Goal: Task Accomplishment & Management: Use online tool/utility

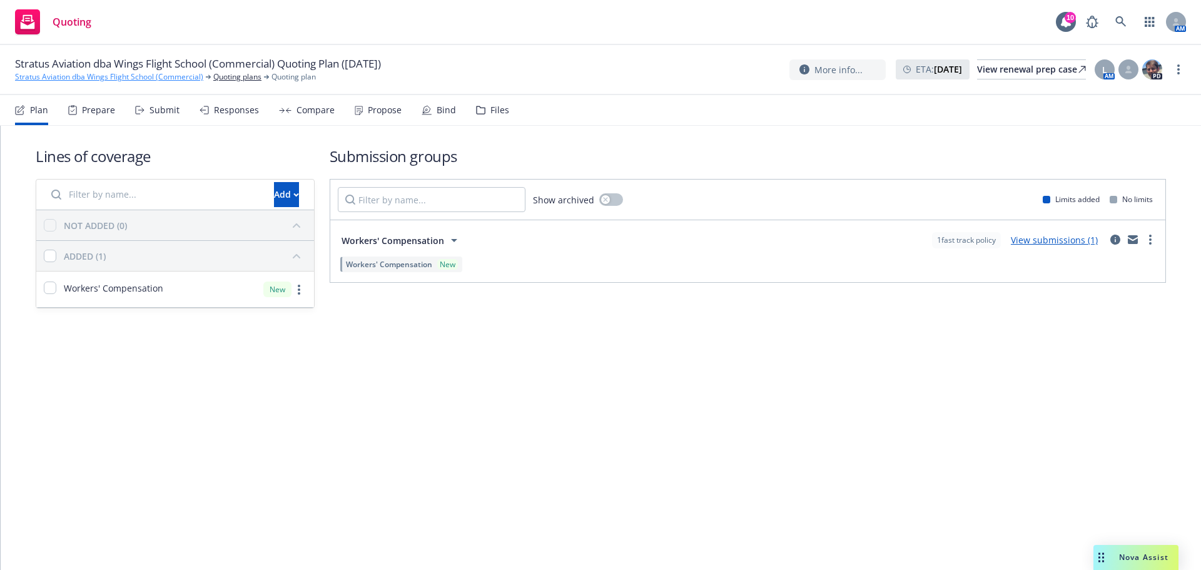
click at [106, 74] on link "Stratus Aviation dba Wings Flight School (Commercial)" at bounding box center [109, 76] width 188 height 11
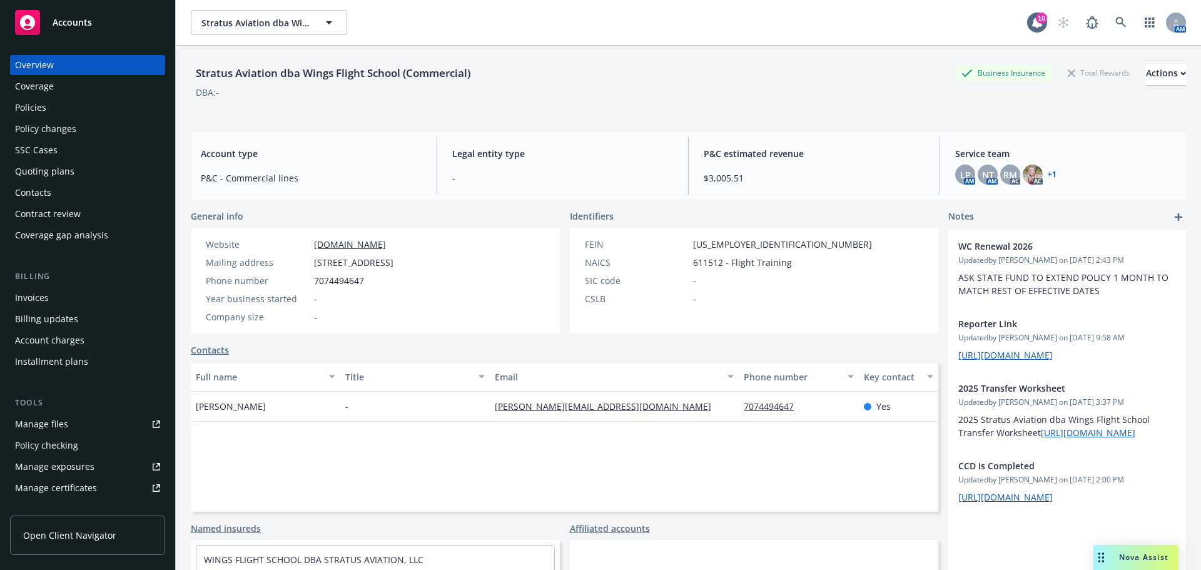
click at [94, 112] on div "Policies" at bounding box center [87, 108] width 145 height 20
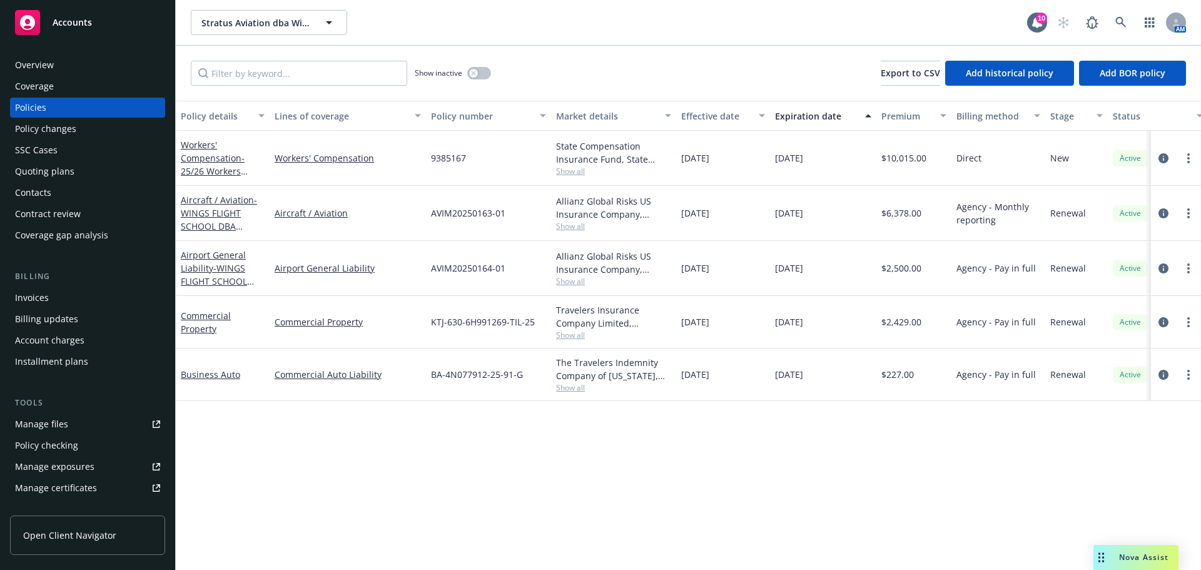
click at [26, 141] on div "SSC Cases" at bounding box center [36, 150] width 43 height 20
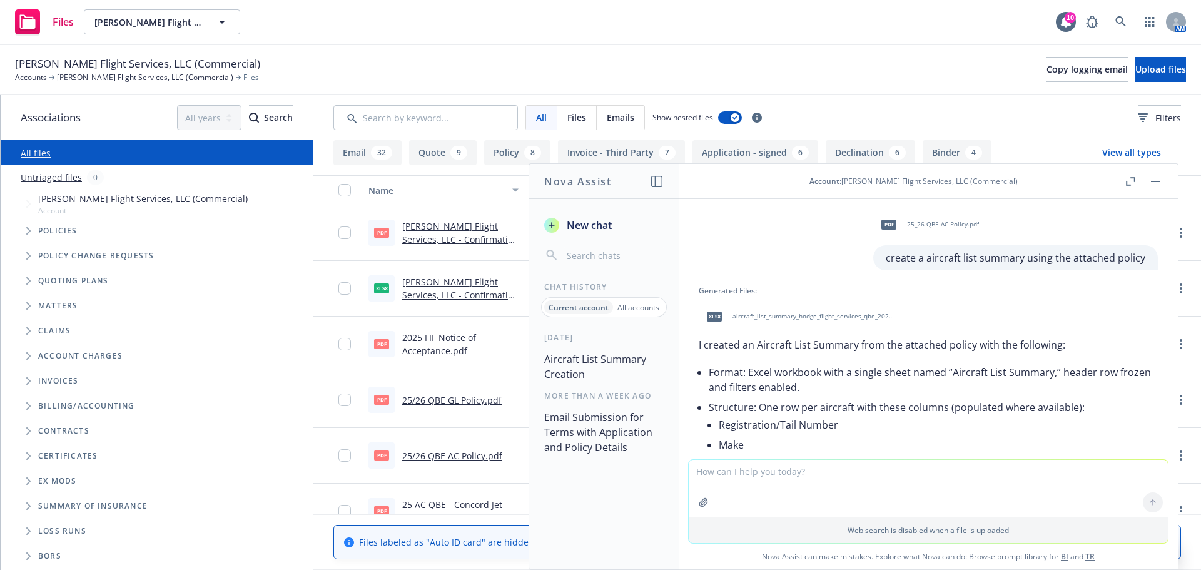
scroll to position [426, 0]
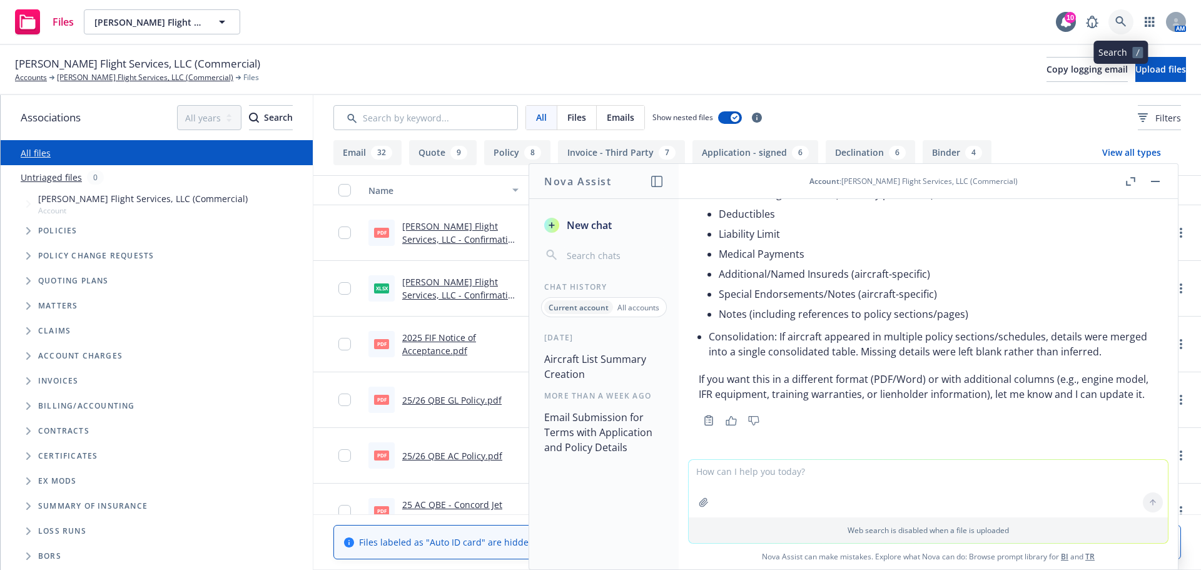
click at [1119, 19] on icon at bounding box center [1120, 21] width 11 height 11
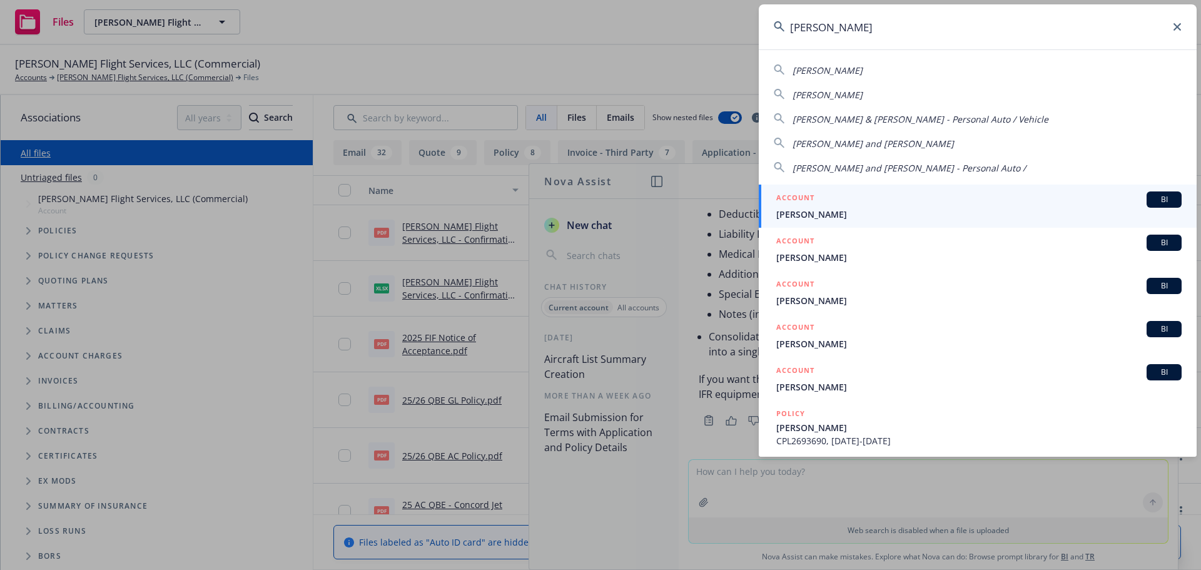
type input "peter"
click at [812, 220] on span "Peter Fry" at bounding box center [978, 214] width 405 height 13
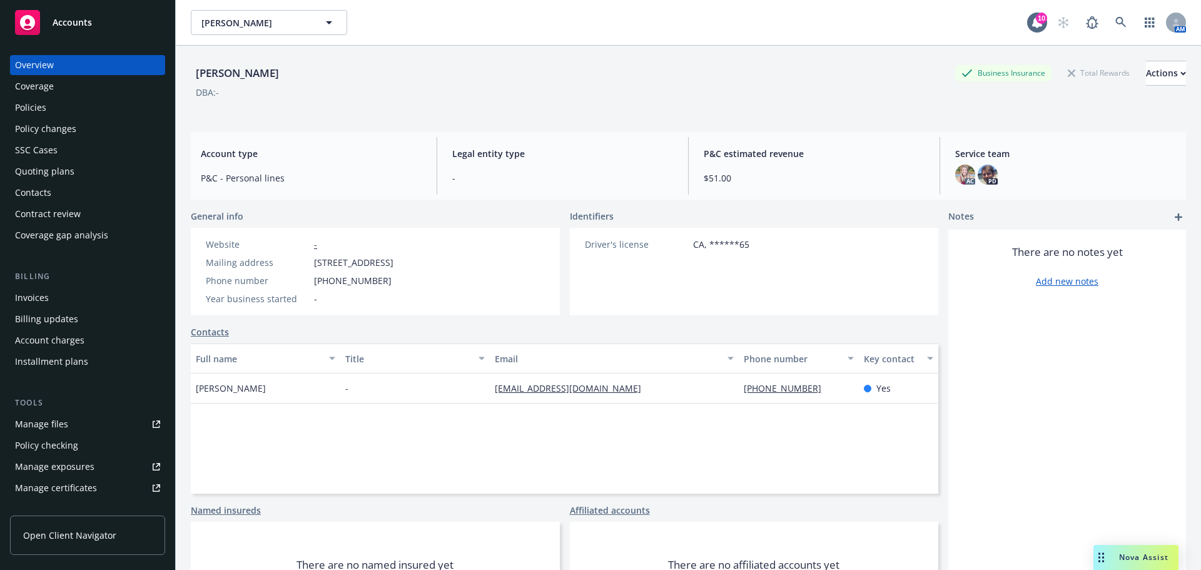
click at [34, 106] on div "Policies" at bounding box center [30, 108] width 31 height 20
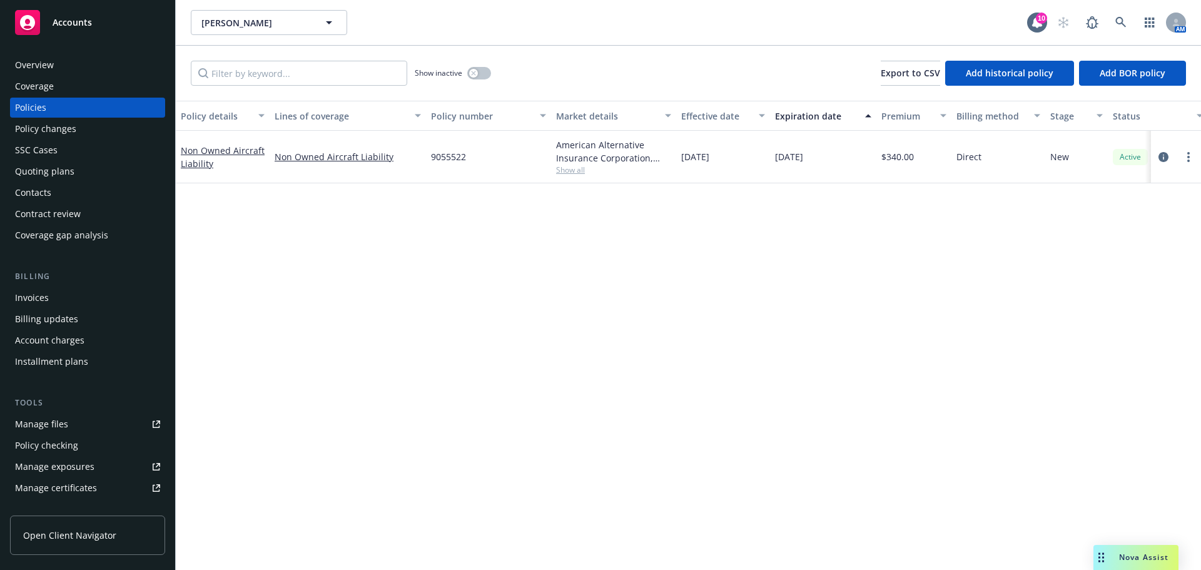
click at [43, 70] on div "Overview" at bounding box center [34, 65] width 39 height 20
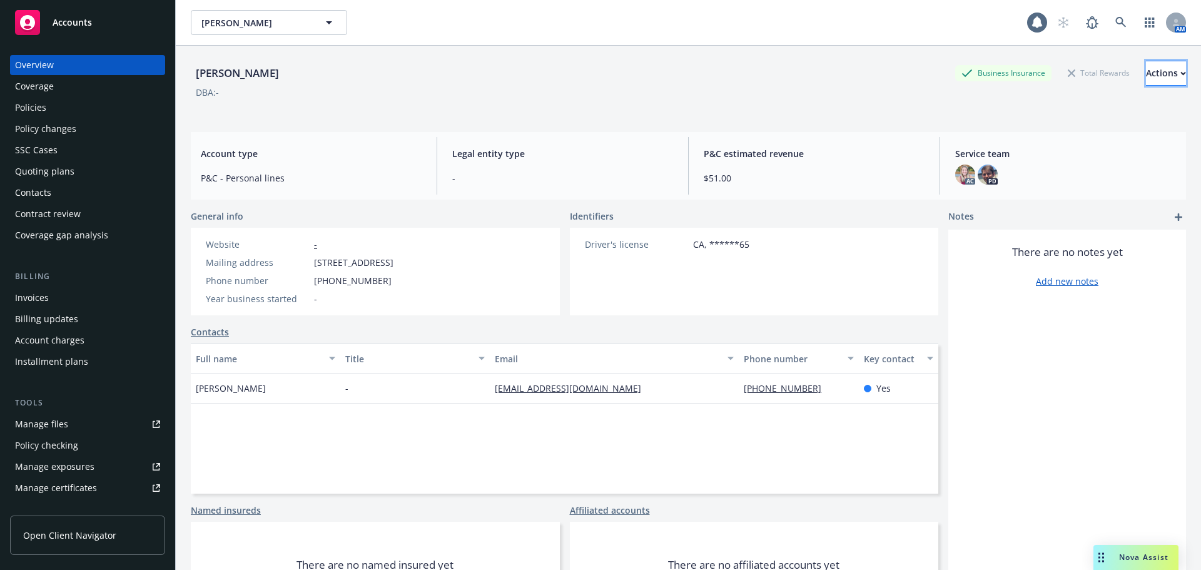
click at [1146, 75] on div "Actions" at bounding box center [1166, 73] width 40 height 24
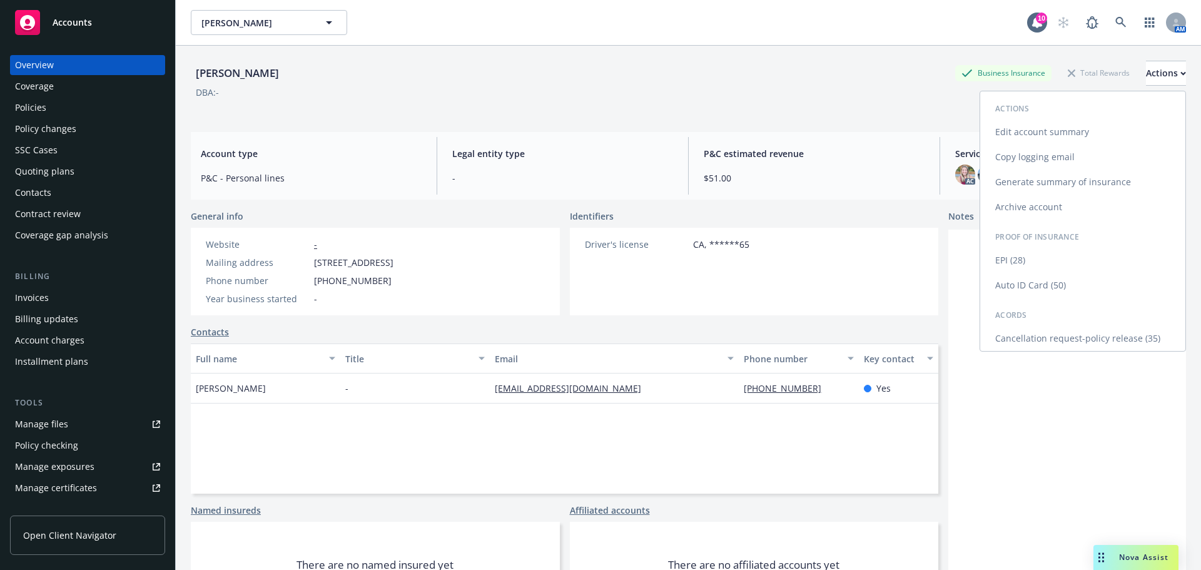
click at [1048, 336] on link "Cancellation request-policy release (35)" at bounding box center [1082, 338] width 205 height 25
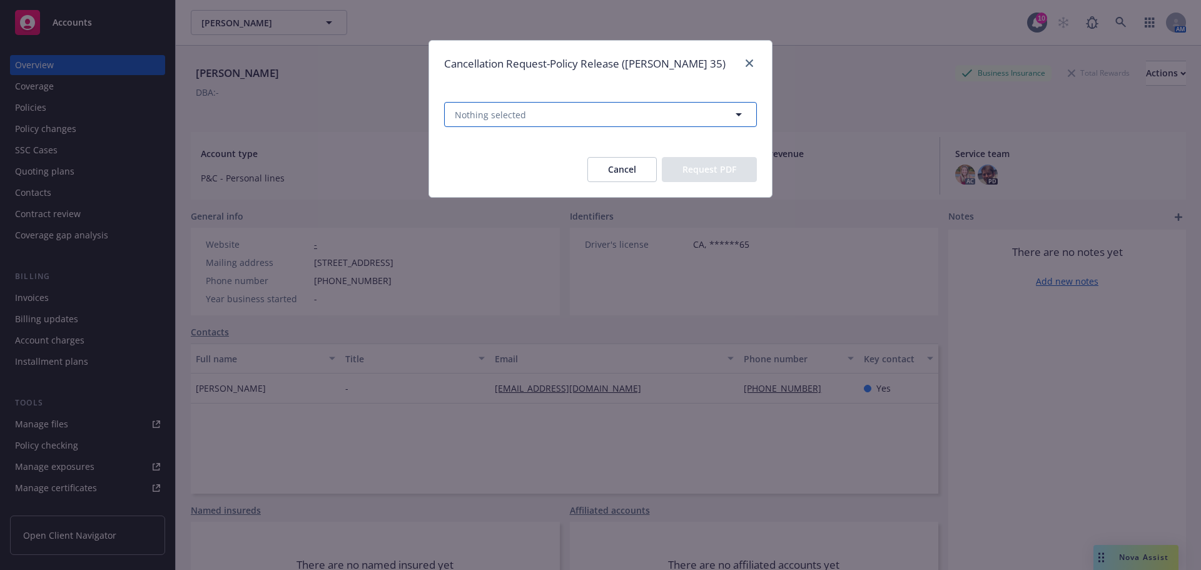
click at [535, 126] on button "Nothing selected" at bounding box center [600, 114] width 313 height 25
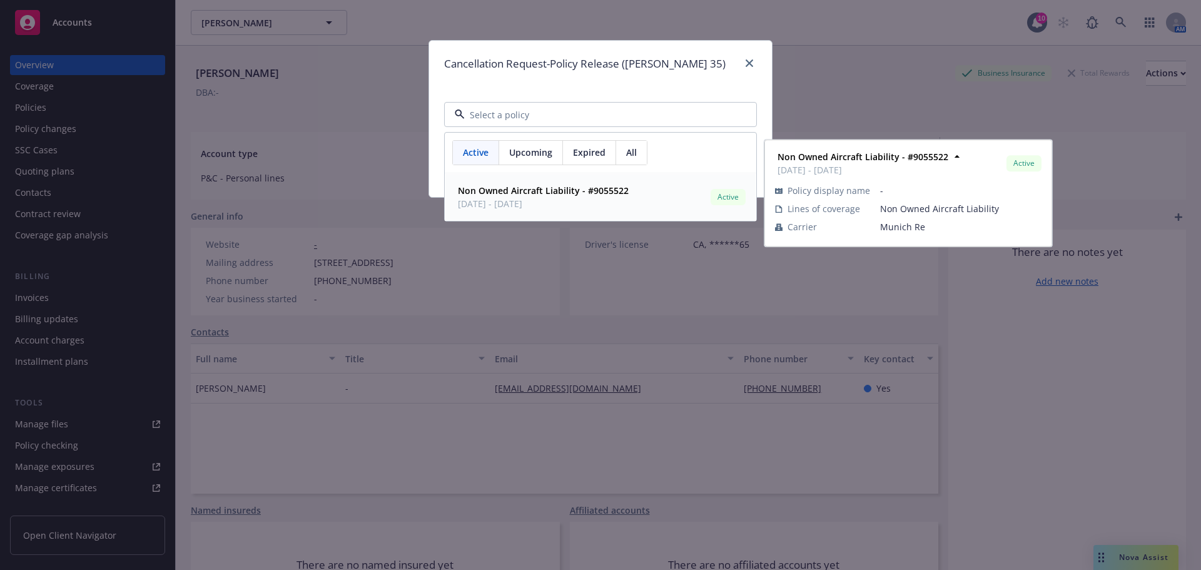
click at [530, 196] on strong "Non Owned Aircraft Liability - #9055522" at bounding box center [543, 190] width 171 height 12
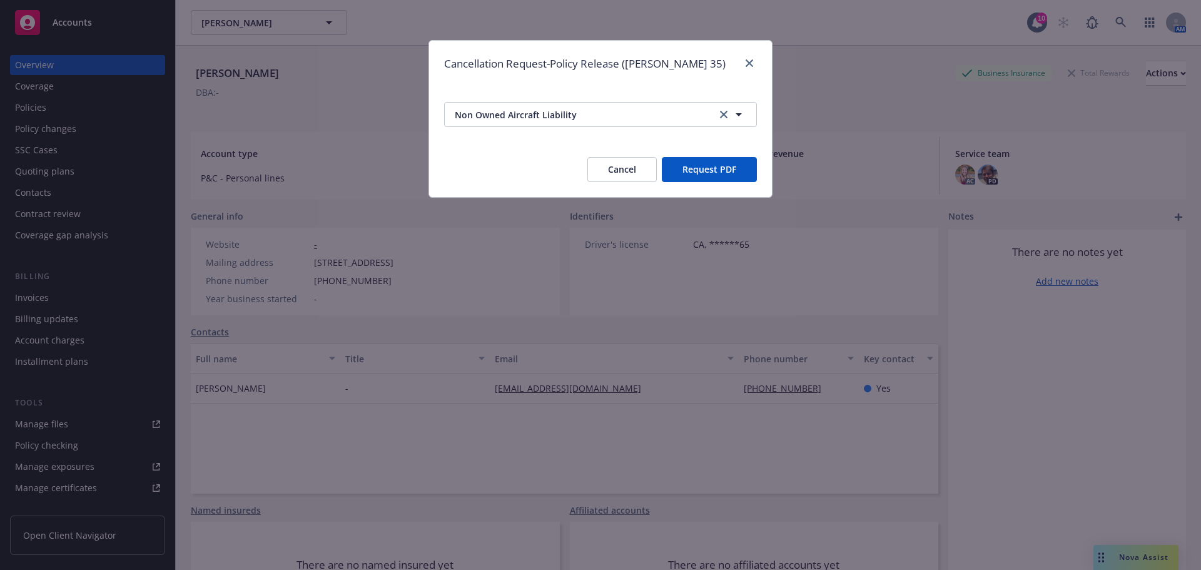
click at [718, 176] on button "Request PDF" at bounding box center [709, 169] width 95 height 25
click at [733, 63] on div "Cancellation Request-Policy Release (ACORD 35)" at bounding box center [600, 64] width 343 height 46
click at [753, 58] on link "close" at bounding box center [749, 63] width 15 height 15
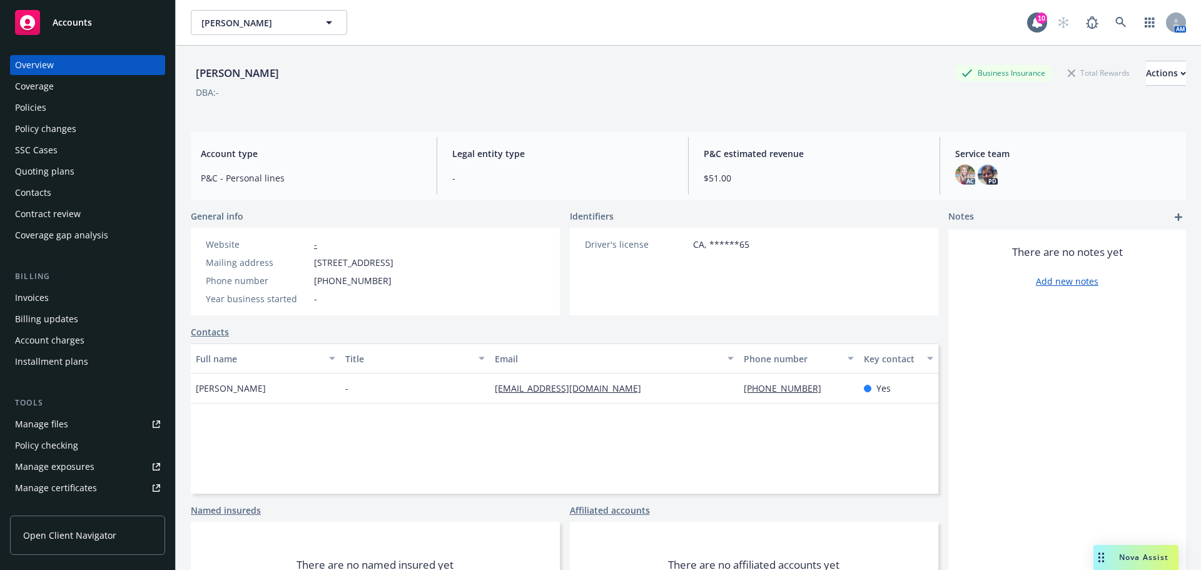
click at [33, 108] on div "Policies" at bounding box center [30, 108] width 31 height 20
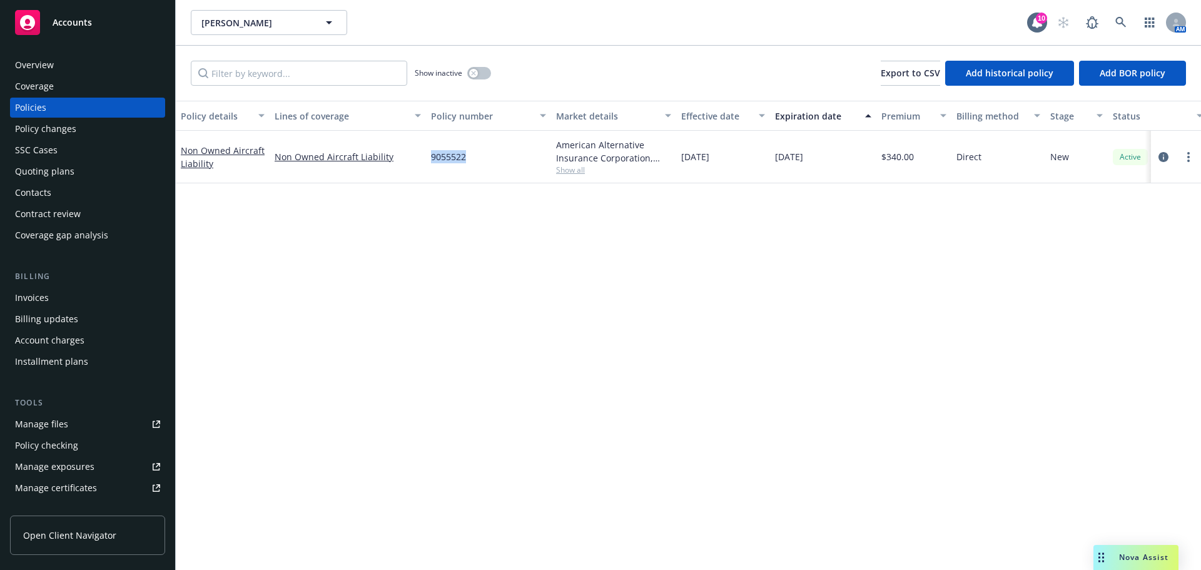
drag, startPoint x: 479, startPoint y: 162, endPoint x: 429, endPoint y: 162, distance: 50.0
click at [429, 162] on div "9055522" at bounding box center [488, 157] width 125 height 53
copy span "9055522"
click at [59, 61] on div "Overview" at bounding box center [87, 65] width 145 height 20
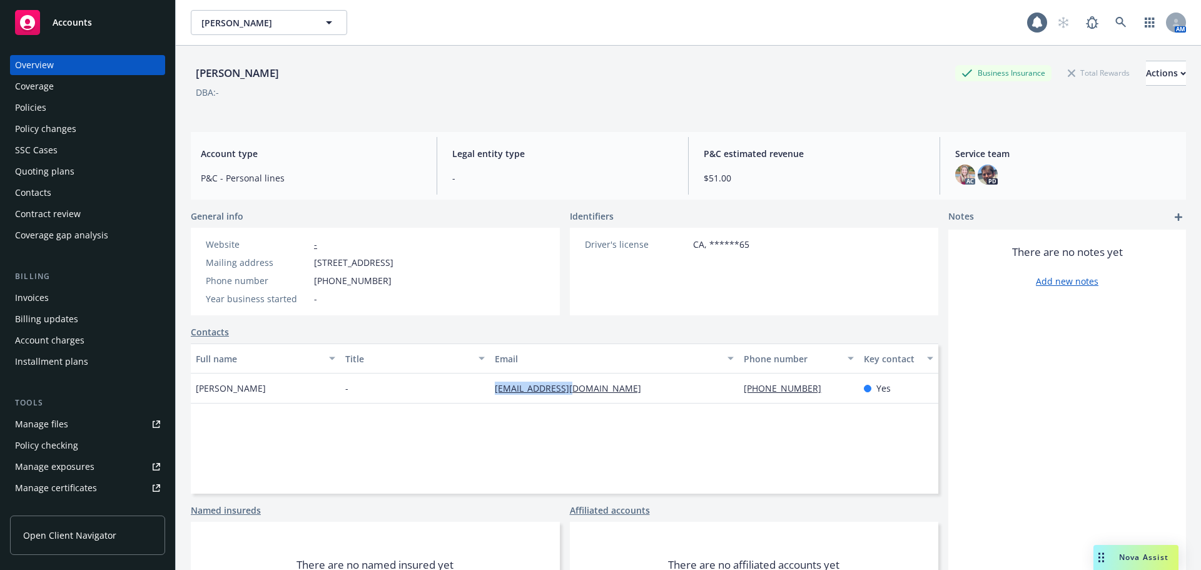
drag, startPoint x: 463, startPoint y: 400, endPoint x: 614, endPoint y: 401, distance: 151.4
click at [614, 401] on div "Peter Fry - peterfry@aol.com (719)468-7900 Yes" at bounding box center [564, 388] width 747 height 30
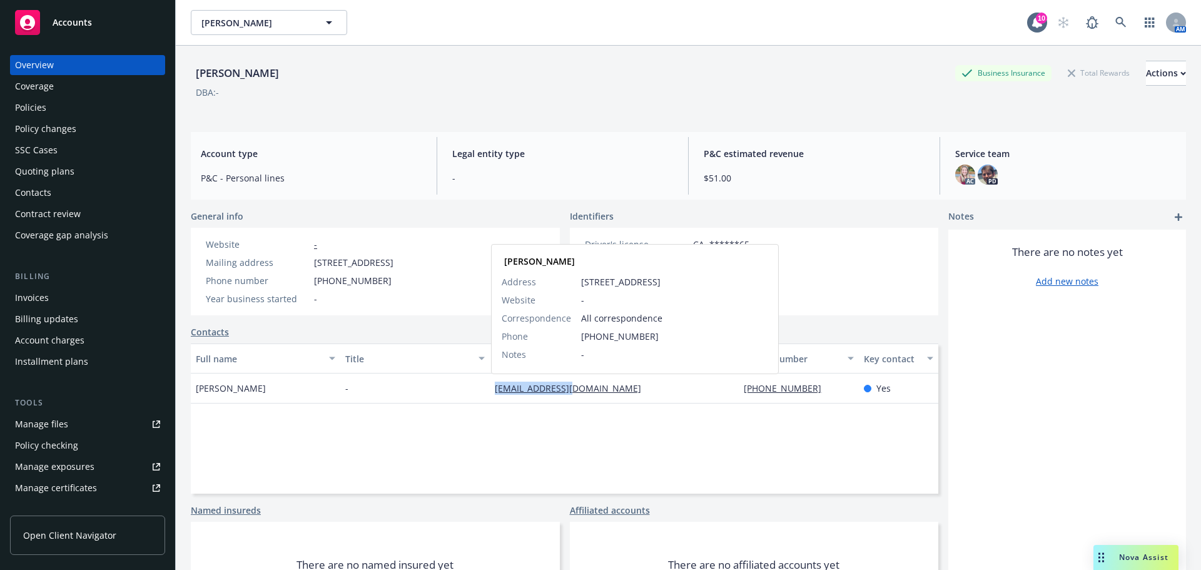
copy div "peterfry@aol.com"
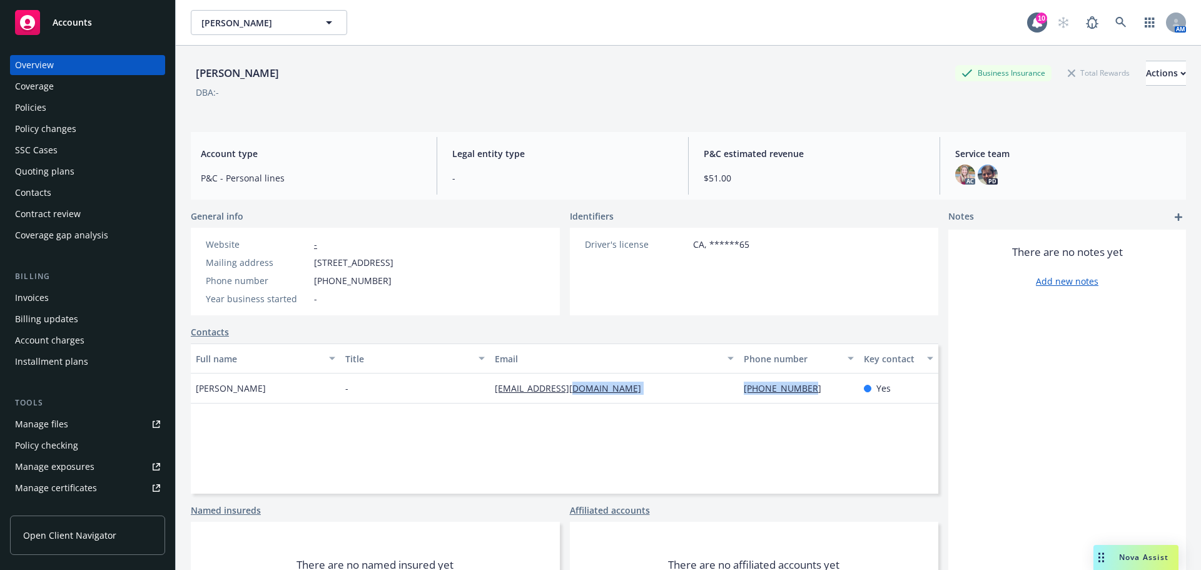
drag, startPoint x: 808, startPoint y: 396, endPoint x: 719, endPoint y: 396, distance: 89.4
click at [719, 396] on div "Peter Fry - peterfry@aol.com (719)468-7900 Yes" at bounding box center [564, 388] width 747 height 30
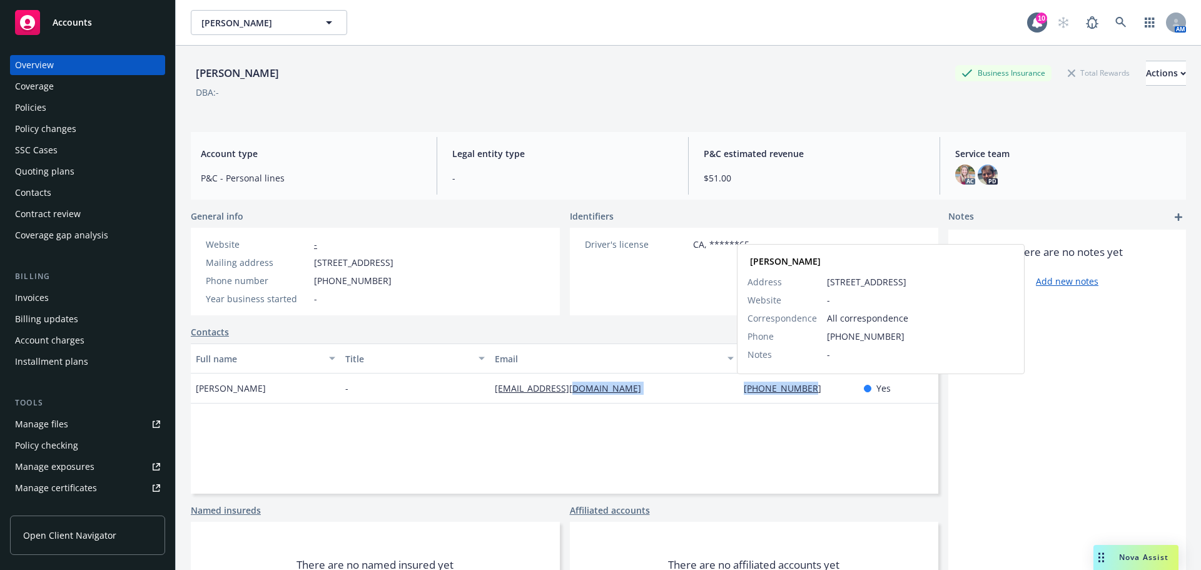
copy div "(719)468-7900"
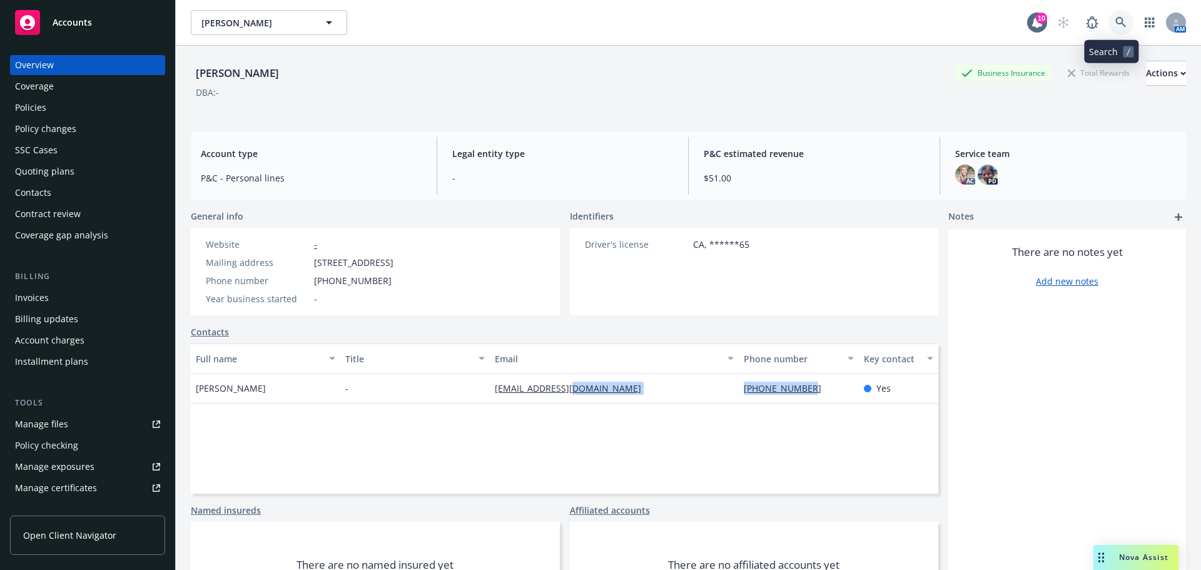
click at [1117, 21] on link at bounding box center [1120, 22] width 25 height 25
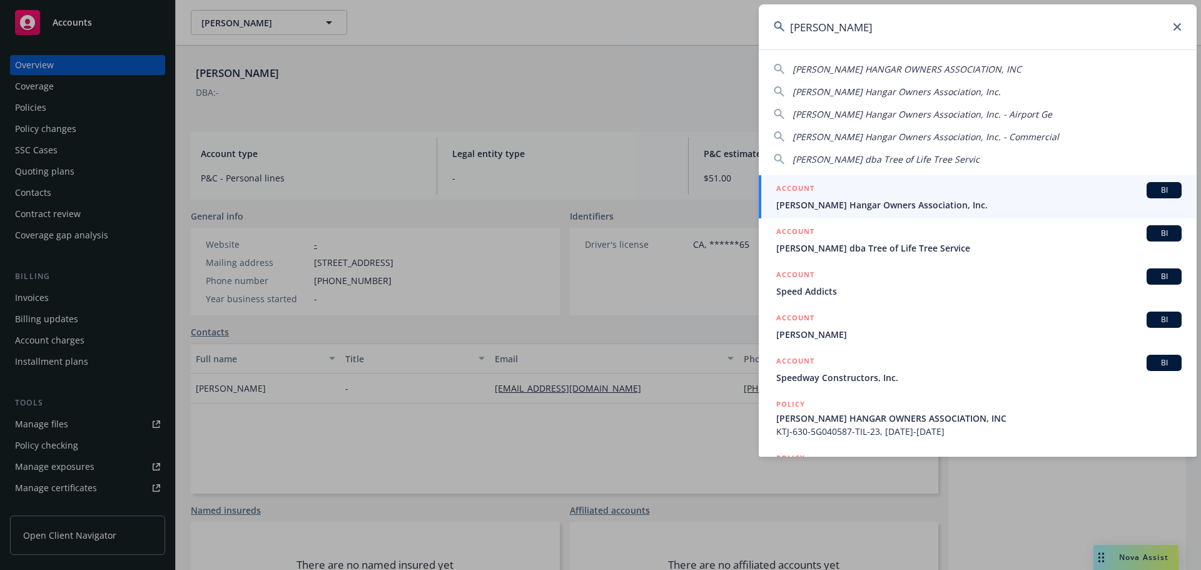
type input "speer"
click at [885, 202] on span "Speer Hangar Owners Association, Inc." at bounding box center [978, 204] width 405 height 13
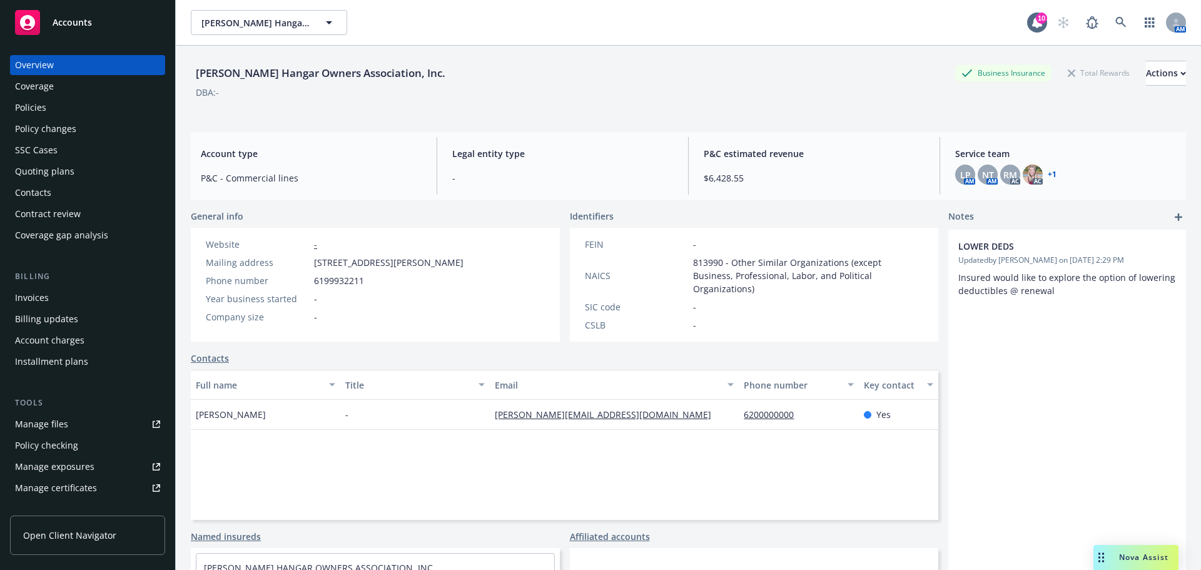
click at [93, 107] on div "Policies" at bounding box center [87, 108] width 145 height 20
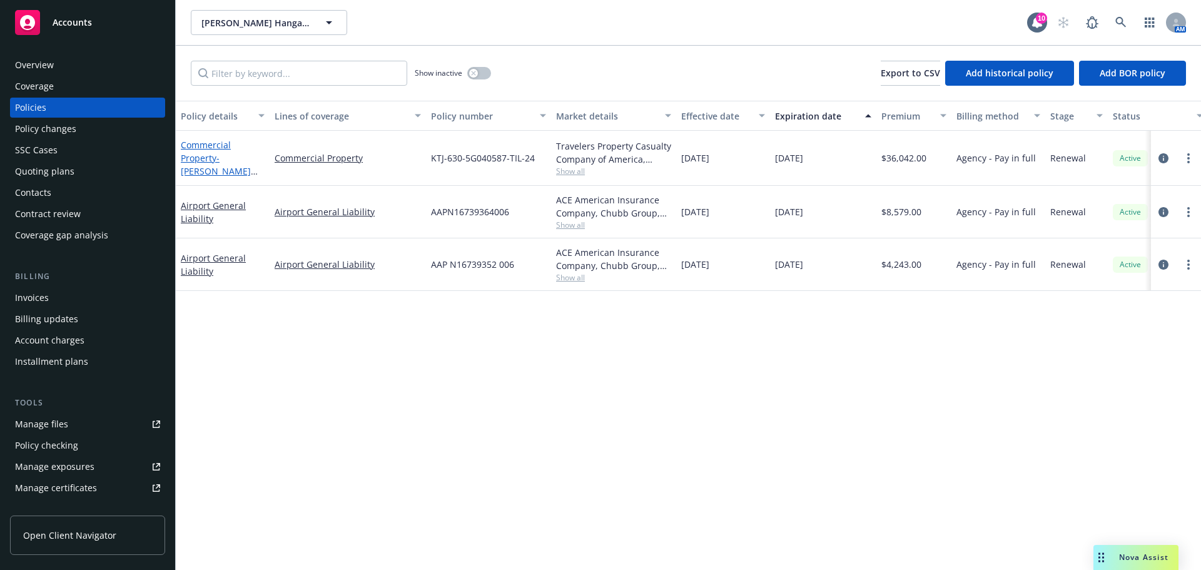
click at [221, 144] on link "Commercial Property - SPEER HANGAR OWNERS ASSOCIATION, INC" at bounding box center [220, 171] width 78 height 64
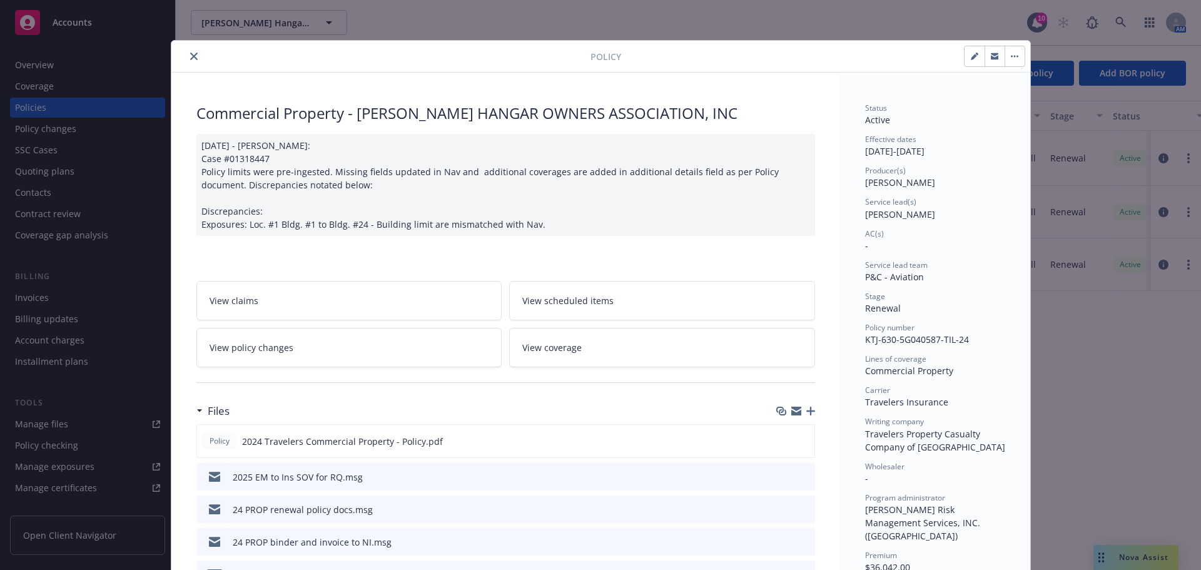
click at [190, 56] on icon "close" at bounding box center [194, 57] width 8 height 8
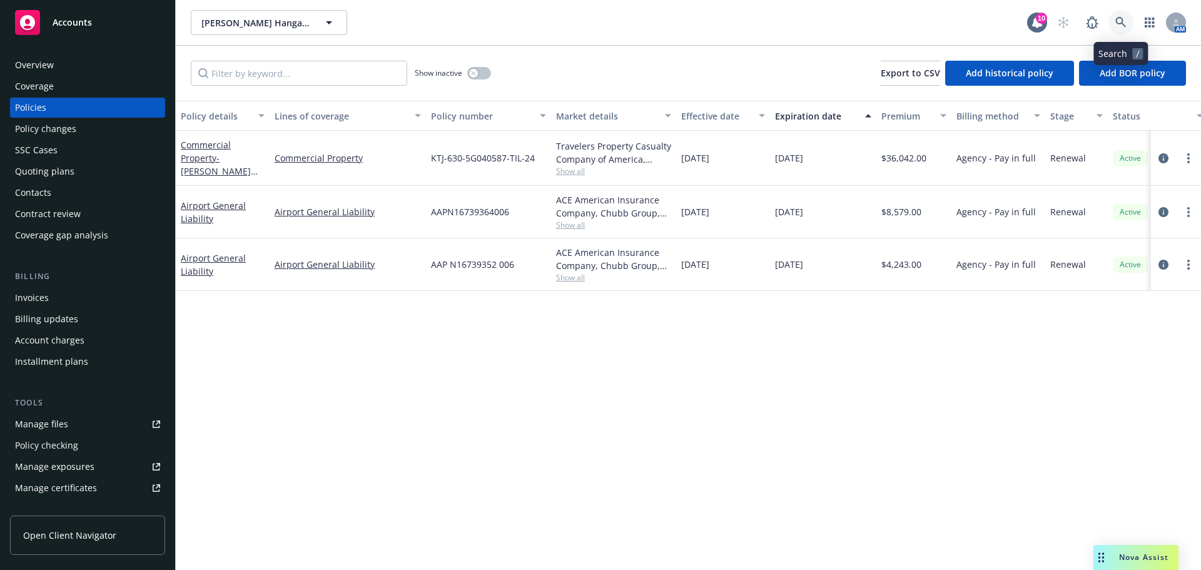
click at [1128, 21] on link at bounding box center [1120, 22] width 25 height 25
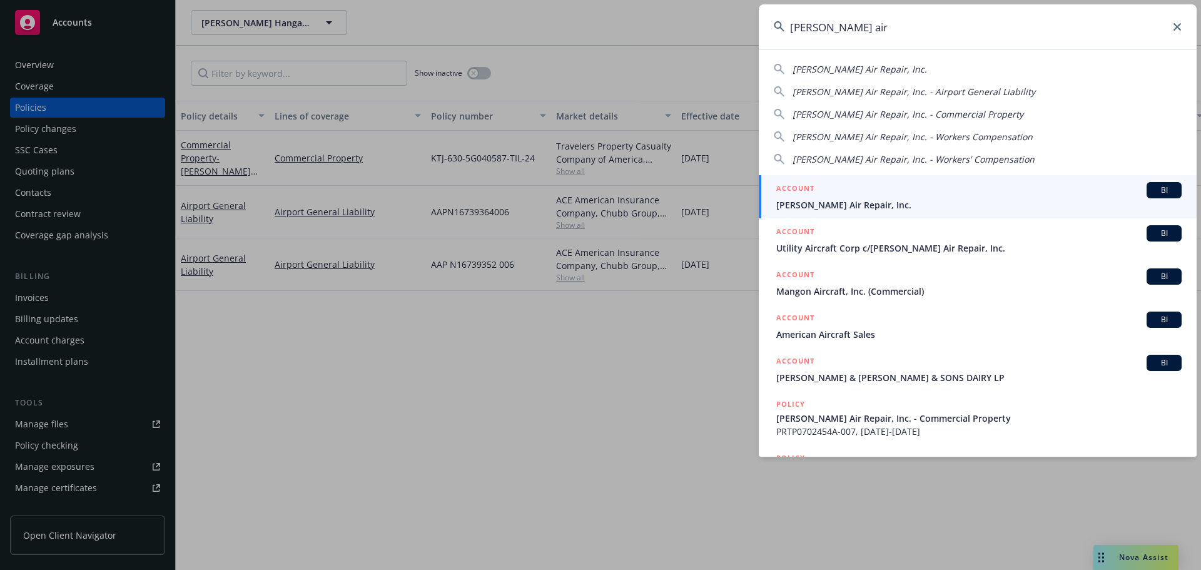
type input "davis air"
click at [821, 200] on span "Davis Air Repair, Inc." at bounding box center [978, 204] width 405 height 13
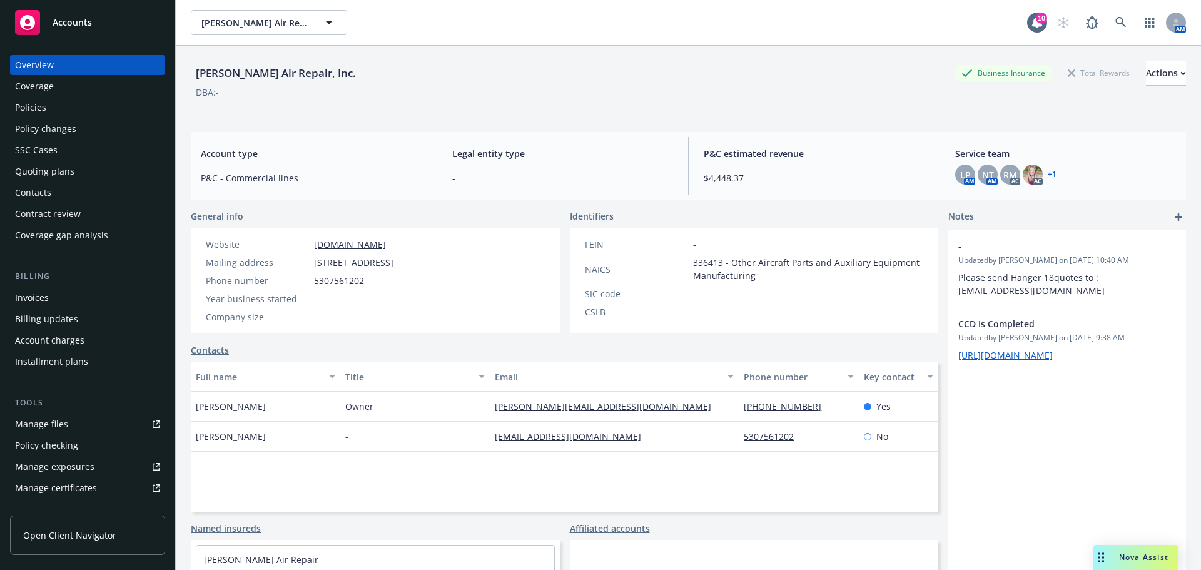
click at [16, 111] on div "Policies" at bounding box center [30, 108] width 31 height 20
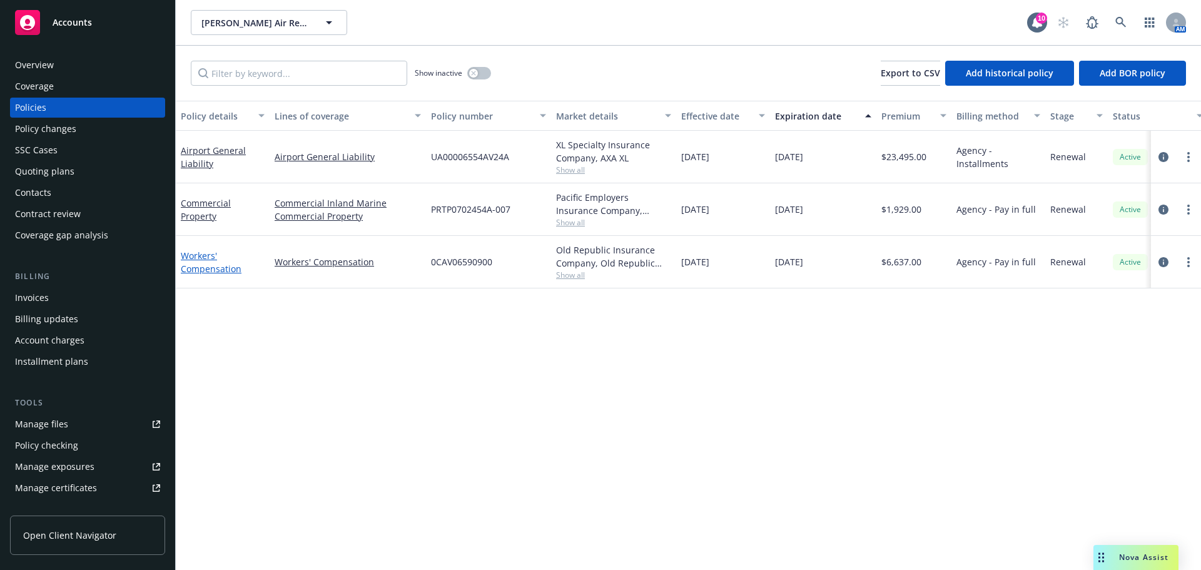
click at [214, 266] on link "Workers' Compensation" at bounding box center [211, 262] width 61 height 25
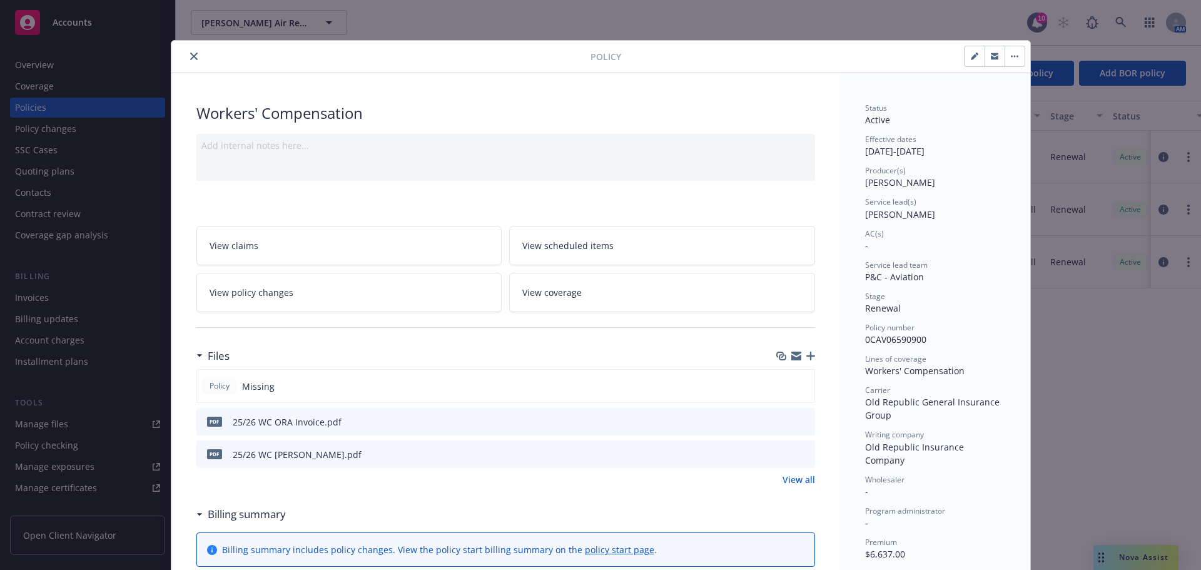
click at [797, 423] on icon "preview file" at bounding box center [802, 421] width 11 height 9
click at [806, 356] on icon "button" at bounding box center [810, 355] width 9 height 9
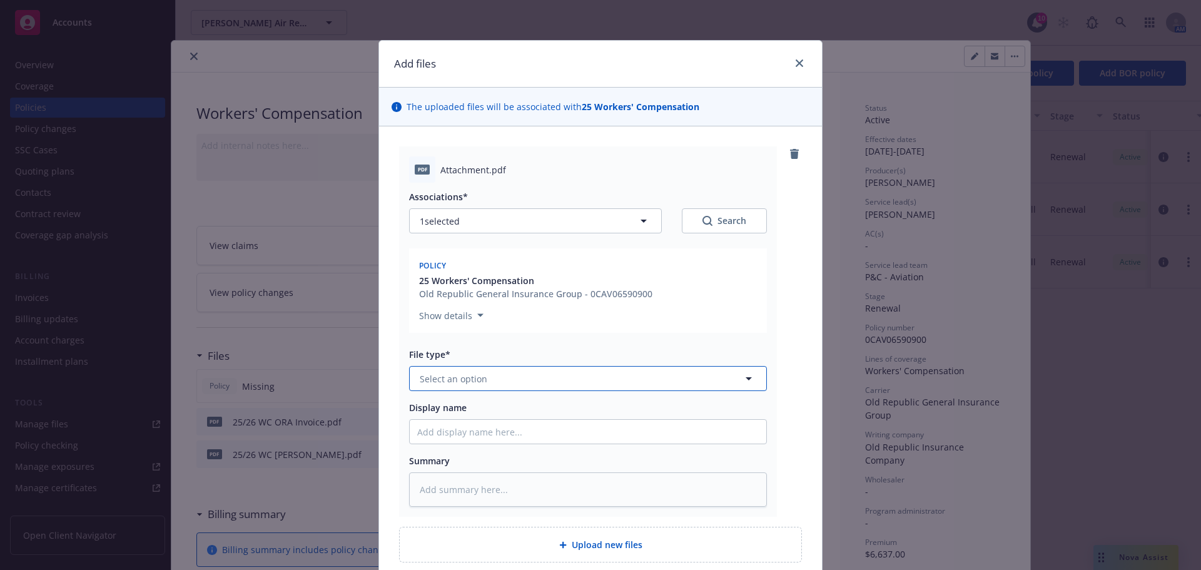
click at [462, 372] on span "Select an option" at bounding box center [454, 378] width 68 height 13
type input "pol"
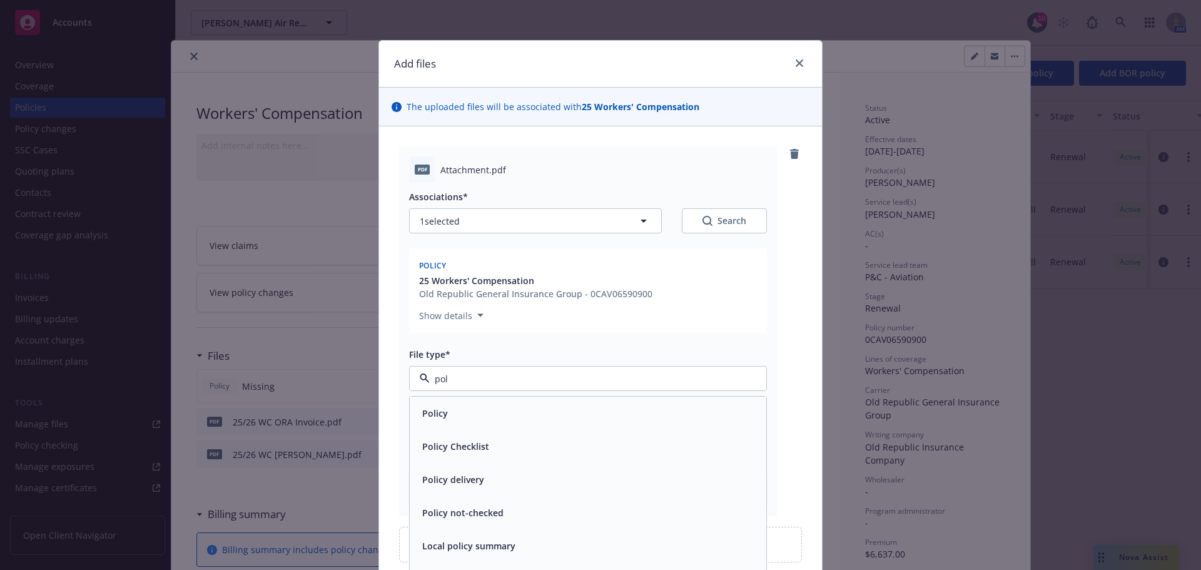
click at [458, 415] on div "Policy" at bounding box center [587, 413] width 341 height 18
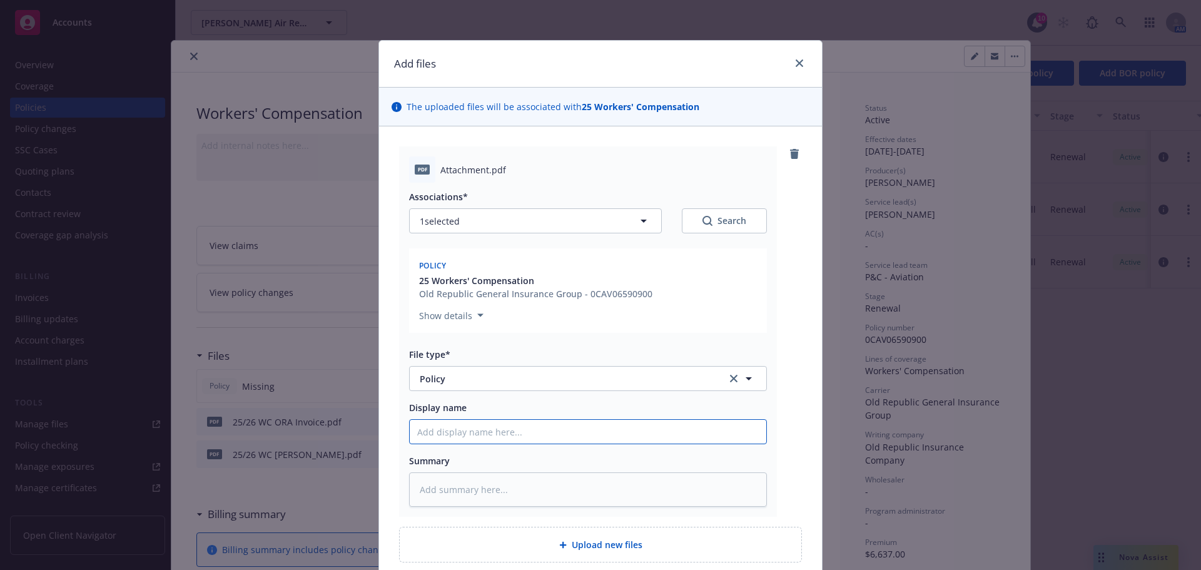
click at [457, 438] on input "Display name" at bounding box center [588, 432] width 356 height 24
type textarea "x"
type input "2"
type textarea "x"
type input "25"
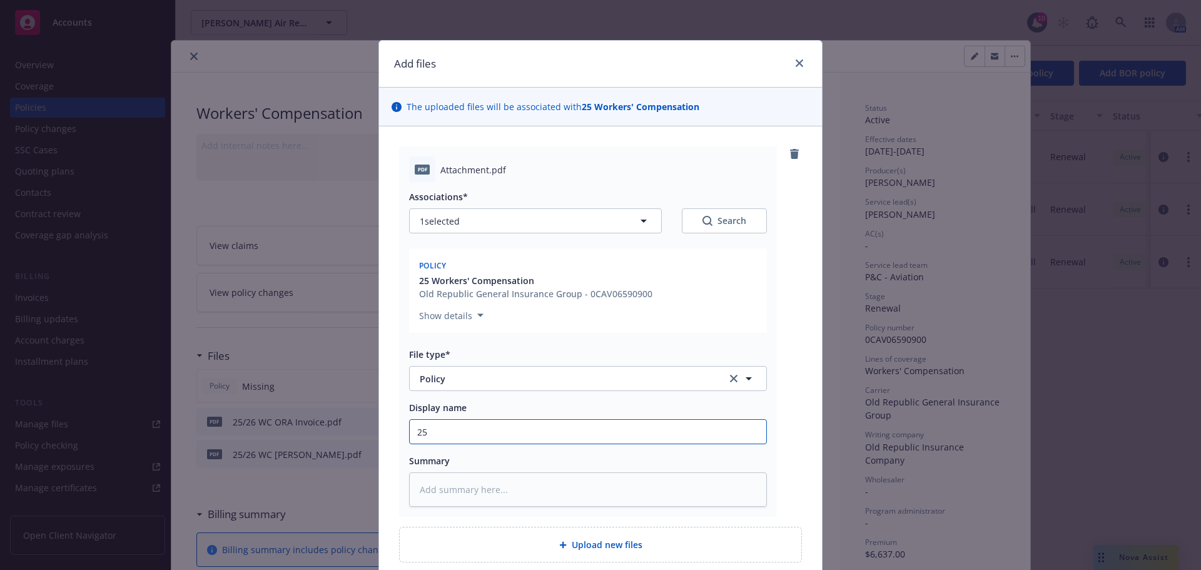
type textarea "x"
type input "25/"
type textarea "x"
type input "25/2"
type textarea "x"
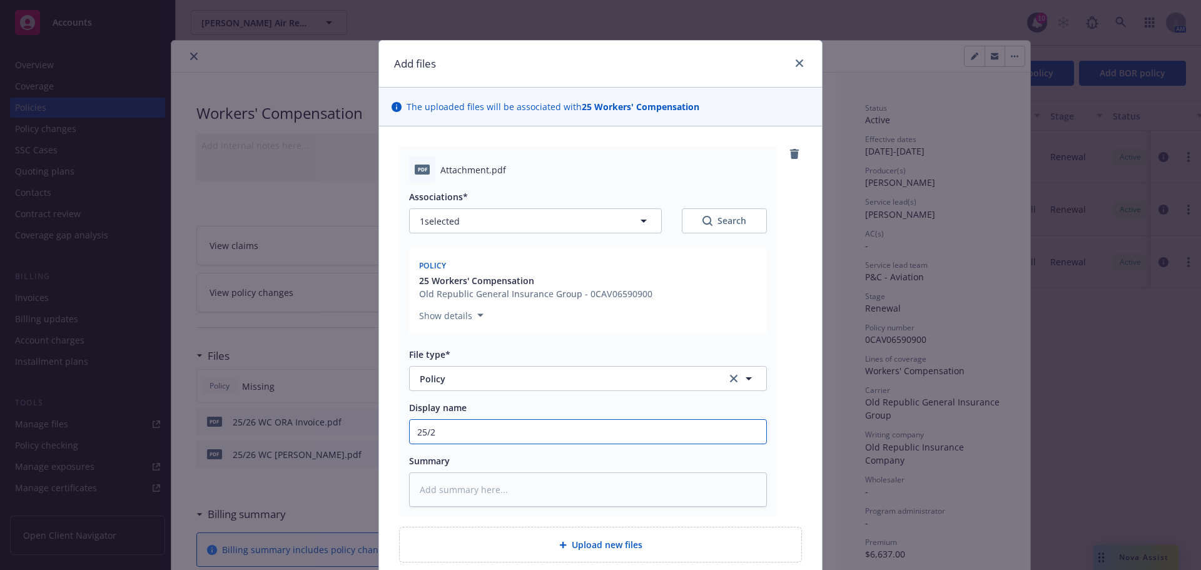
type input "25/26"
type textarea "x"
type input "25/26"
type textarea "x"
type input "25/26 E"
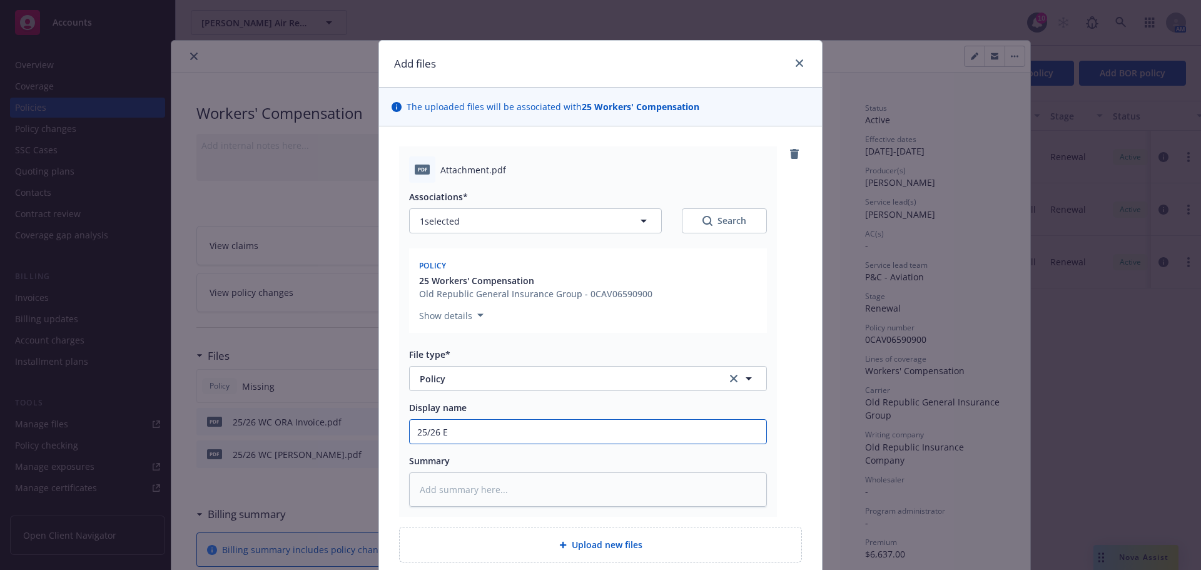
type textarea "x"
type input "25/26"
type textarea "x"
type input "25/26 W"
type textarea "x"
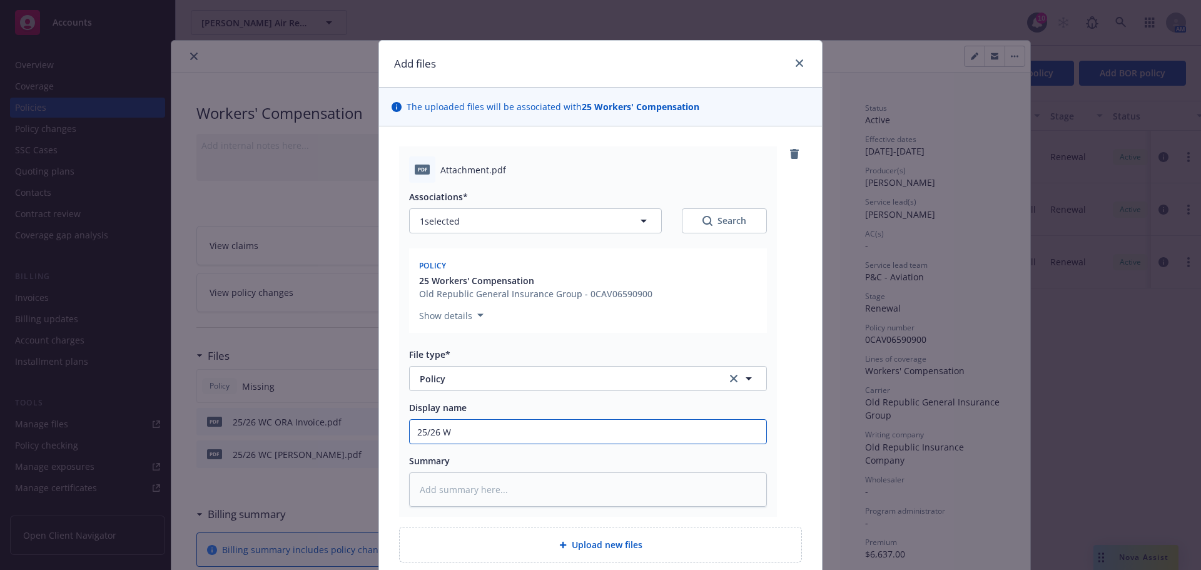
type input "25/26 WC"
type textarea "x"
type input "25/26 WC"
type textarea "x"
type input "25/26 WC O"
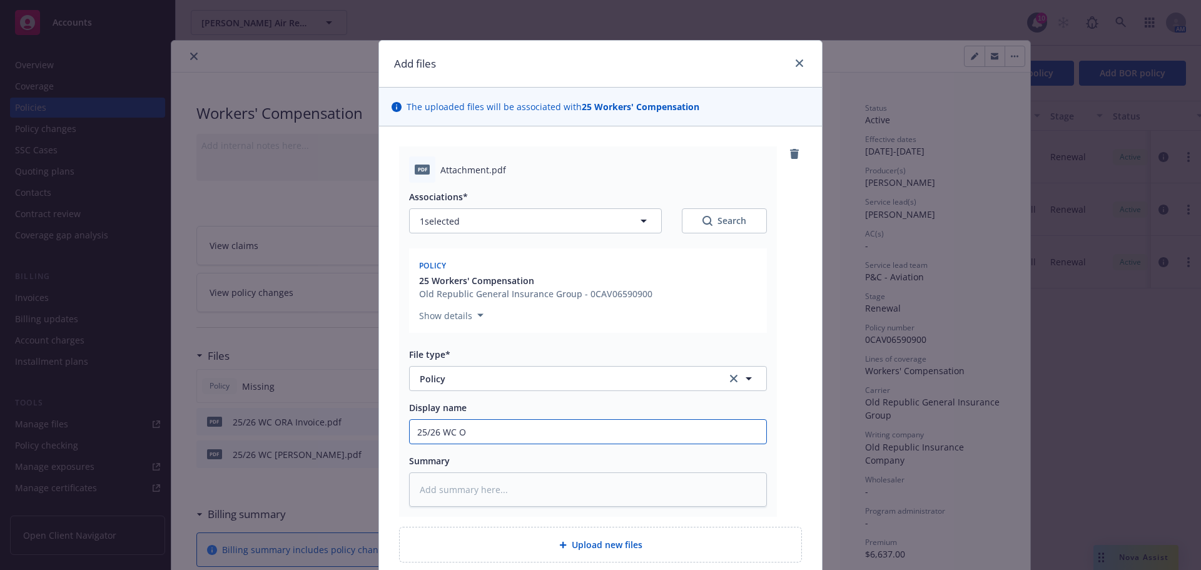
type textarea "x"
type input "25/26 WC OR"
type textarea "x"
type input "25/26 WC ORA"
type textarea "x"
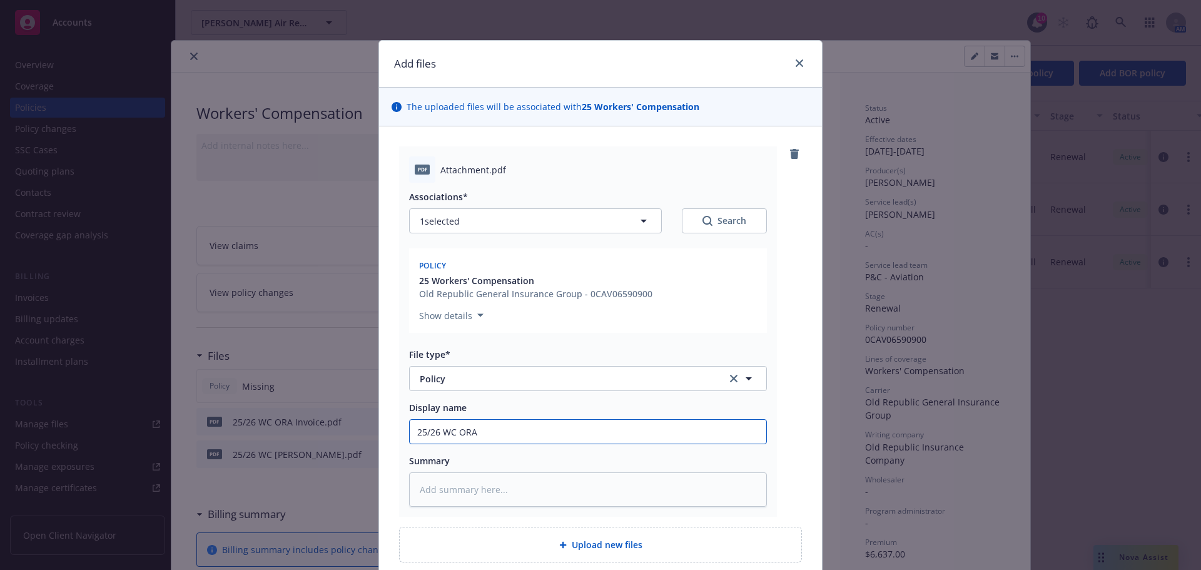
type input "25/26 WC ORA"
type textarea "x"
type input "25/26 WC ORA P"
type textarea "x"
type input "25/26 WC ORA Po"
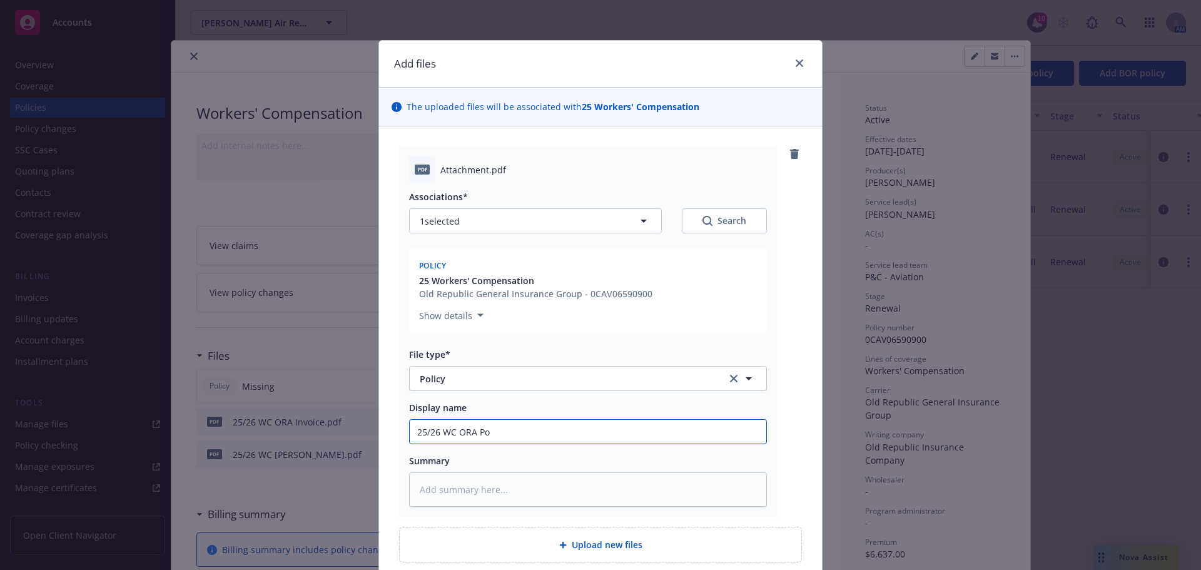
type textarea "x"
type input "25/26 WC ORA Pol"
type textarea "x"
type input "25/26 WC ORA Poli"
type textarea "x"
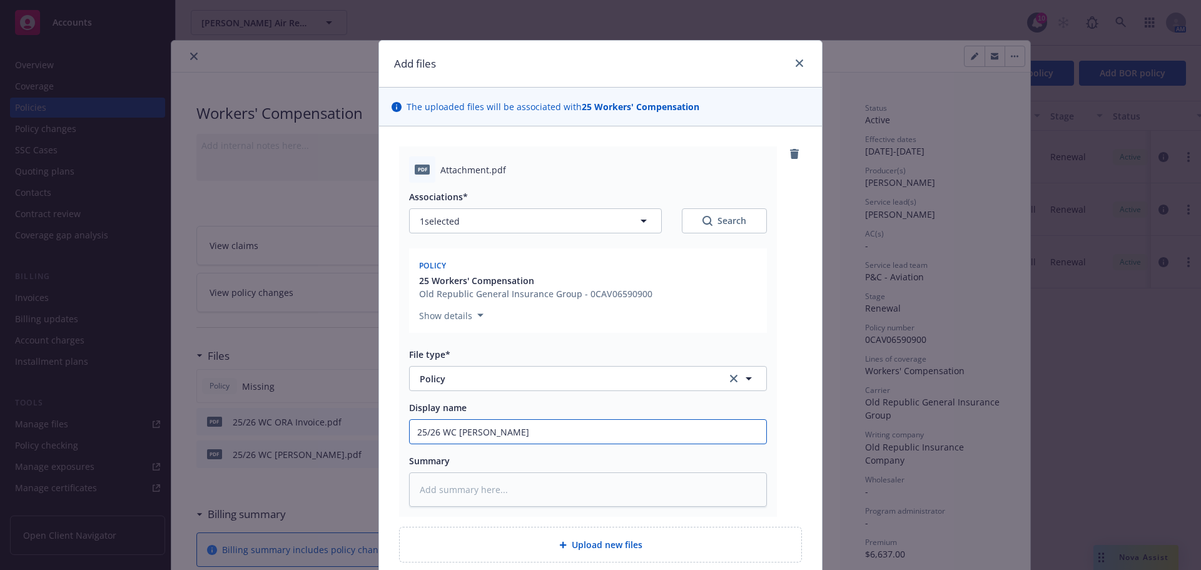
type input "25/26 WC ORA Policu"
type textarea "x"
type input "25/26 WC ORA Policuy"
type textarea "x"
type input "25/26 WC ORA Policuy"
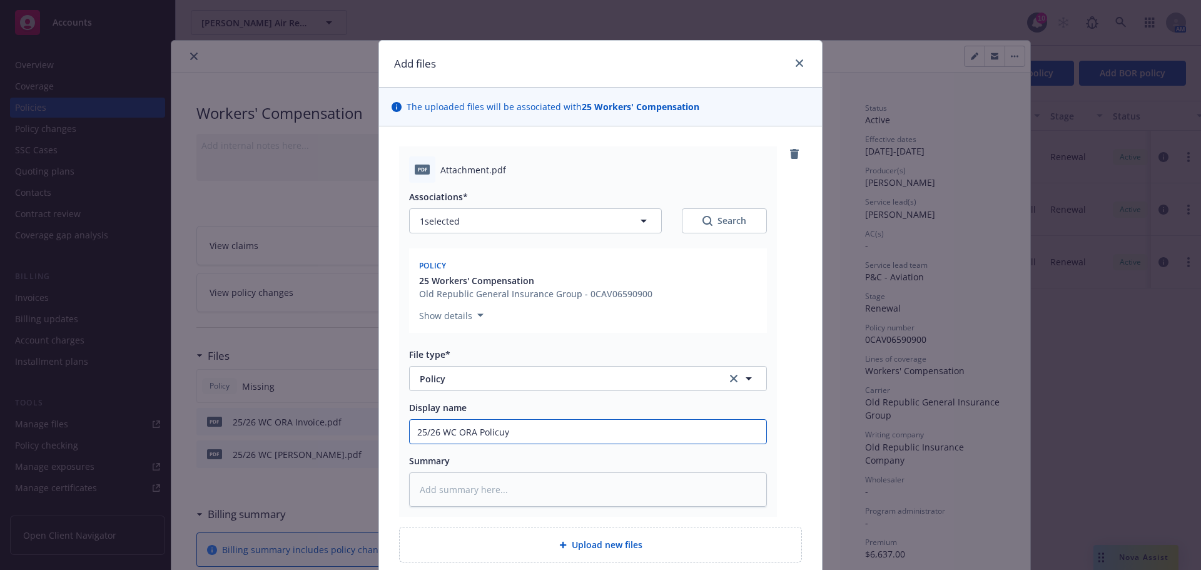
type textarea "x"
type input "25/26 WC ORA Policuy"
type textarea "x"
type input "25/26 WC ORA Policu"
type textarea "x"
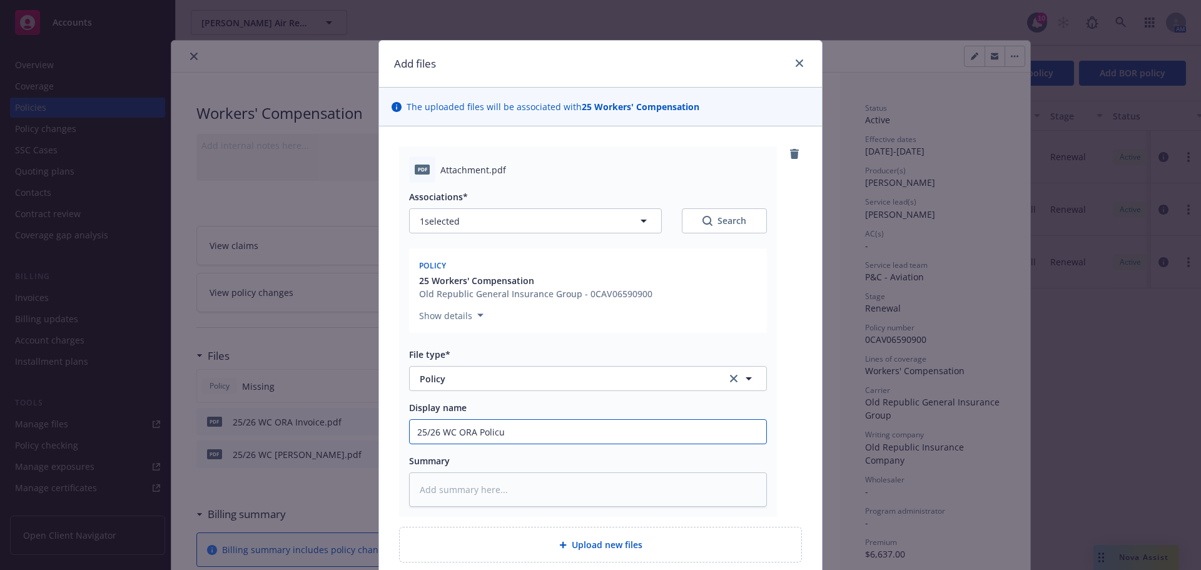
type input "25/26 WC ORA Polic"
type textarea "x"
click at [457, 438] on input "25/26 WC ORA Policy" at bounding box center [588, 432] width 356 height 24
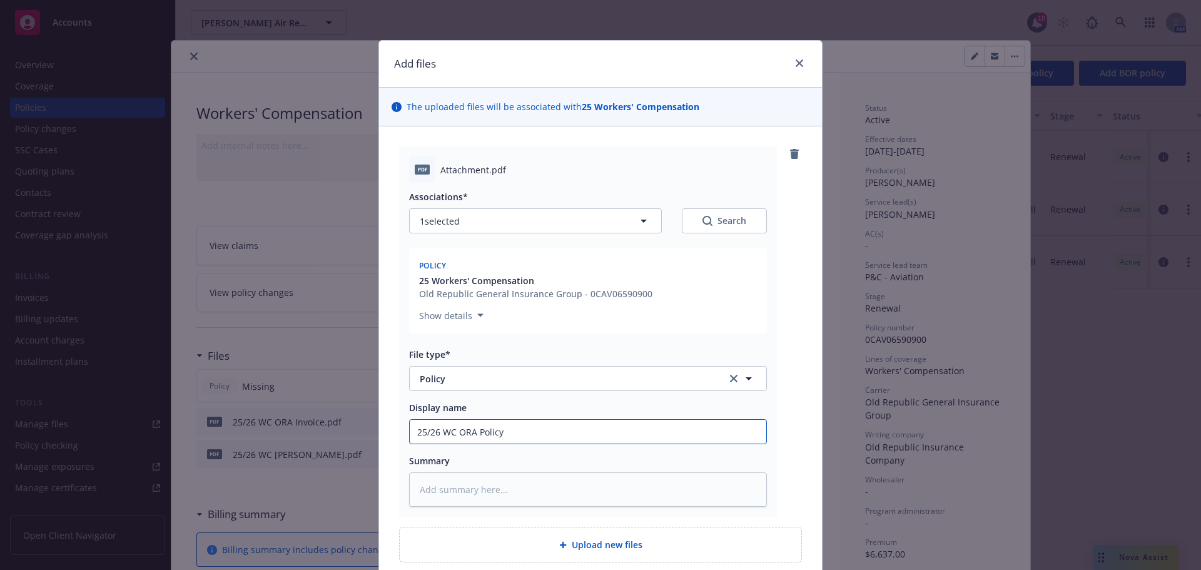
type input "25/26 WC ORA Policy"
click at [442, 490] on textarea at bounding box center [588, 489] width 358 height 34
paste textarea "25/26 WC ORA Policy"
type textarea "x"
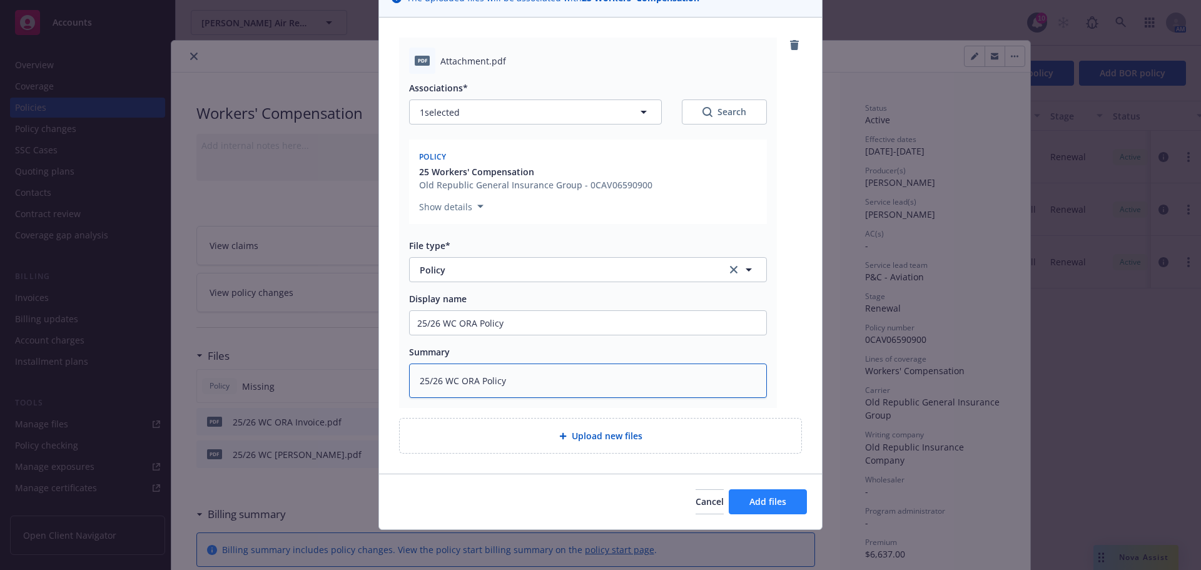
type textarea "25/26 WC ORA Policy"
click at [744, 496] on button "Add files" at bounding box center [768, 501] width 78 height 25
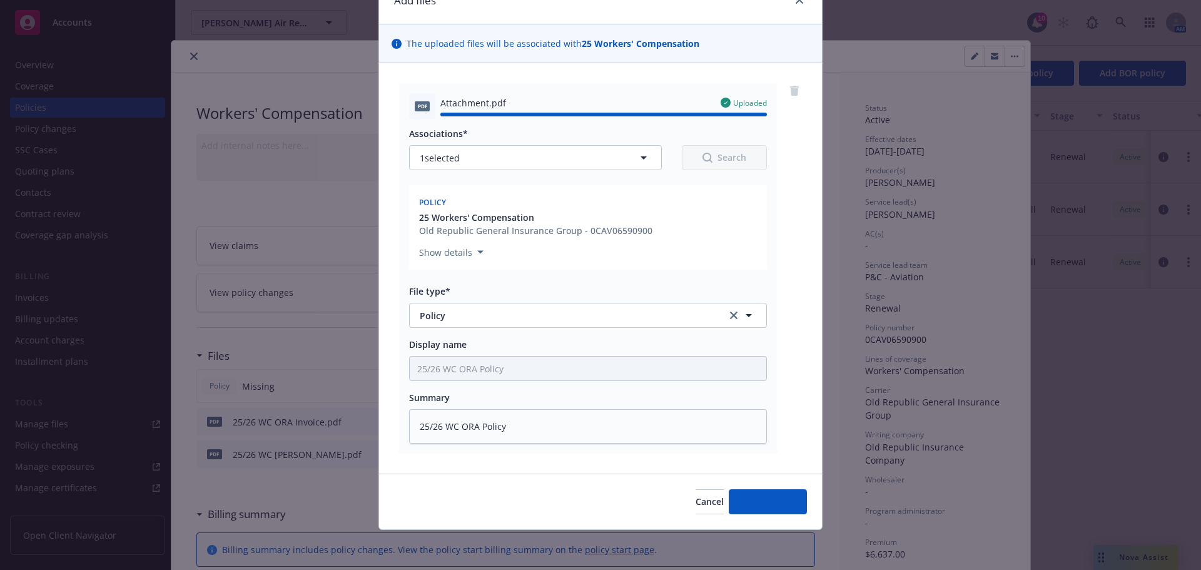
type textarea "x"
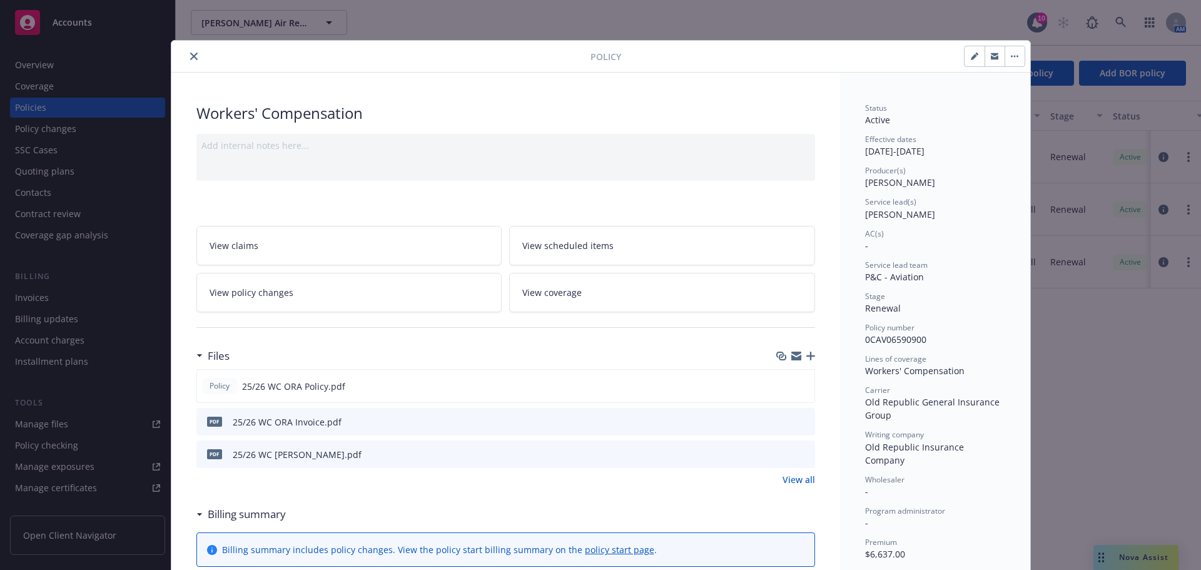
click at [190, 56] on icon "close" at bounding box center [194, 57] width 8 height 8
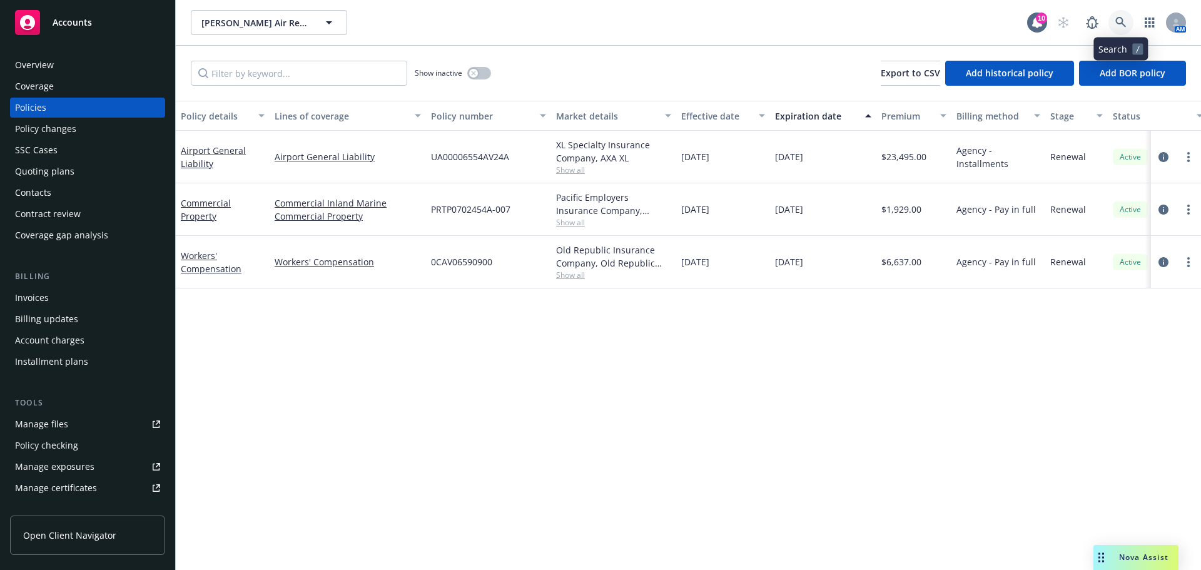
click at [1117, 26] on icon at bounding box center [1120, 22] width 11 height 11
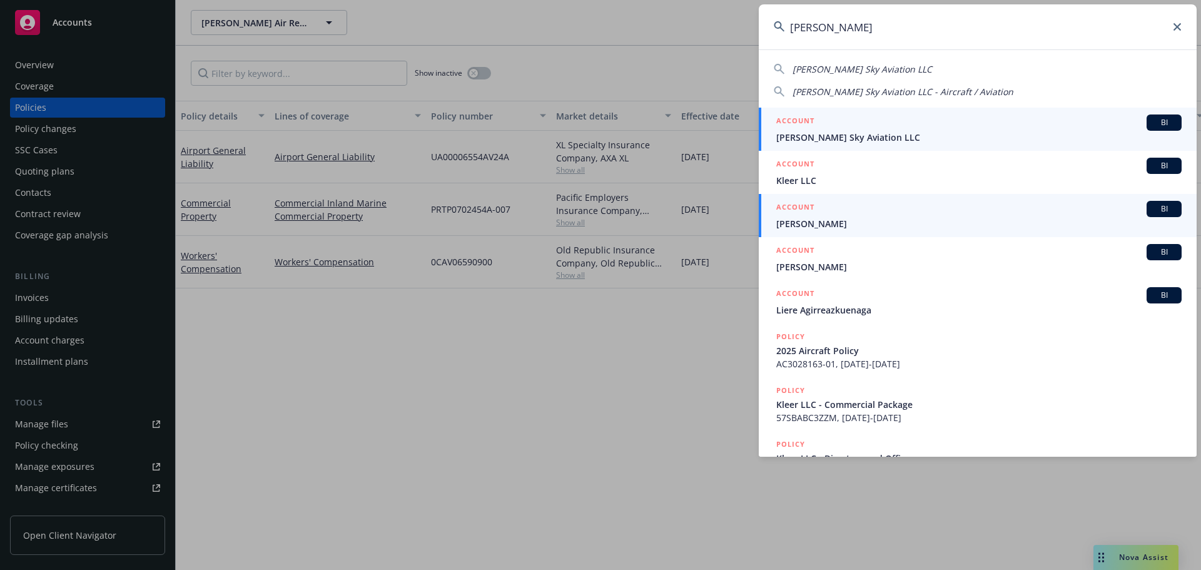
type input "klier"
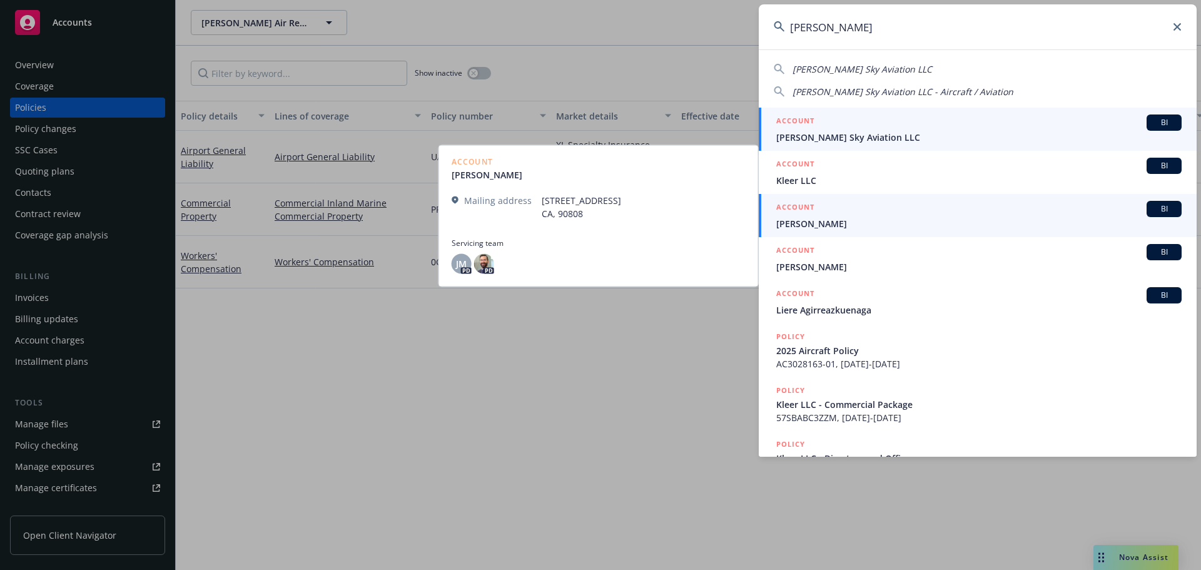
click at [804, 136] on span "Klier Sky Aviation LLC" at bounding box center [978, 137] width 405 height 13
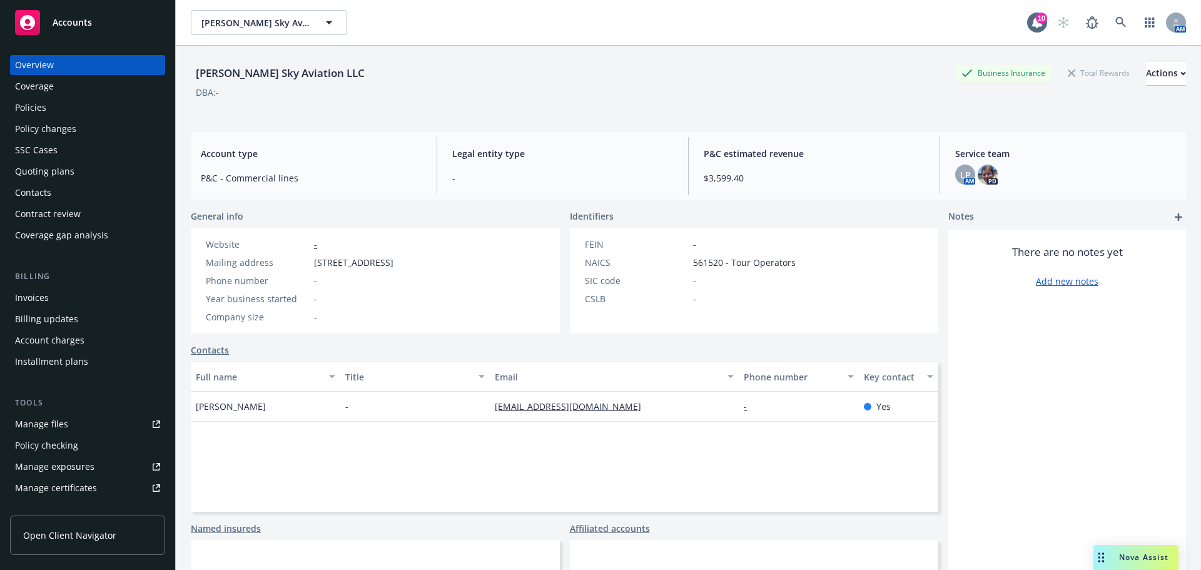
click at [27, 102] on div "Policies" at bounding box center [30, 108] width 31 height 20
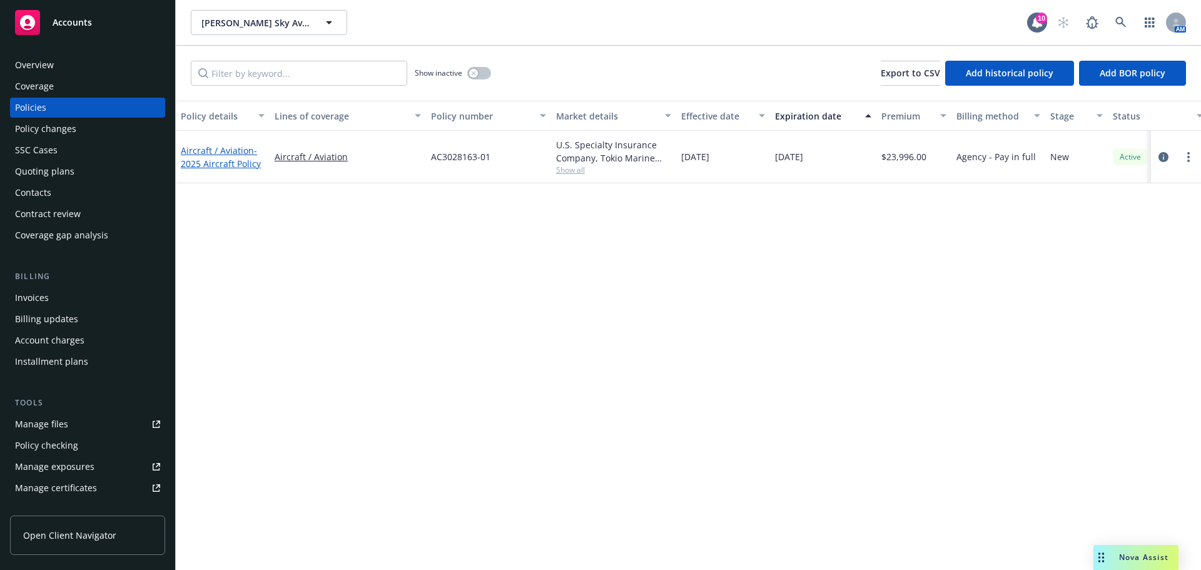
click at [226, 161] on span "- 2025 Aircraft Policy" at bounding box center [221, 156] width 80 height 25
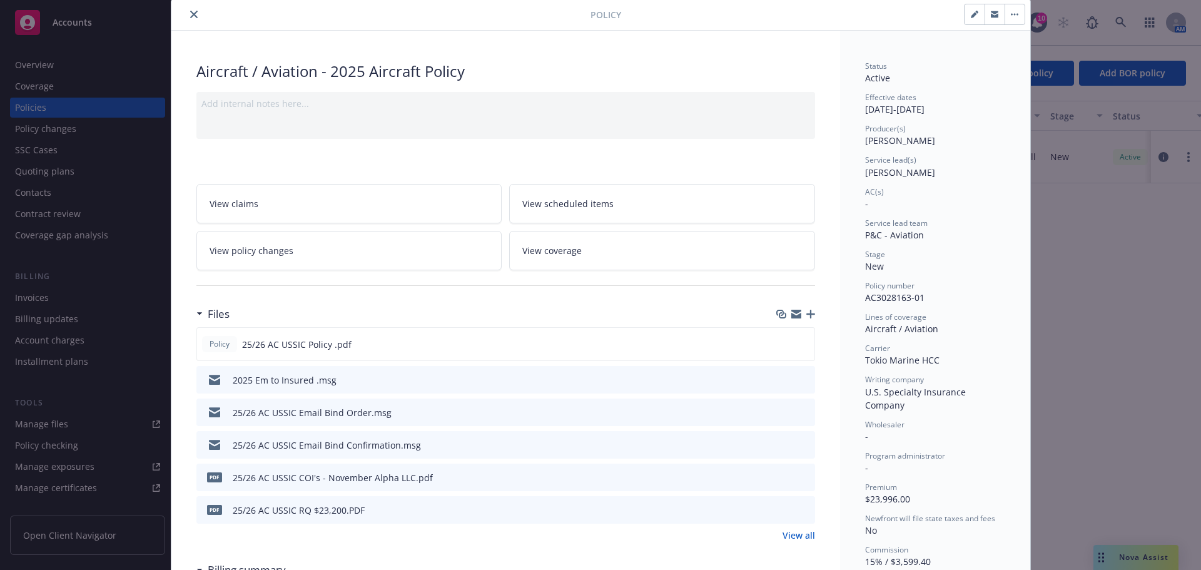
scroll to position [63, 0]
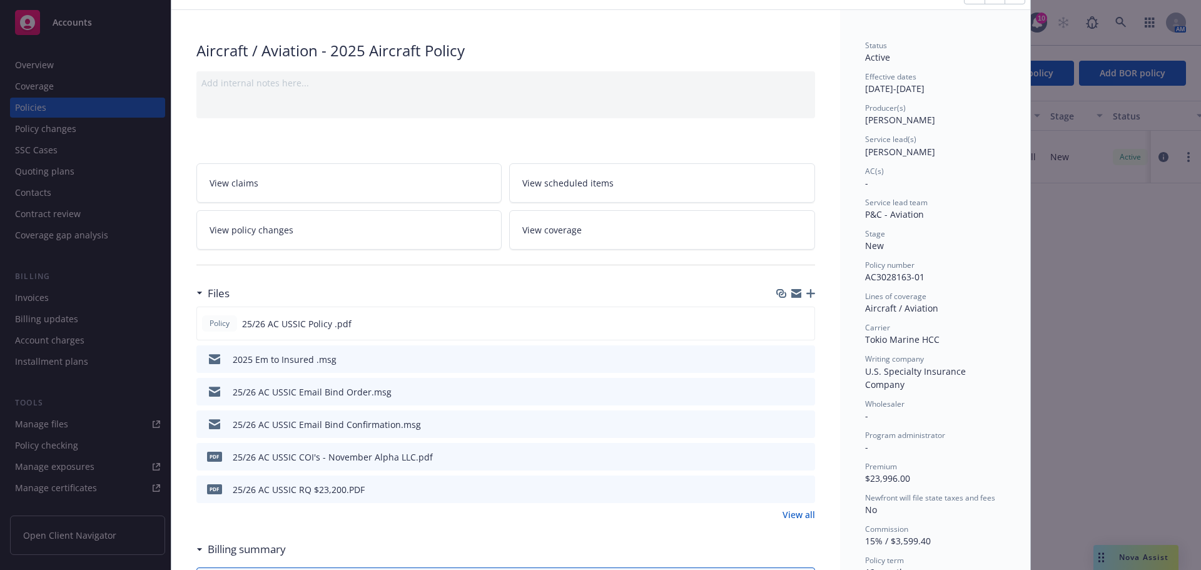
click at [791, 518] on link "View all" at bounding box center [798, 514] width 33 height 13
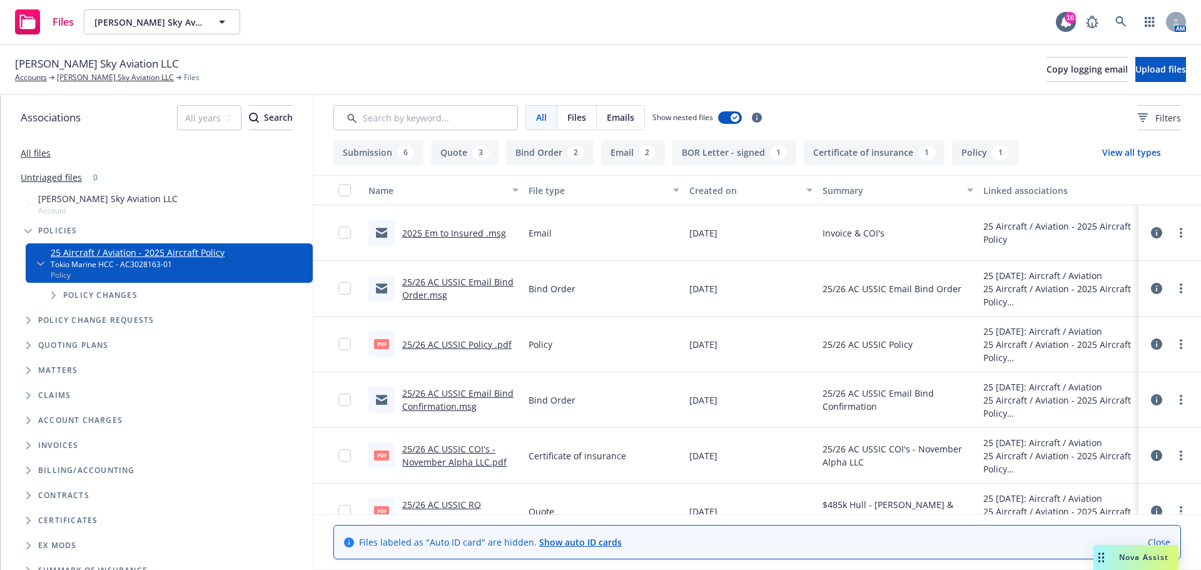
click at [435, 281] on link "25/26 AC USSIC Email Bind Order.msg" at bounding box center [457, 288] width 111 height 25
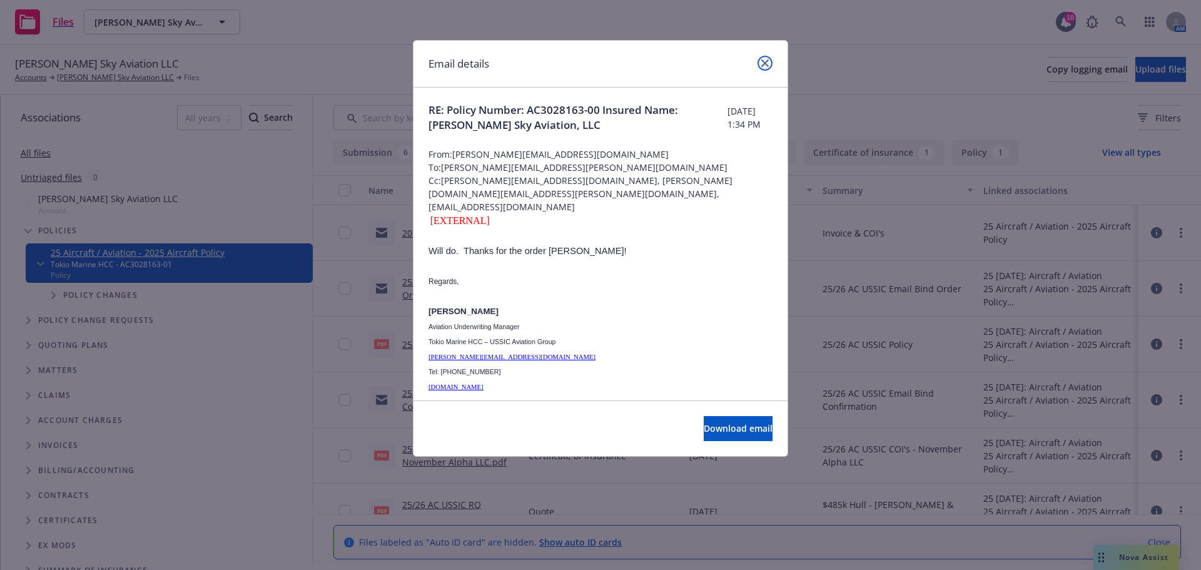
click at [764, 63] on icon "close" at bounding box center [765, 63] width 8 height 8
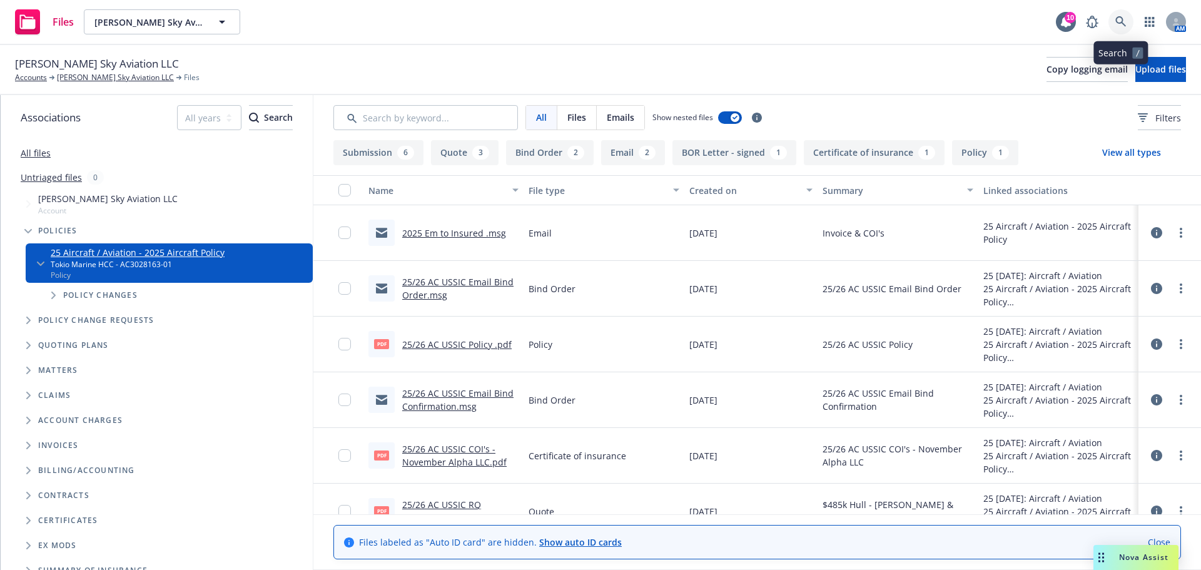
click at [1123, 29] on link at bounding box center [1120, 21] width 25 height 25
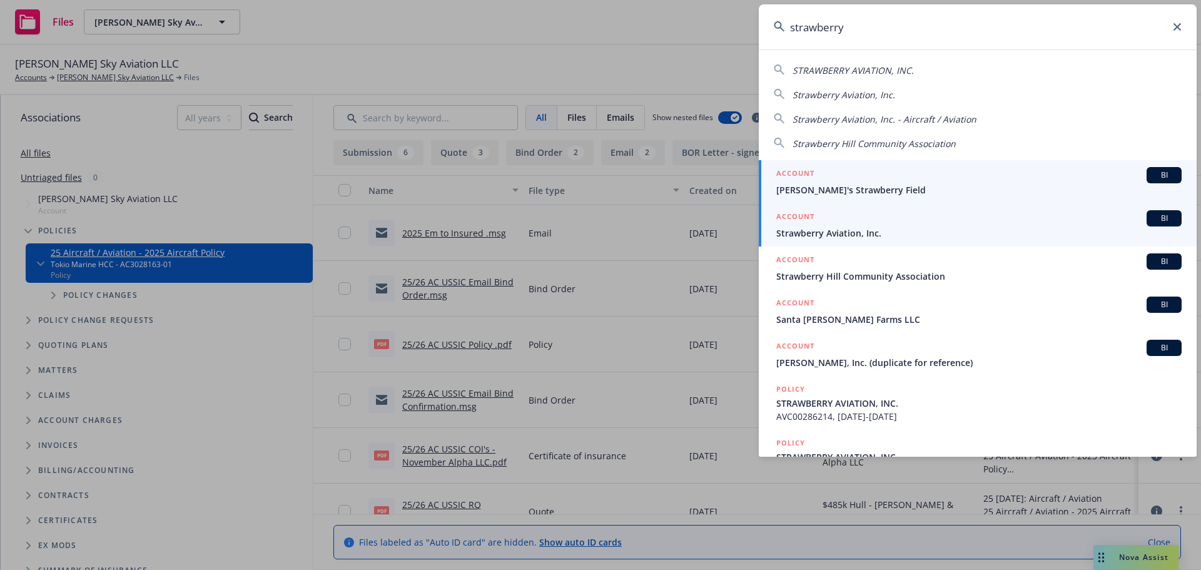
type input "strawberry"
click at [939, 222] on div "ACCOUNT BI" at bounding box center [978, 218] width 405 height 16
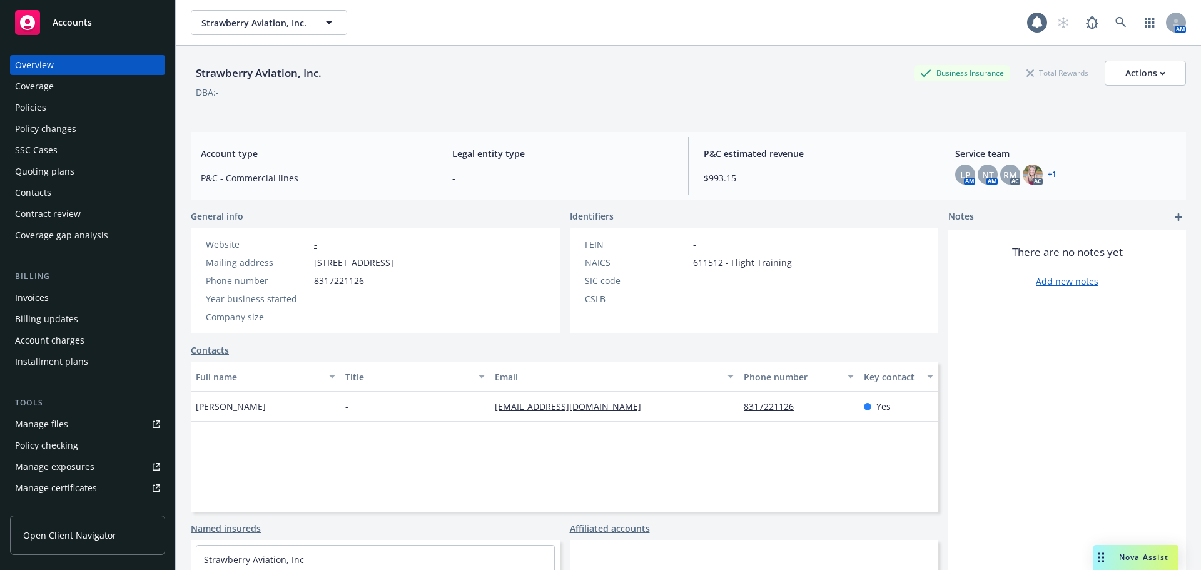
click at [46, 103] on div "Policies" at bounding box center [87, 108] width 145 height 20
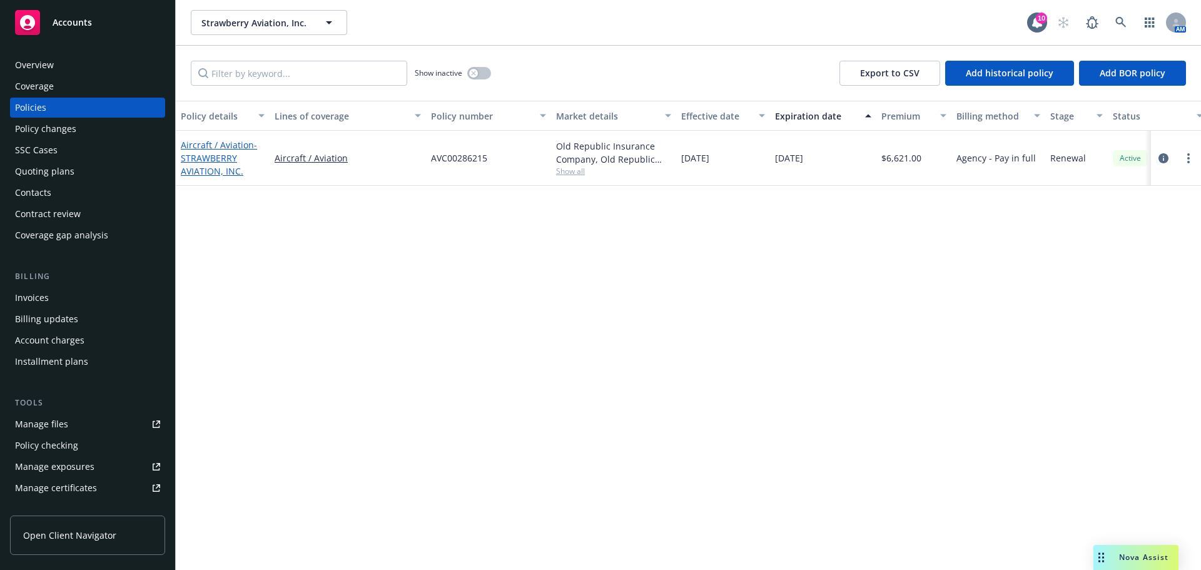
click at [216, 172] on span "- STRAWBERRY AVIATION, INC." at bounding box center [219, 158] width 76 height 38
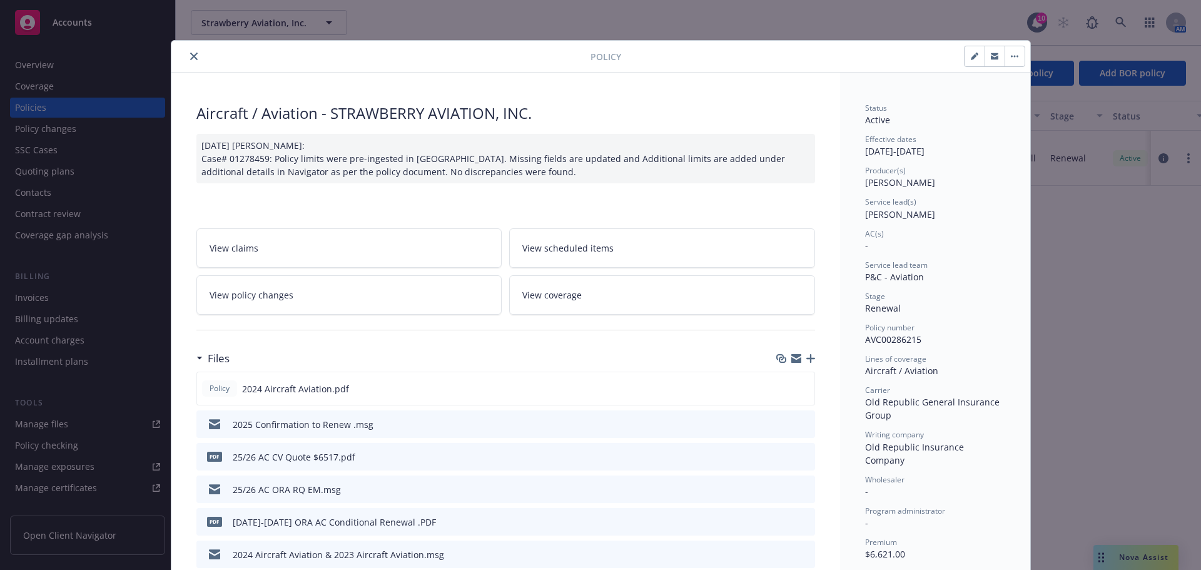
click at [183, 62] on div at bounding box center [383, 56] width 414 height 15
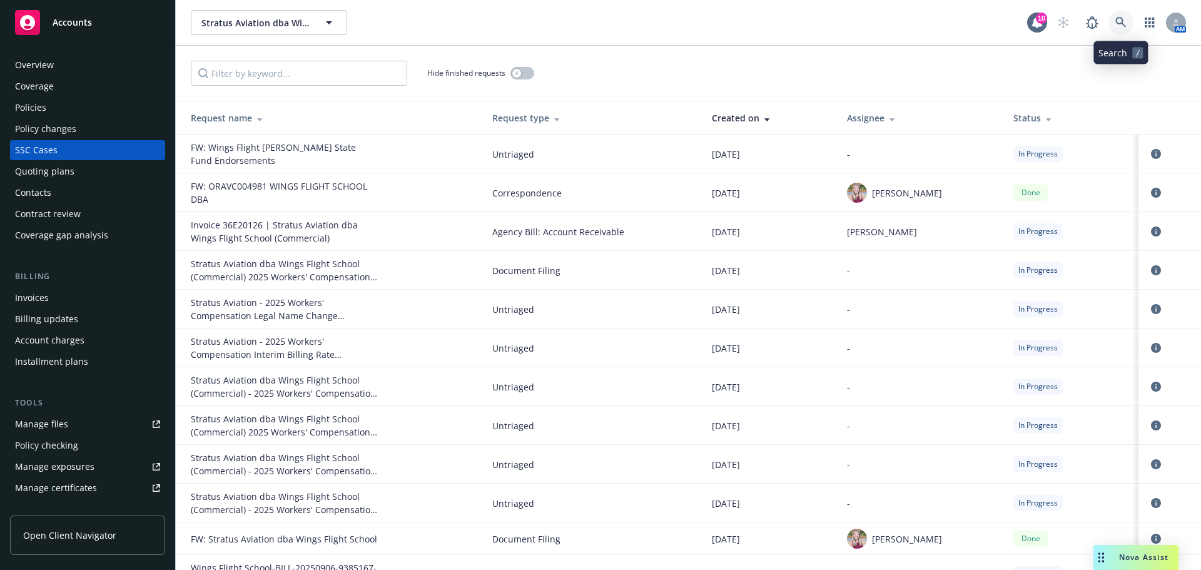
click at [1113, 23] on link at bounding box center [1120, 22] width 25 height 25
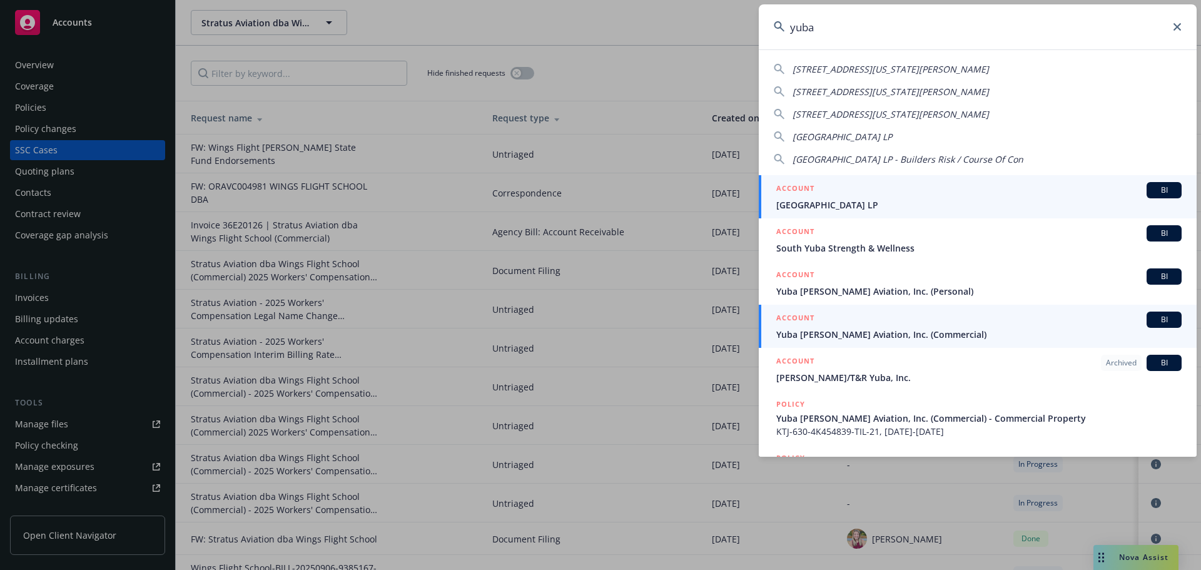
type input "yuba"
click at [877, 331] on span "Yuba Sutter Aviation, Inc. (Commercial)" at bounding box center [978, 334] width 405 height 13
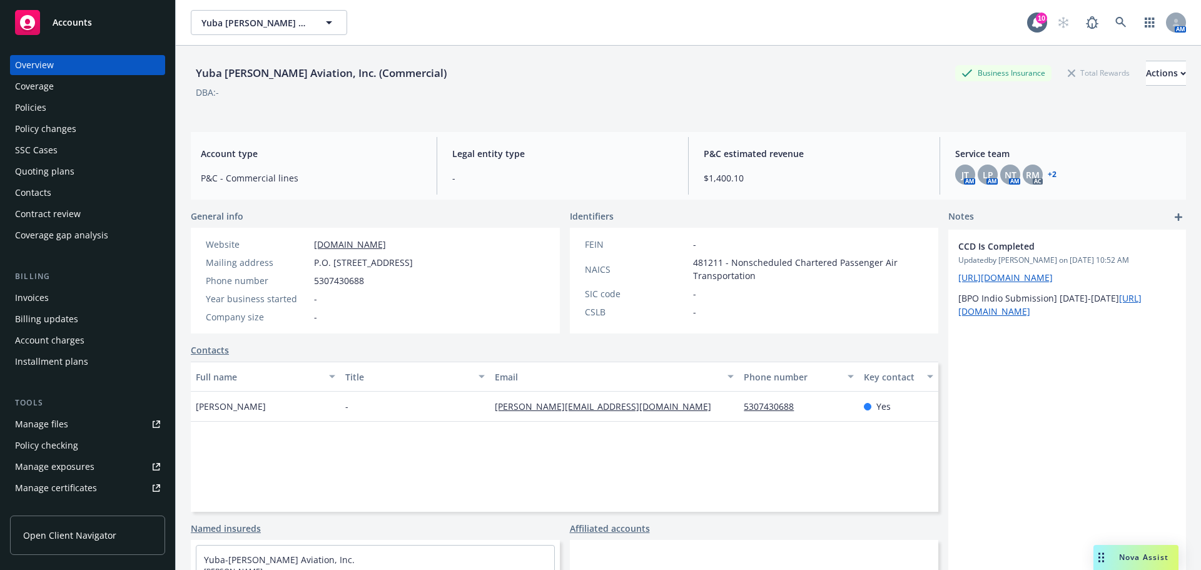
click at [33, 106] on div "Policies" at bounding box center [30, 108] width 31 height 20
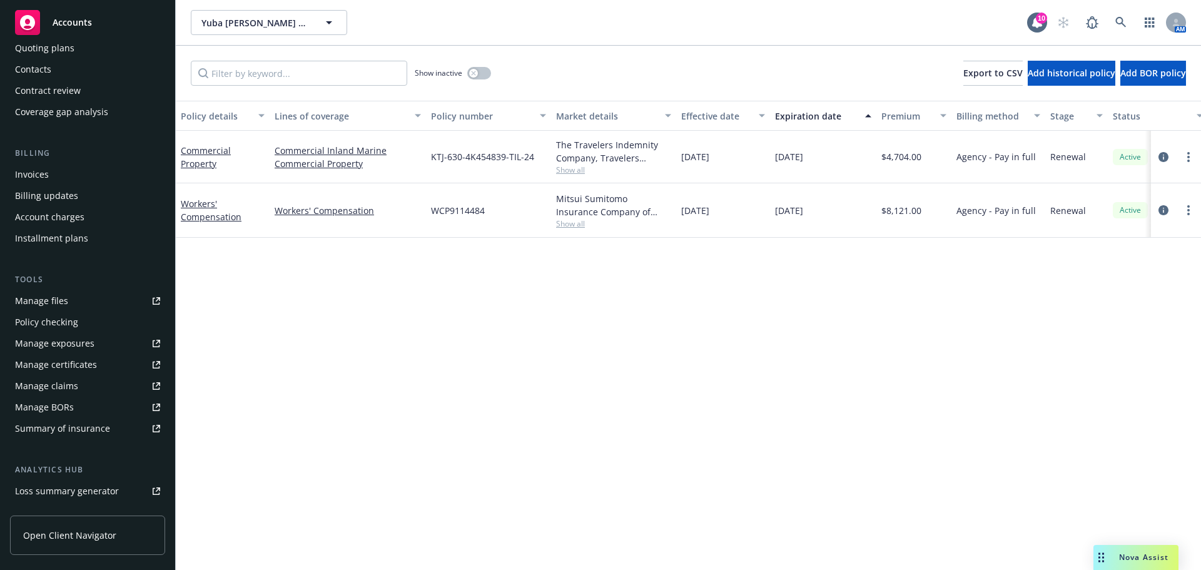
scroll to position [250, 0]
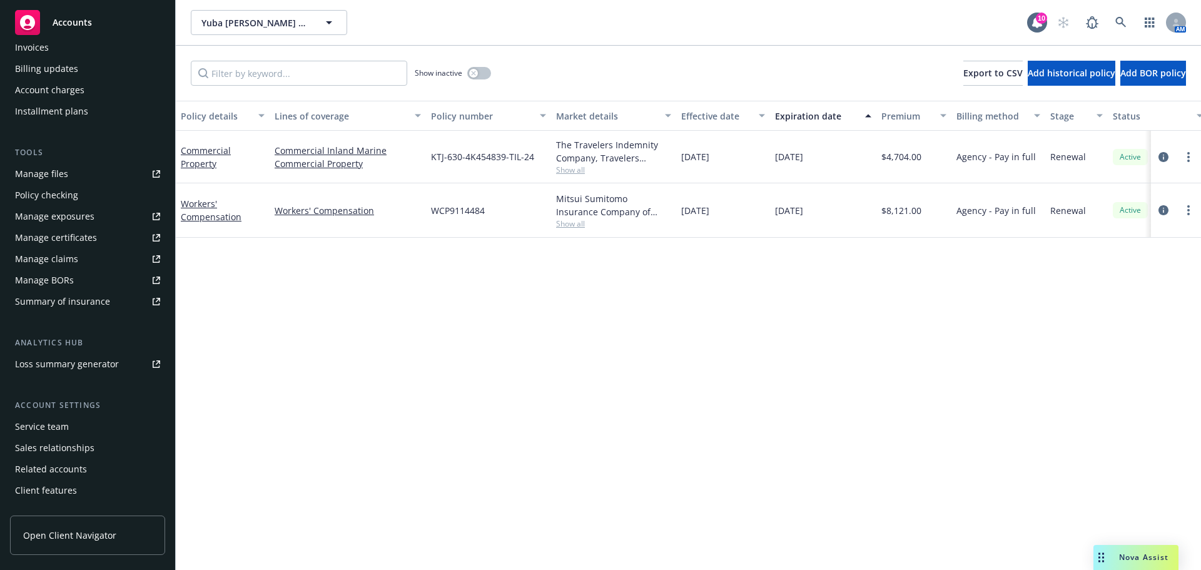
click at [48, 429] on div "Service team" at bounding box center [42, 427] width 54 height 20
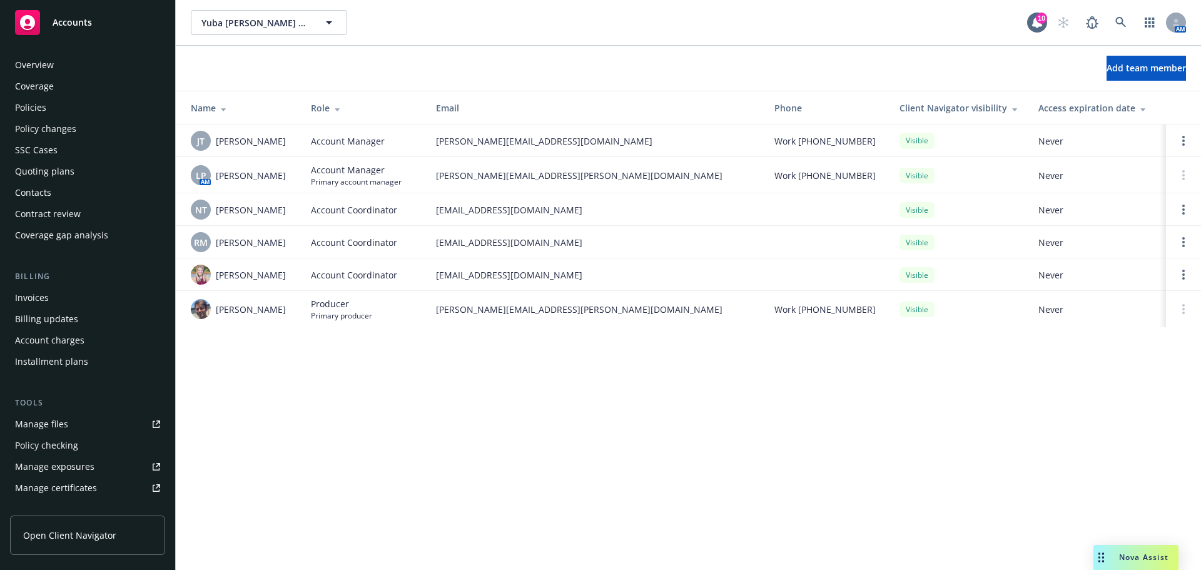
click at [26, 104] on div "Policies" at bounding box center [30, 108] width 31 height 20
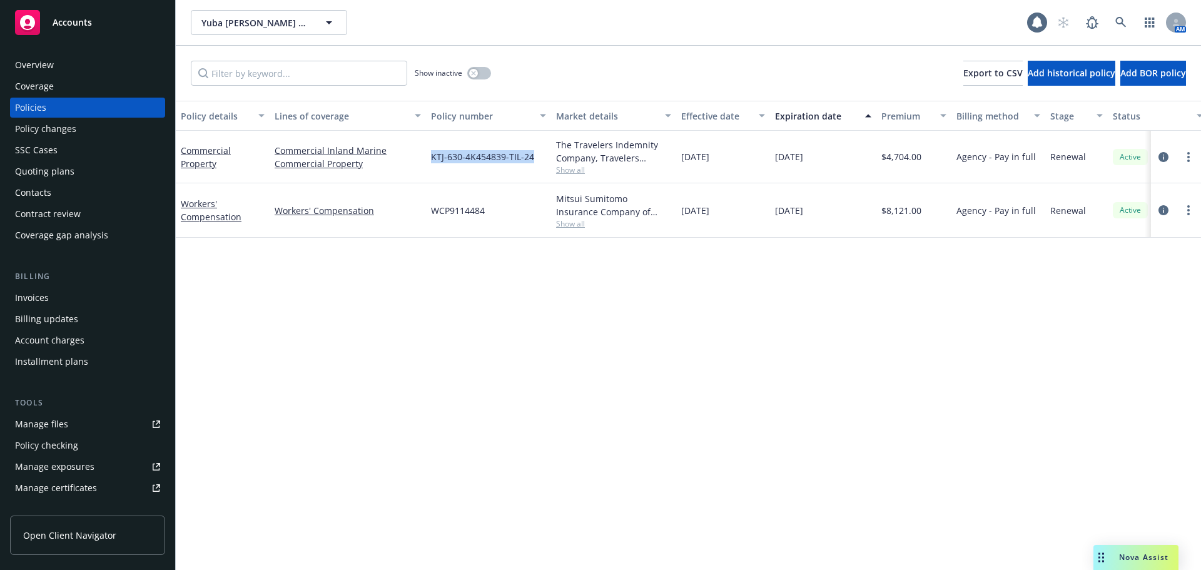
drag, startPoint x: 418, startPoint y: 159, endPoint x: 535, endPoint y: 160, distance: 117.6
click at [535, 160] on div "Commercial Property Commercial Inland Marine Commercial Property KTJ-630-4K4548…" at bounding box center [779, 157] width 1207 height 53
copy div "KTJ-630-4K454839-TIL-24"
click at [21, 63] on div "Overview" at bounding box center [34, 65] width 39 height 20
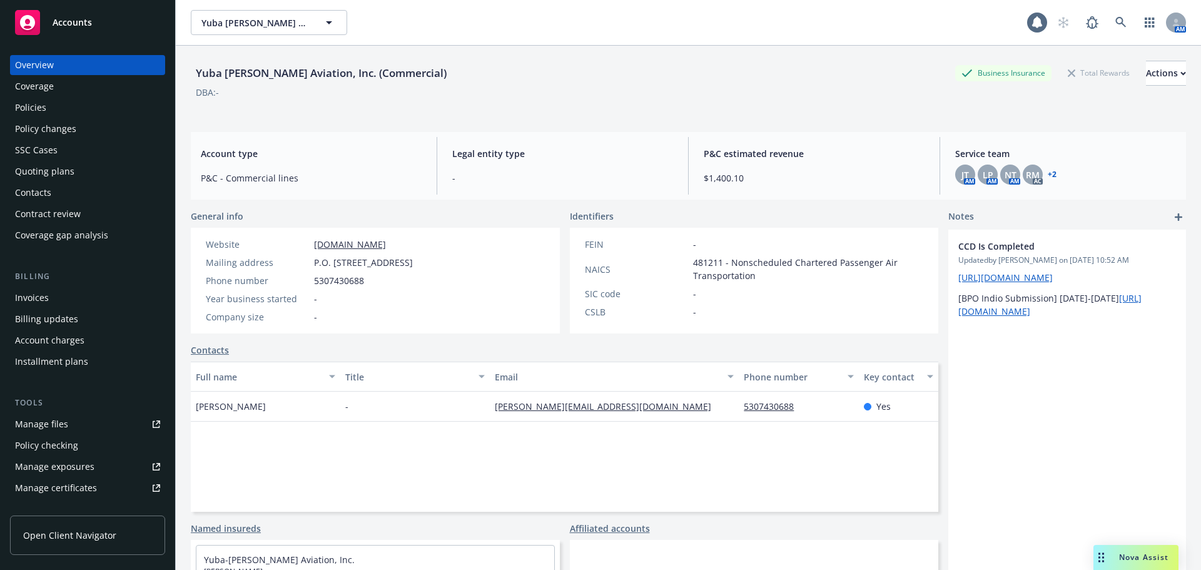
click at [220, 73] on div "Yuba Sutter Aviation, Inc. (Commercial)" at bounding box center [321, 73] width 261 height 16
copy div "Yuba Sutter Aviation, Inc. (Commercial)"
click at [14, 108] on link "Policies" at bounding box center [87, 108] width 155 height 20
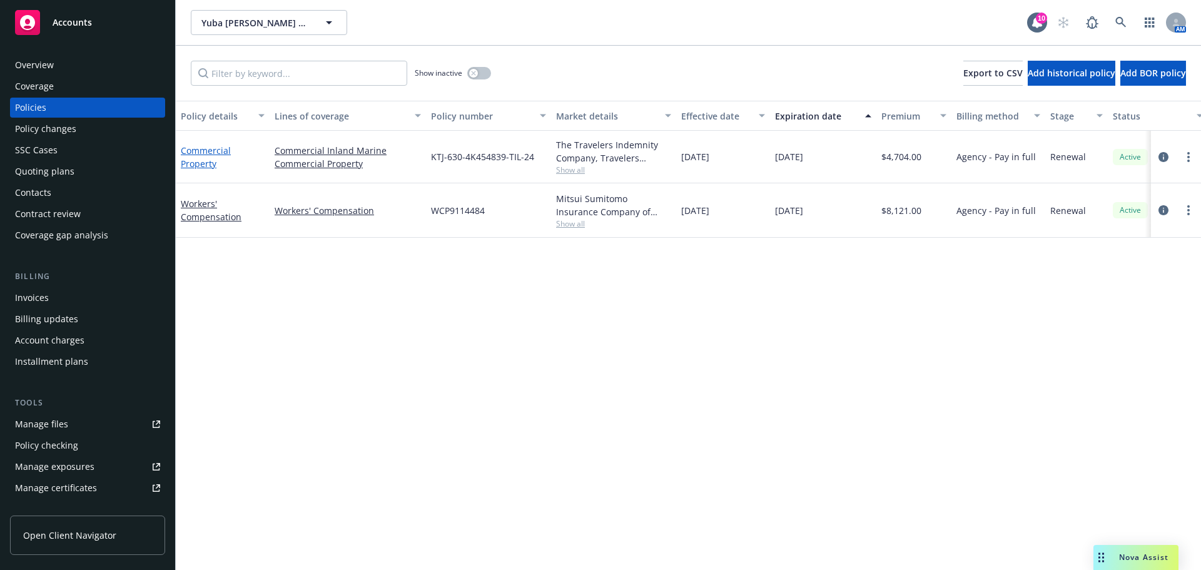
drag, startPoint x: 245, startPoint y: 163, endPoint x: 199, endPoint y: 160, distance: 45.7
click at [235, 163] on div "Commercial Property" at bounding box center [223, 157] width 84 height 26
click at [199, 160] on link "Commercial Property" at bounding box center [206, 156] width 50 height 25
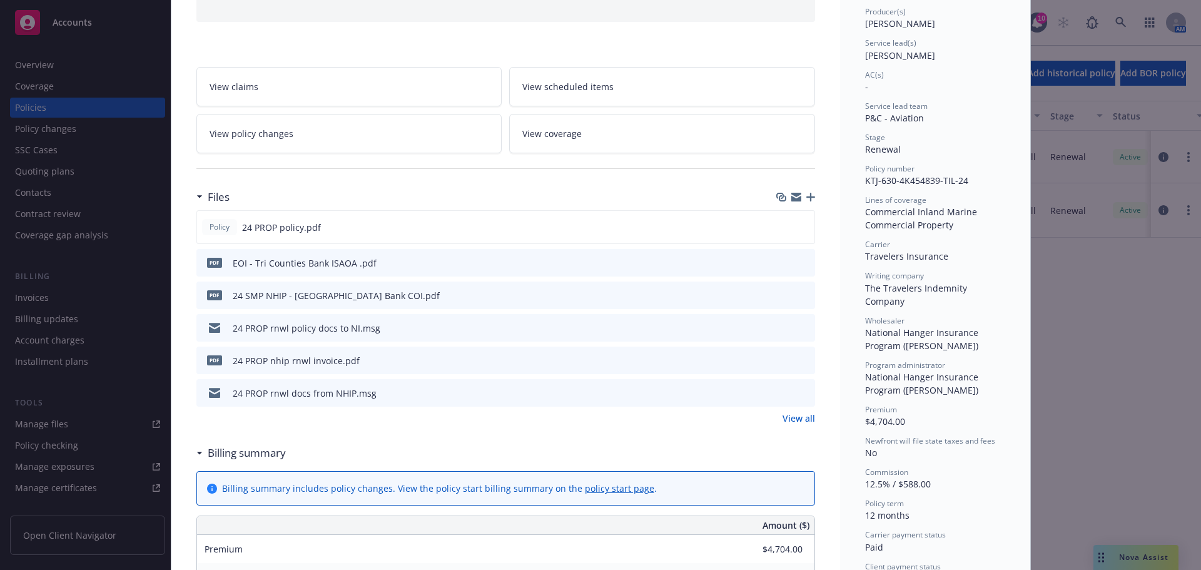
scroll to position [188, 0]
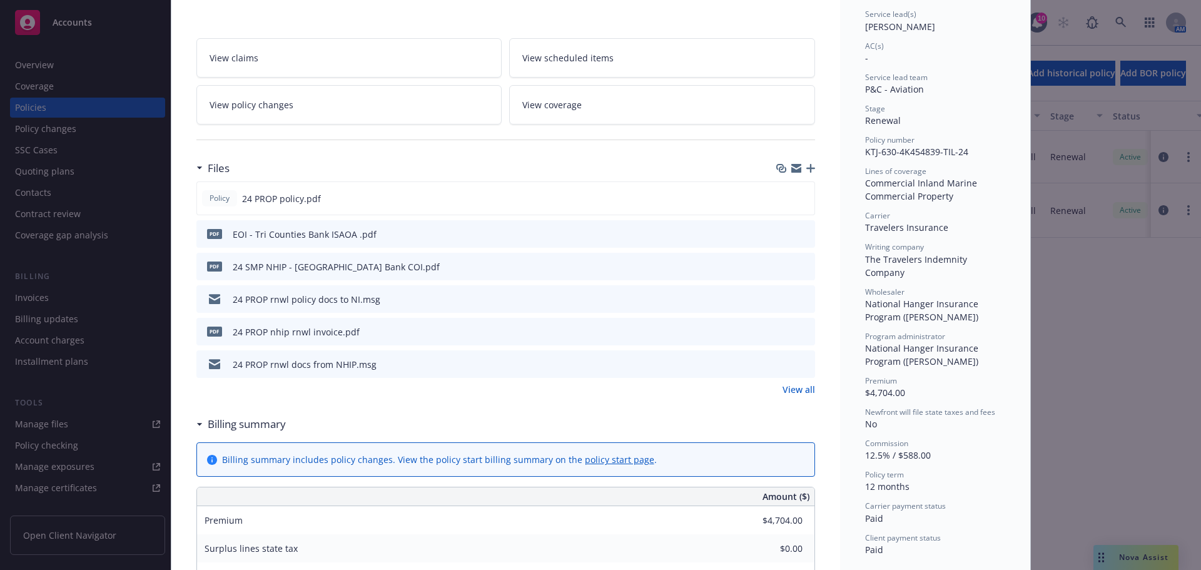
click at [792, 392] on link "View all" at bounding box center [798, 389] width 33 height 13
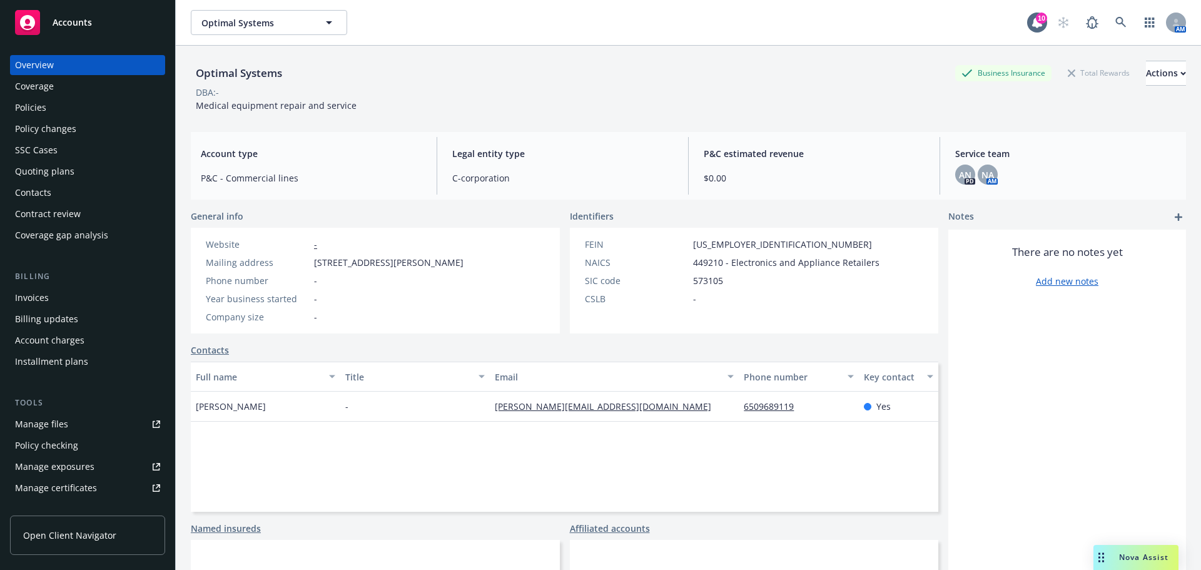
click at [62, 112] on div "Policies" at bounding box center [87, 108] width 145 height 20
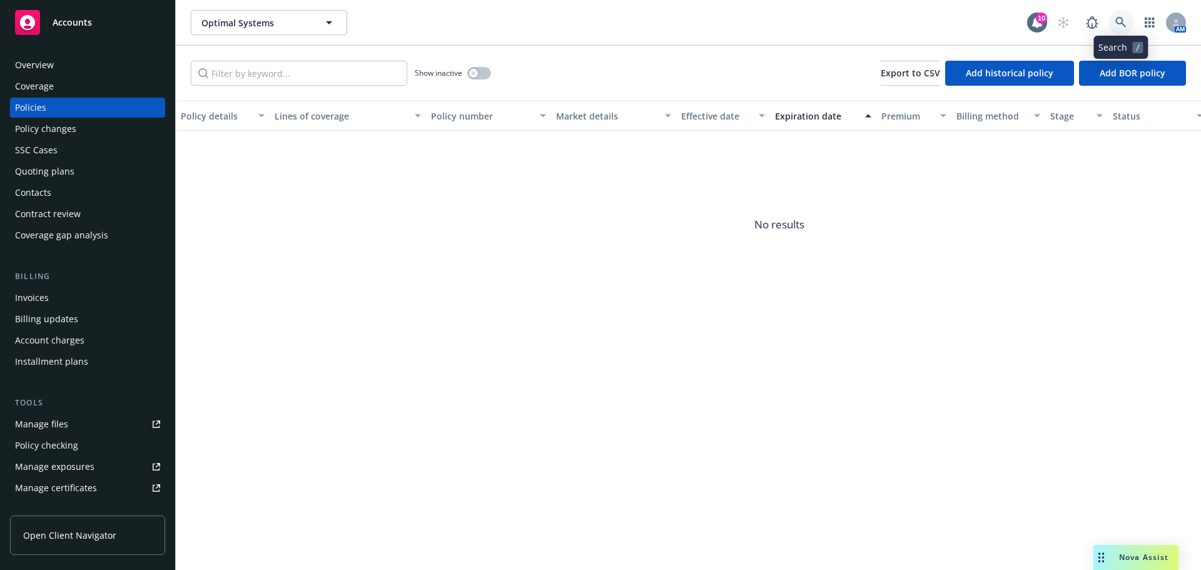
click at [1128, 23] on link at bounding box center [1120, 22] width 25 height 25
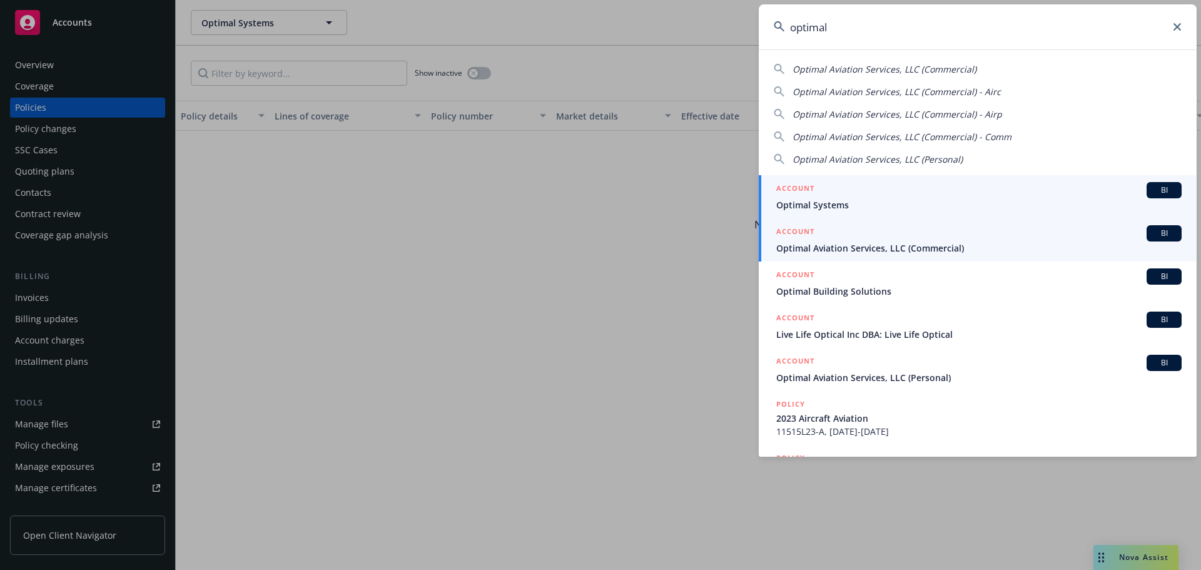
type input "optimal"
click at [869, 242] on span "Optimal Aviation Services, LLC (Commercial)" at bounding box center [978, 247] width 405 height 13
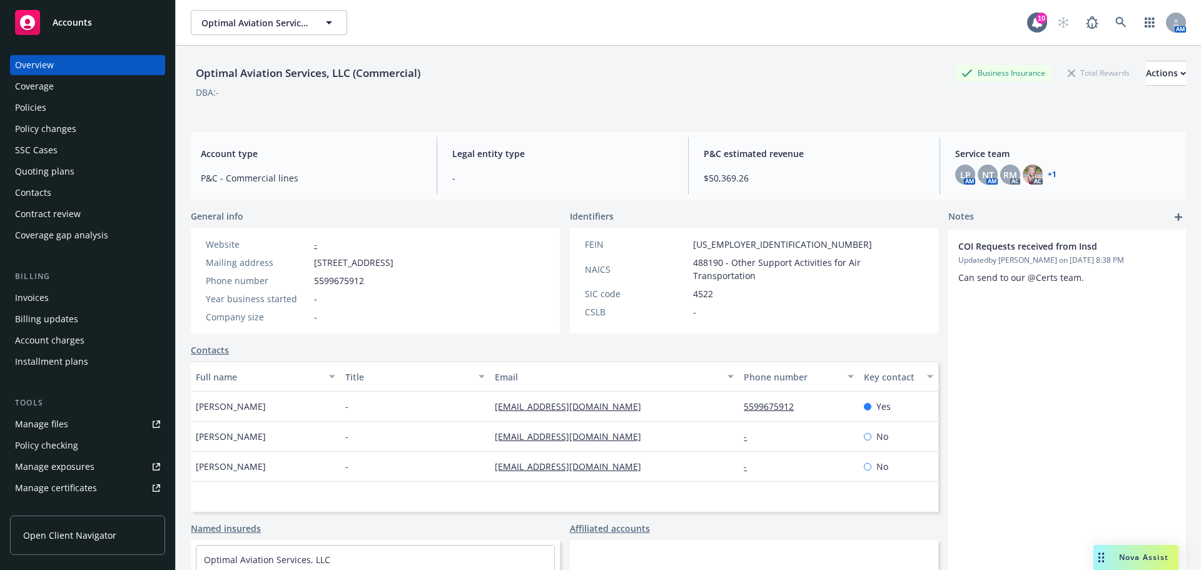
click at [58, 104] on div "Policies" at bounding box center [87, 108] width 145 height 20
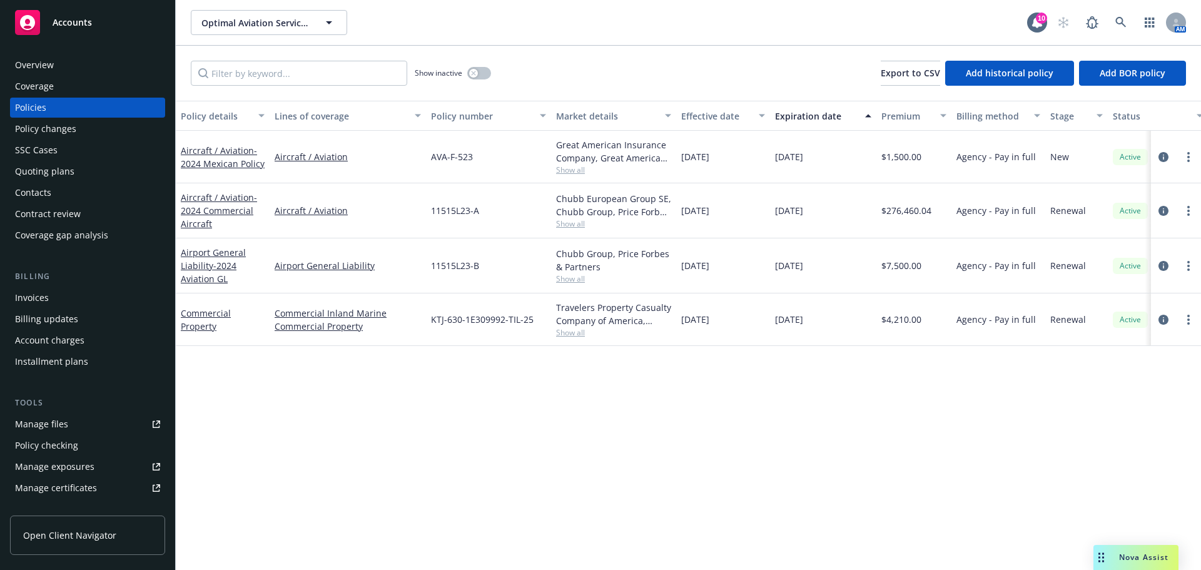
click at [562, 174] on span "Show all" at bounding box center [613, 169] width 115 height 11
click at [1119, 17] on icon at bounding box center [1120, 22] width 11 height 11
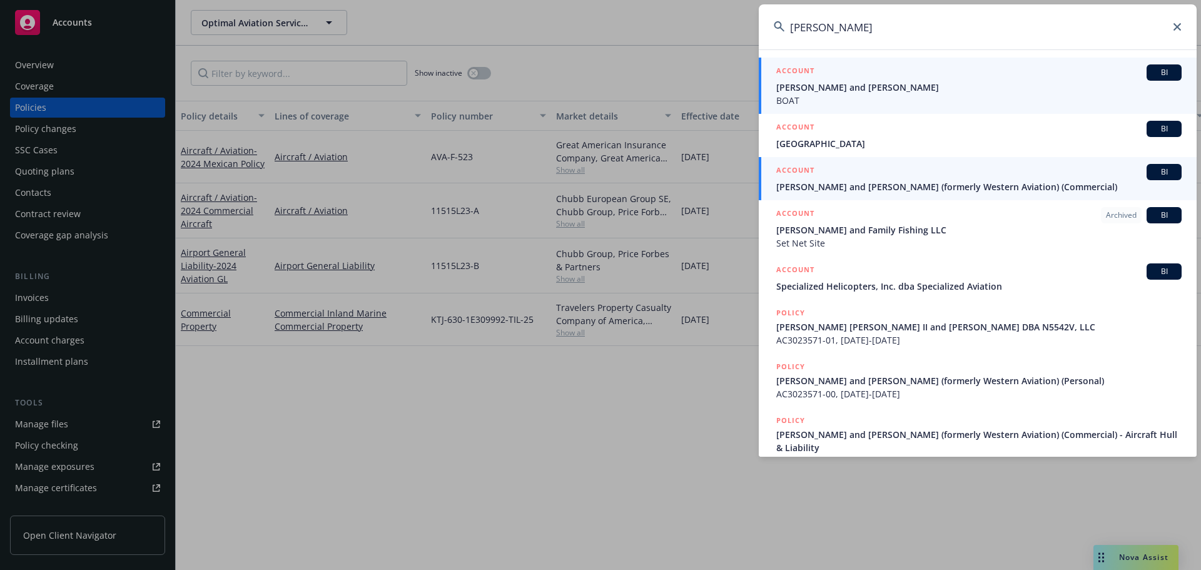
type input "joseph fisher"
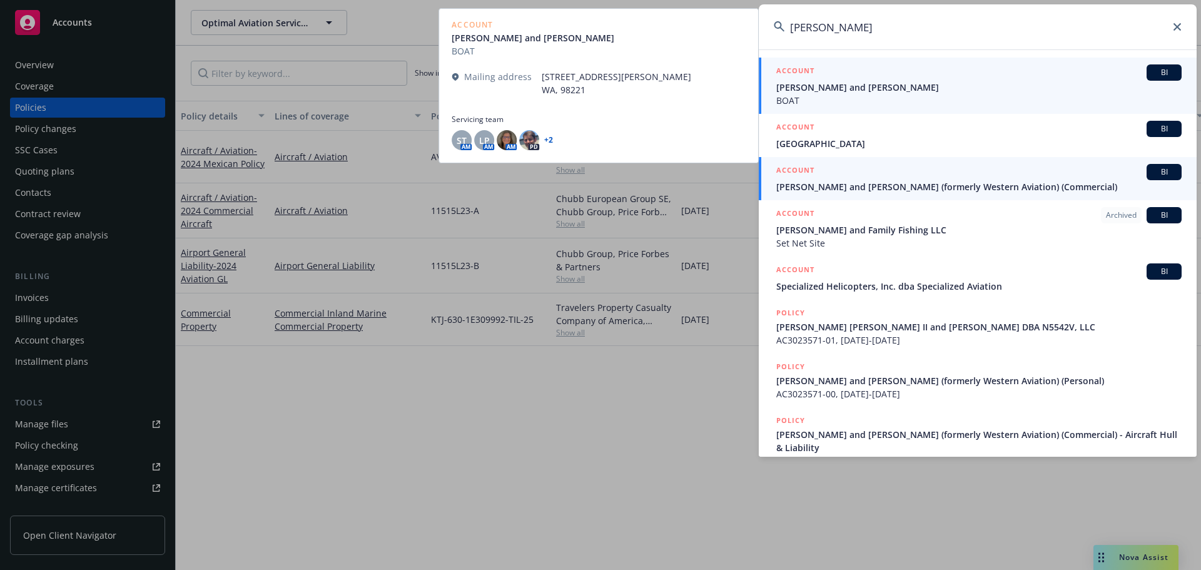
click at [866, 184] on span "[PERSON_NAME] and [PERSON_NAME] (formerly Western Aviation) (Commercial)" at bounding box center [978, 186] width 405 height 13
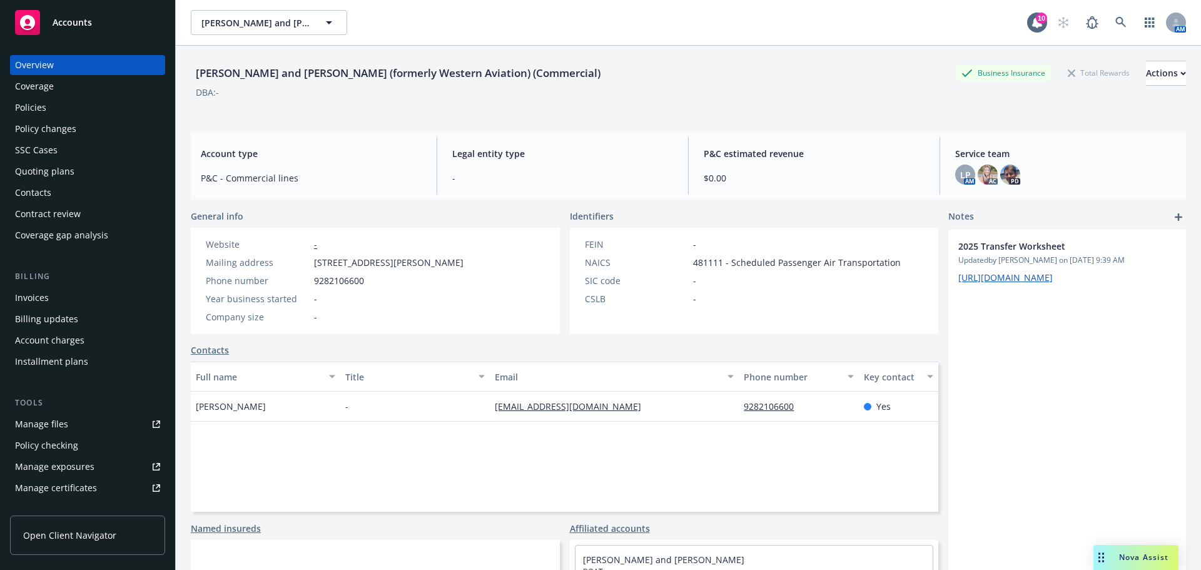
click at [59, 108] on div "Policies" at bounding box center [87, 108] width 145 height 20
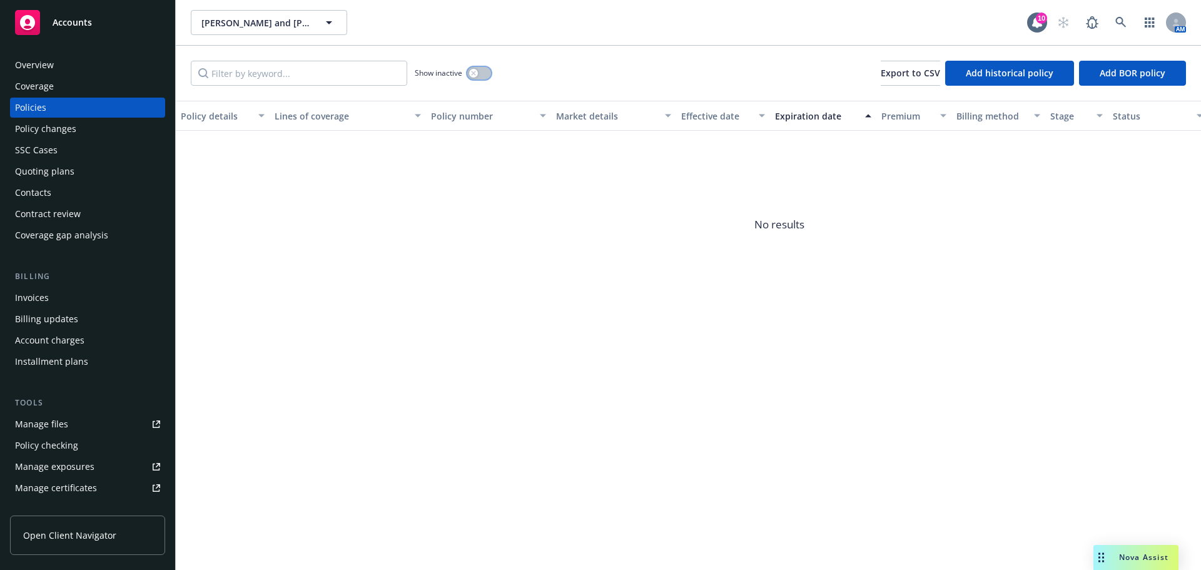
click at [474, 71] on icon "button" at bounding box center [473, 73] width 5 height 5
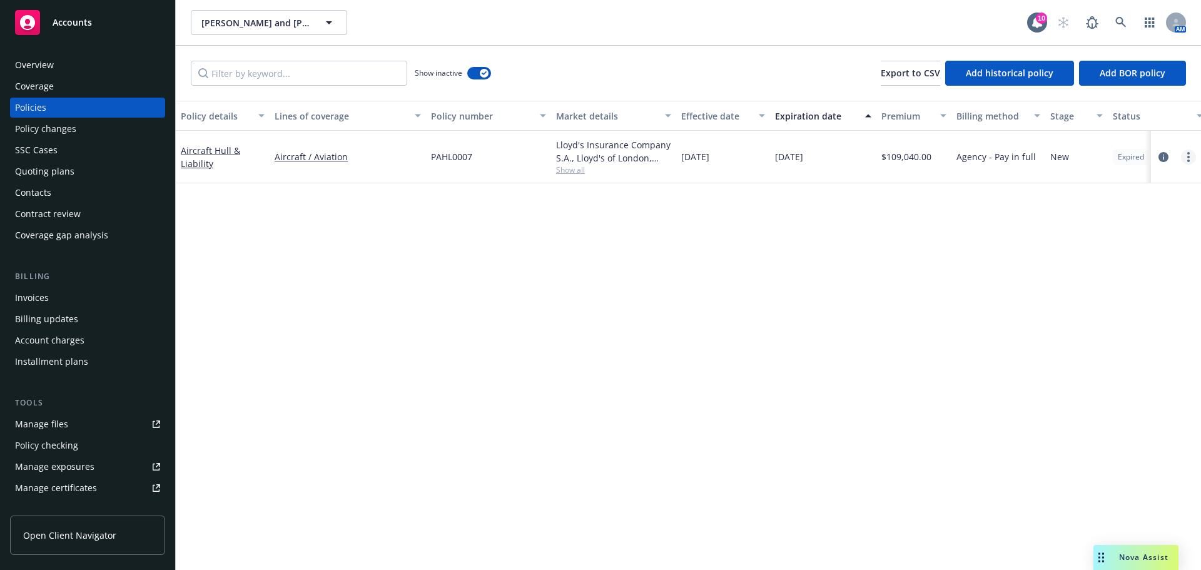
click at [1188, 154] on icon "more" at bounding box center [1188, 157] width 3 height 10
click at [1135, 204] on link "Renew with incumbent" at bounding box center [1121, 207] width 147 height 25
select select "12"
select select "WA"
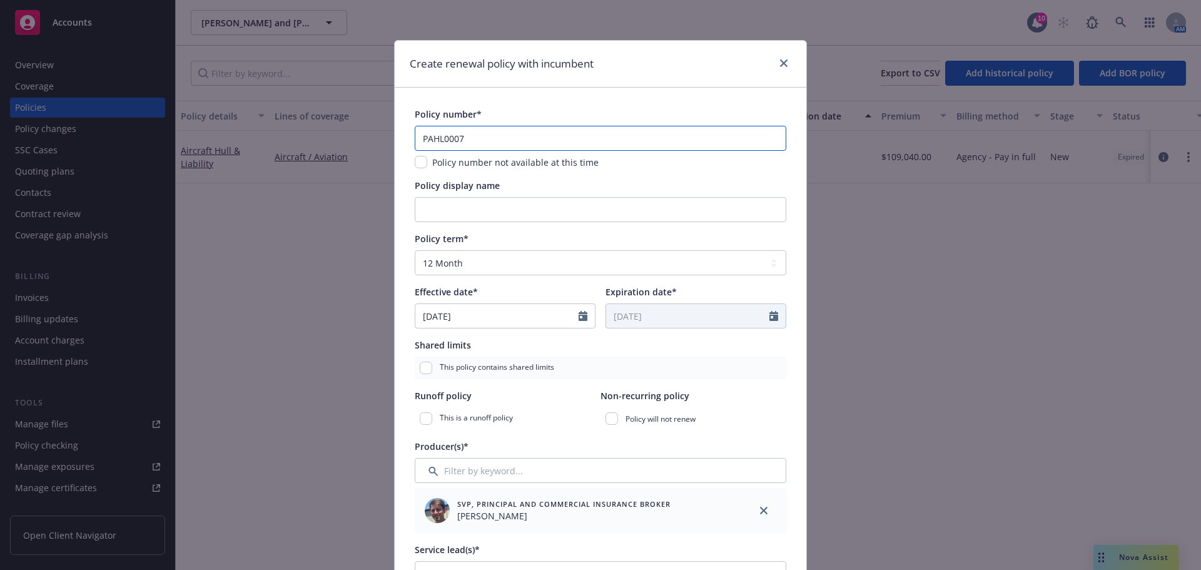
click at [441, 138] on input "PAHL0007" at bounding box center [600, 138] width 371 height 25
click at [440, 138] on input "PAHL0007" at bounding box center [600, 138] width 371 height 25
paste input "B0507PG2501568"
type input "B0507PG2501568"
click at [558, 216] on input "Policy display name" at bounding box center [600, 209] width 371 height 25
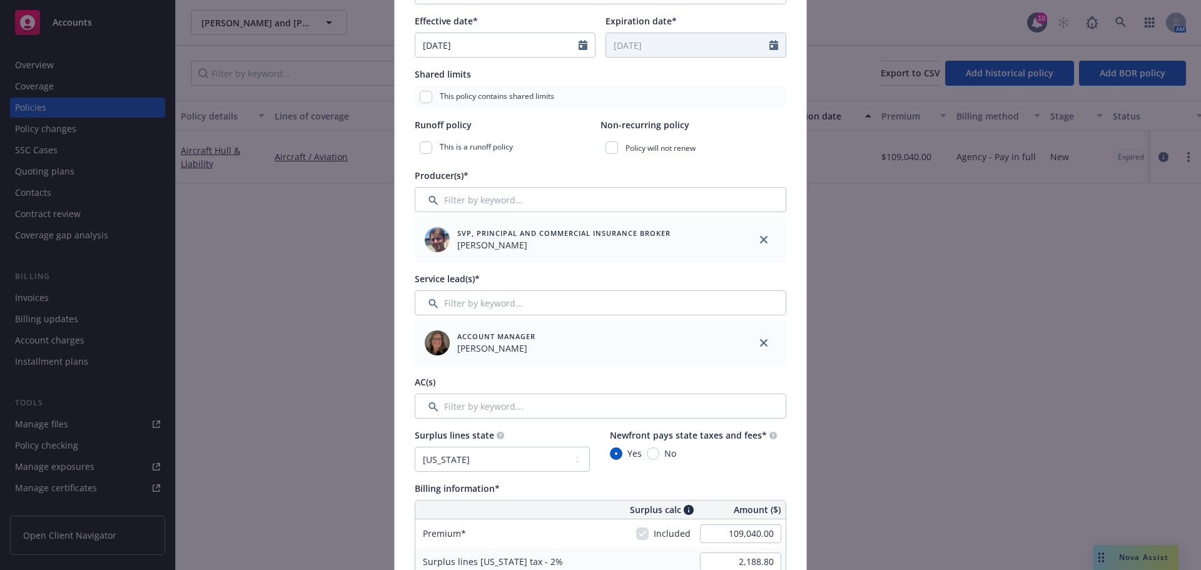
scroll to position [313, 0]
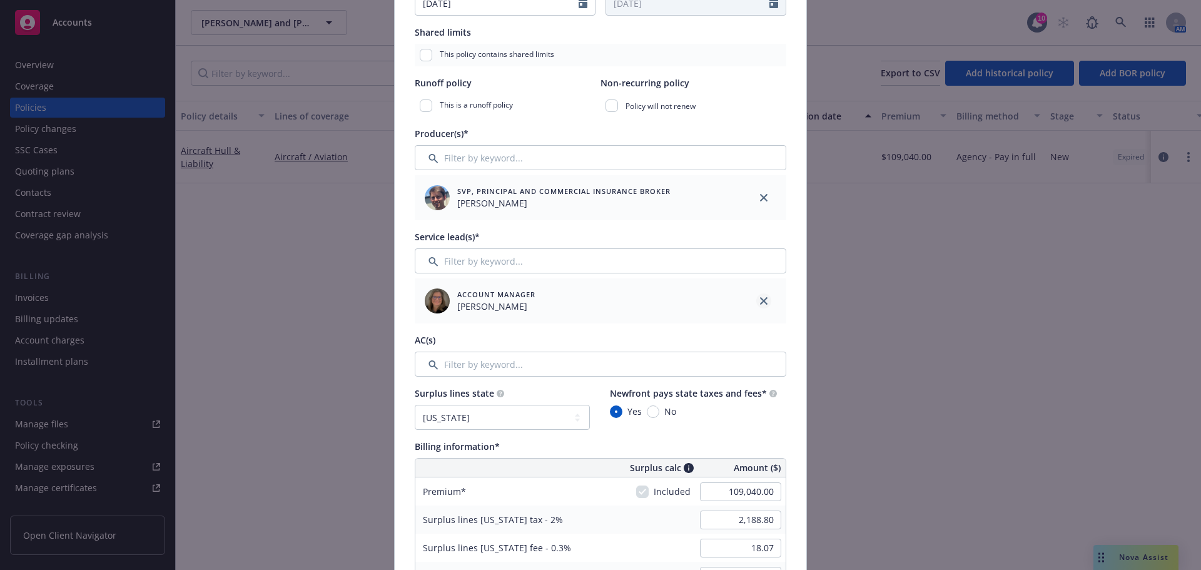
type input "Personal Aircraft/Aviation"
click at [763, 301] on link "close" at bounding box center [763, 300] width 15 height 15
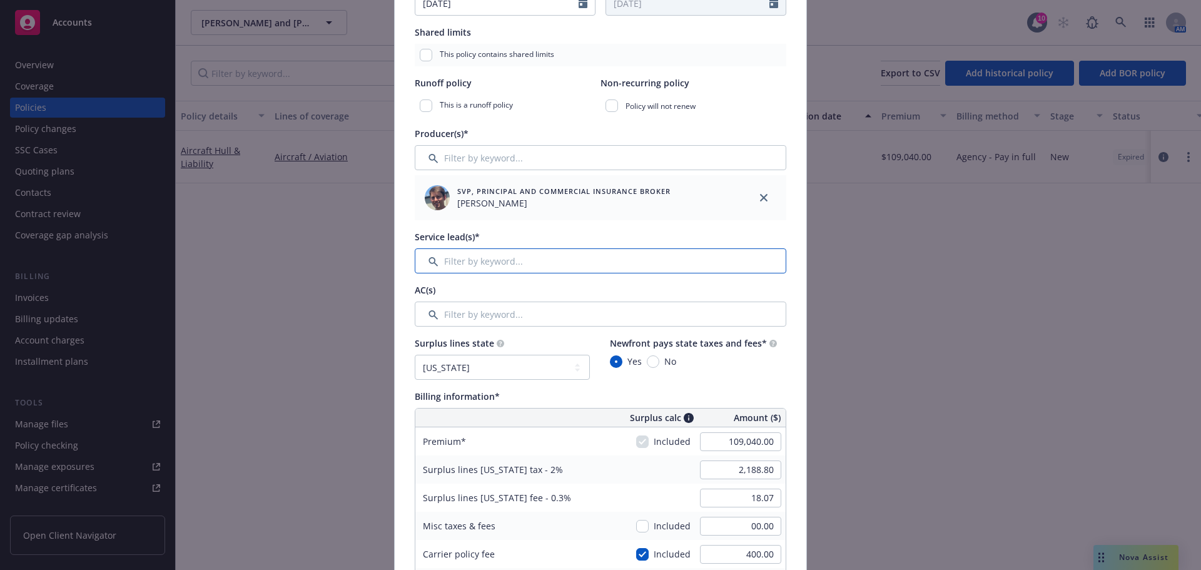
click at [590, 256] on input "Filter by keyword..." at bounding box center [600, 260] width 371 height 25
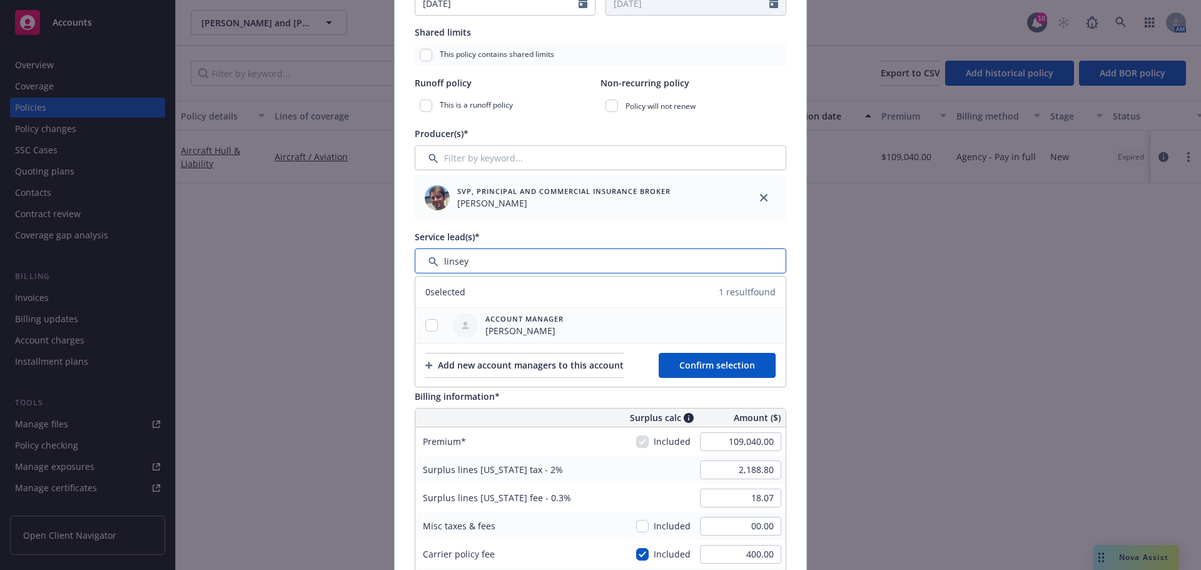
type input "linsey"
click at [425, 328] on input "checkbox" at bounding box center [431, 325] width 13 height 13
checkbox input "true"
click at [712, 361] on span "Confirm selection" at bounding box center [717, 365] width 76 height 12
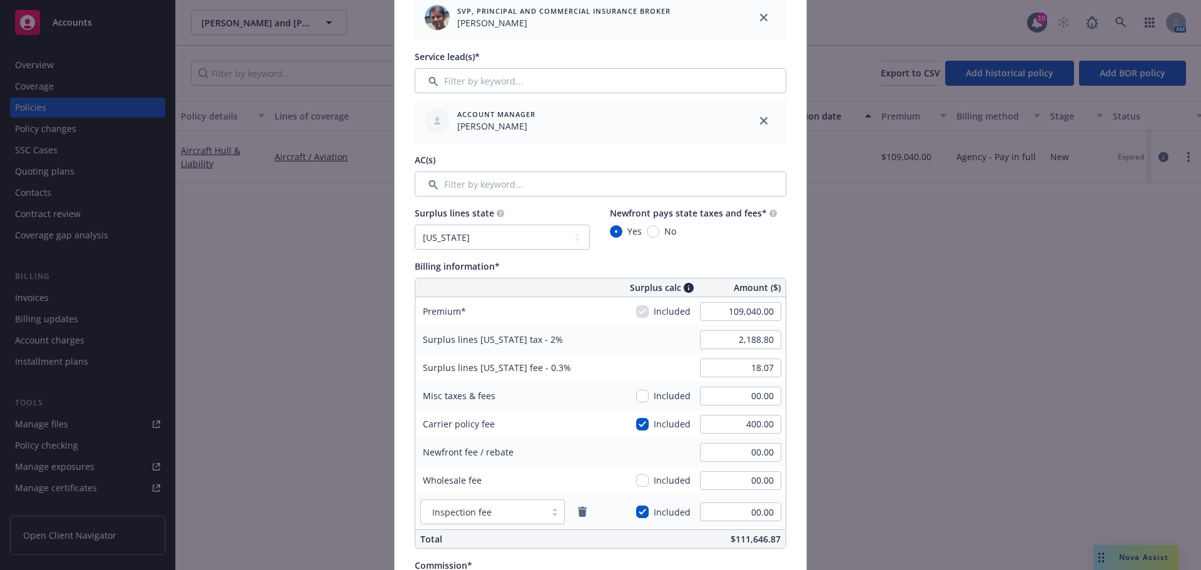
scroll to position [500, 0]
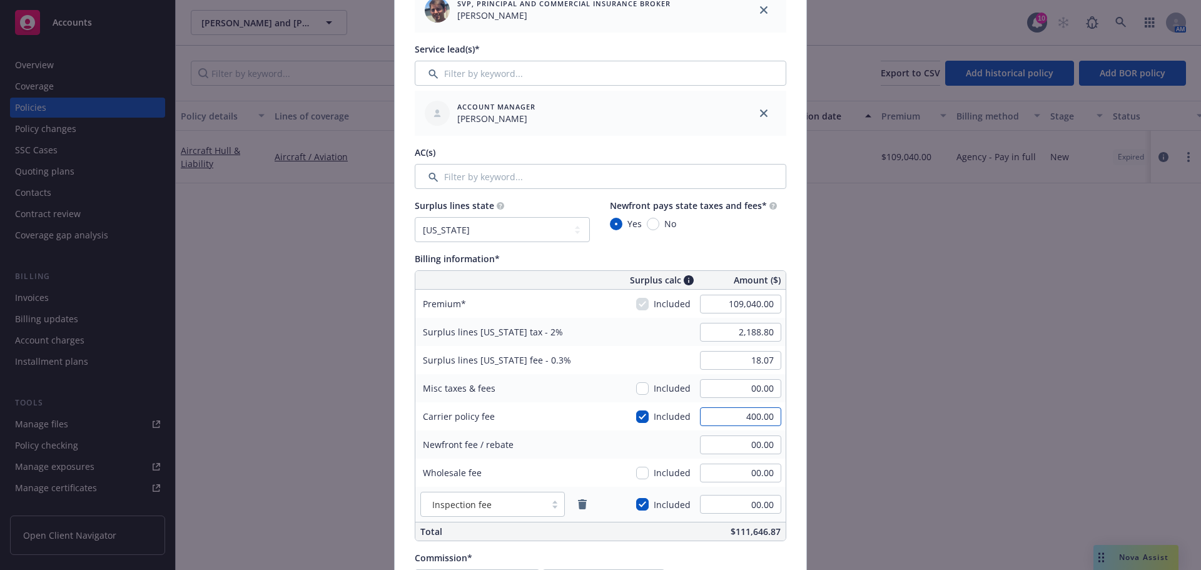
click at [707, 415] on input "400.00" at bounding box center [740, 416] width 81 height 19
type input "2,180.80"
type input "327.12"
type input "00.00"
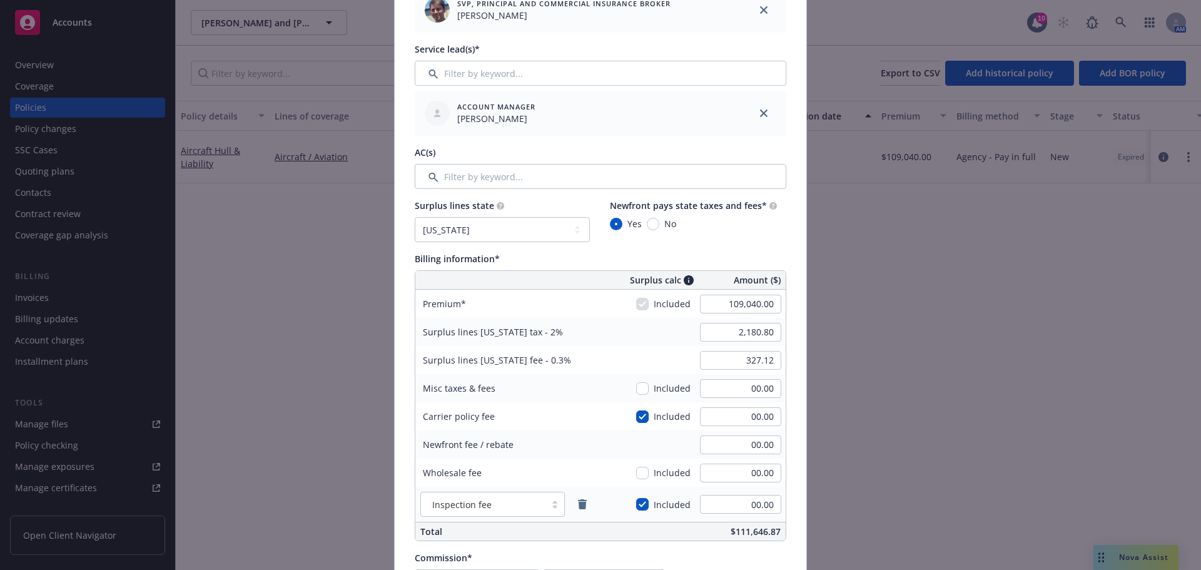
click at [653, 441] on div "Newfront fee / rebate 00.00" at bounding box center [600, 444] width 370 height 28
click at [639, 417] on input "checkbox" at bounding box center [642, 416] width 13 height 13
checkbox input "false"
click at [637, 445] on div "Newfront fee / rebate 00.00" at bounding box center [600, 444] width 370 height 28
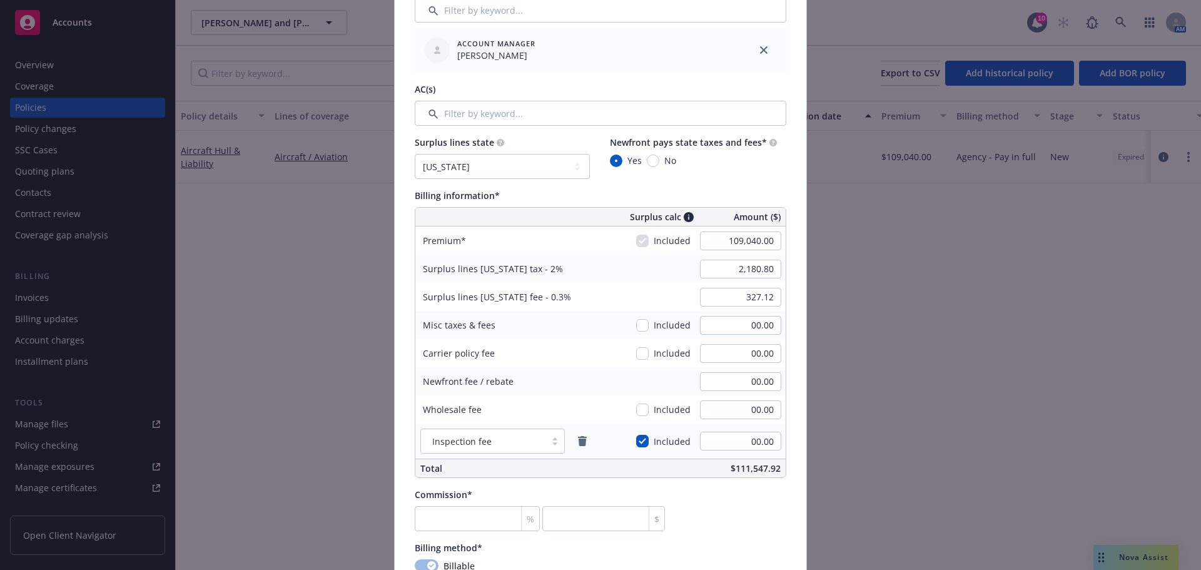
scroll to position [625, 0]
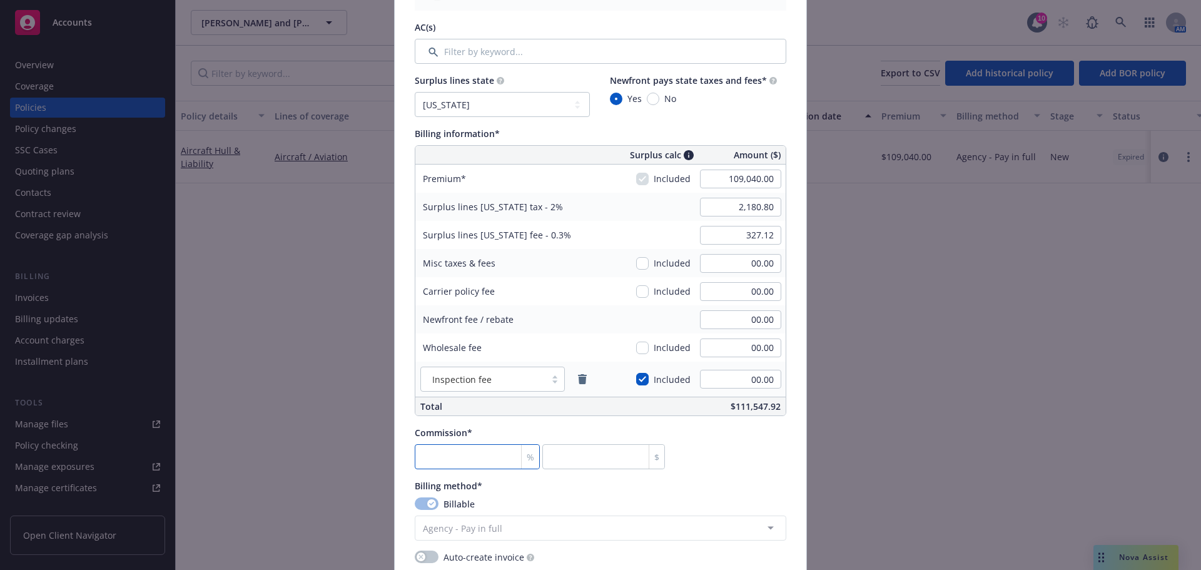
drag, startPoint x: 421, startPoint y: 452, endPoint x: 422, endPoint y: 443, distance: 8.2
click at [422, 452] on input "number" at bounding box center [477, 456] width 125 height 25
type input "1"
type input "1090.4"
type input "17"
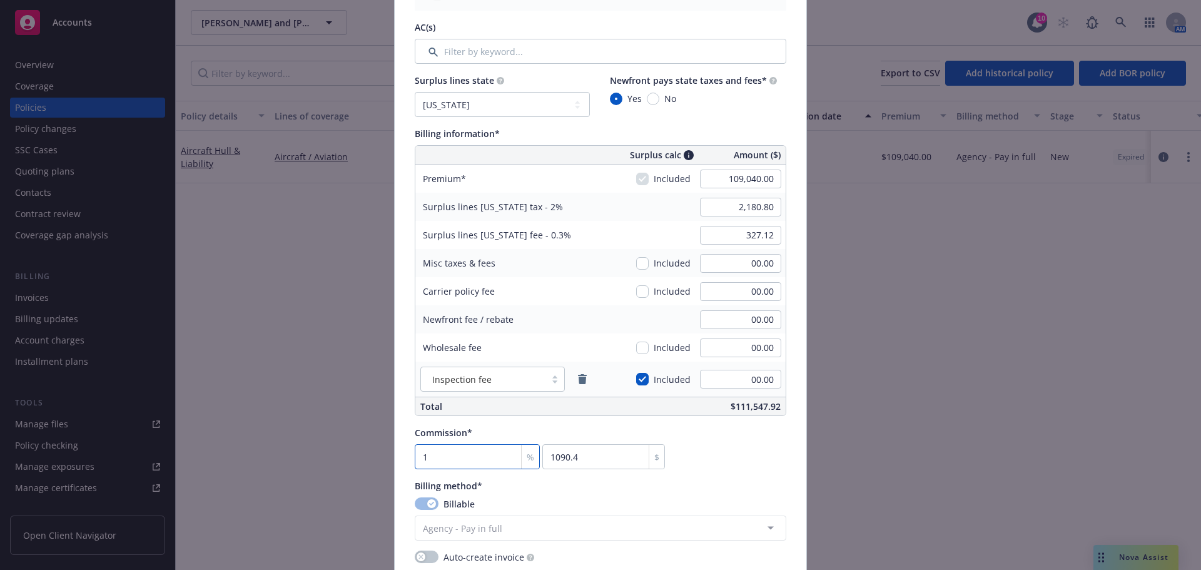
type input "18536.8"
type input "17.5"
type input "19082"
type input "17.5"
click at [747, 430] on div "Commission* 17.5 % 19082 $" at bounding box center [600, 447] width 371 height 43
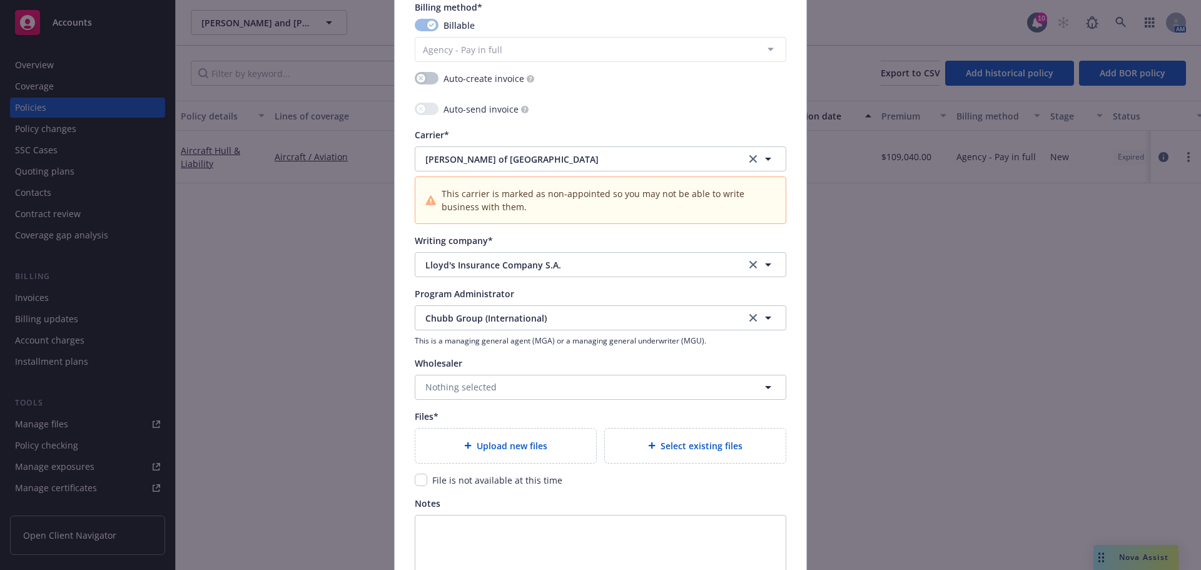
scroll to position [1126, 0]
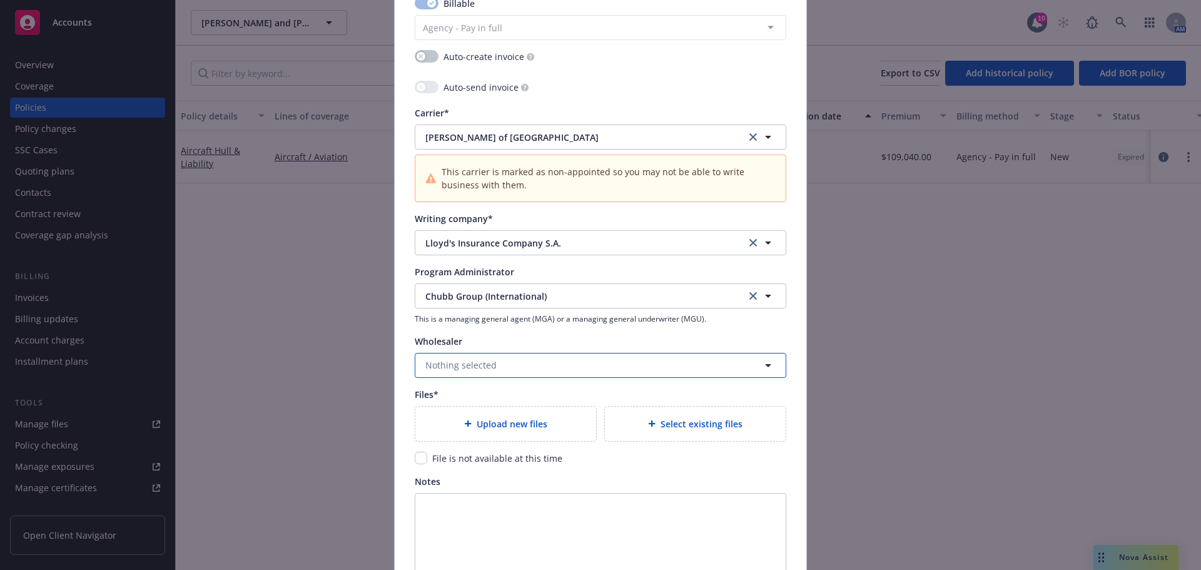
click at [560, 356] on button "Nothing selected" at bounding box center [600, 365] width 371 height 25
type input "price"
click at [574, 333] on div "Price Forbes & Partners Wholesaler" at bounding box center [600, 323] width 354 height 31
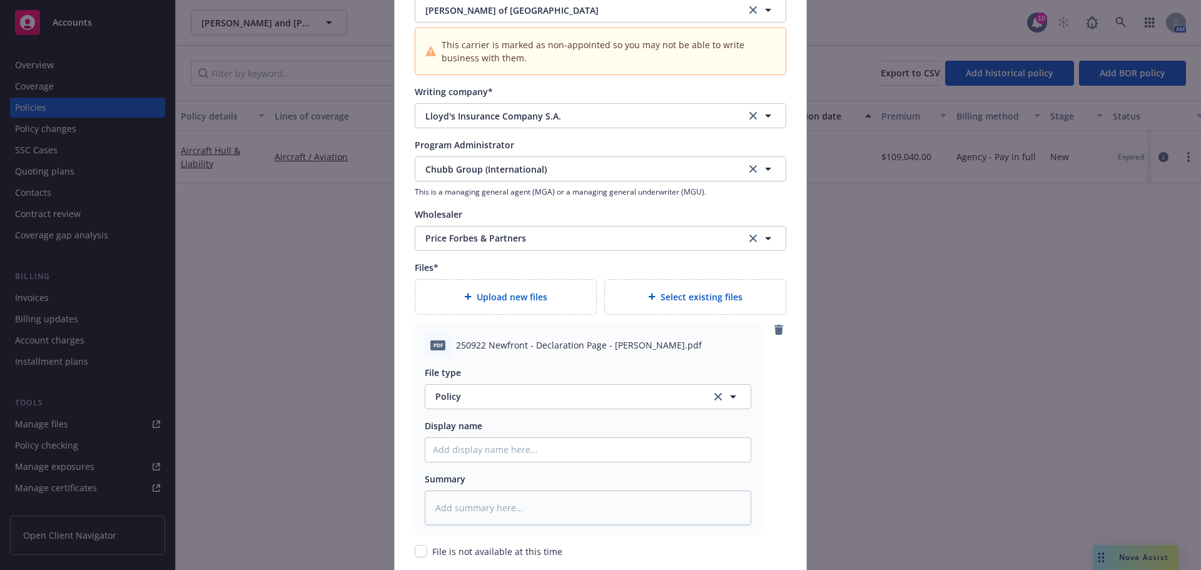
scroll to position [1376, 0]
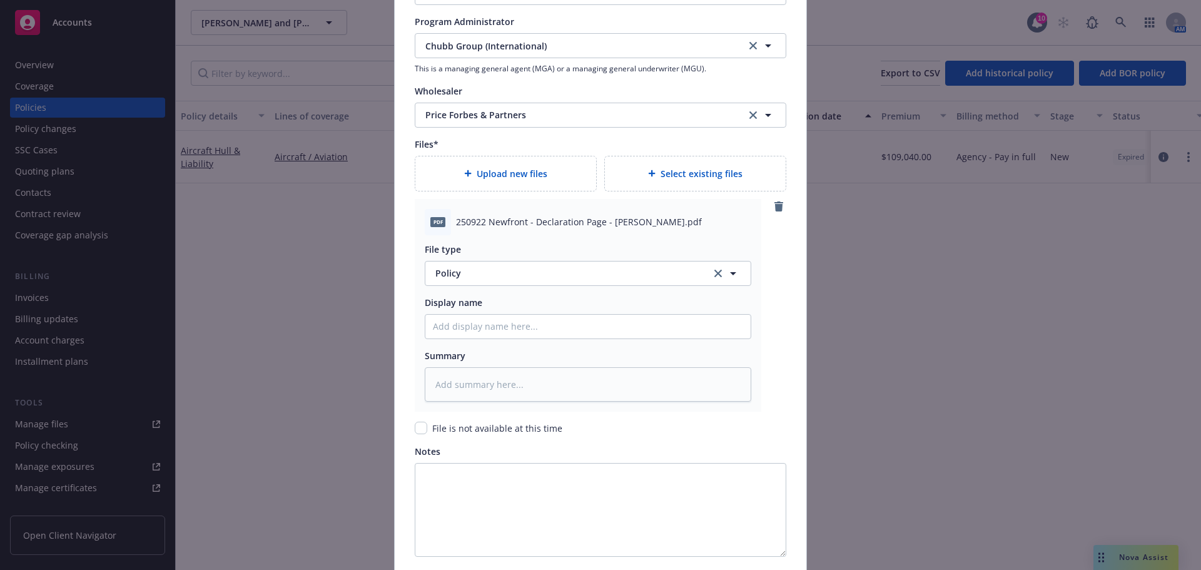
click at [468, 256] on div "File type Policy Policy" at bounding box center [588, 264] width 326 height 43
click at [451, 281] on button "Policy" at bounding box center [588, 273] width 326 height 25
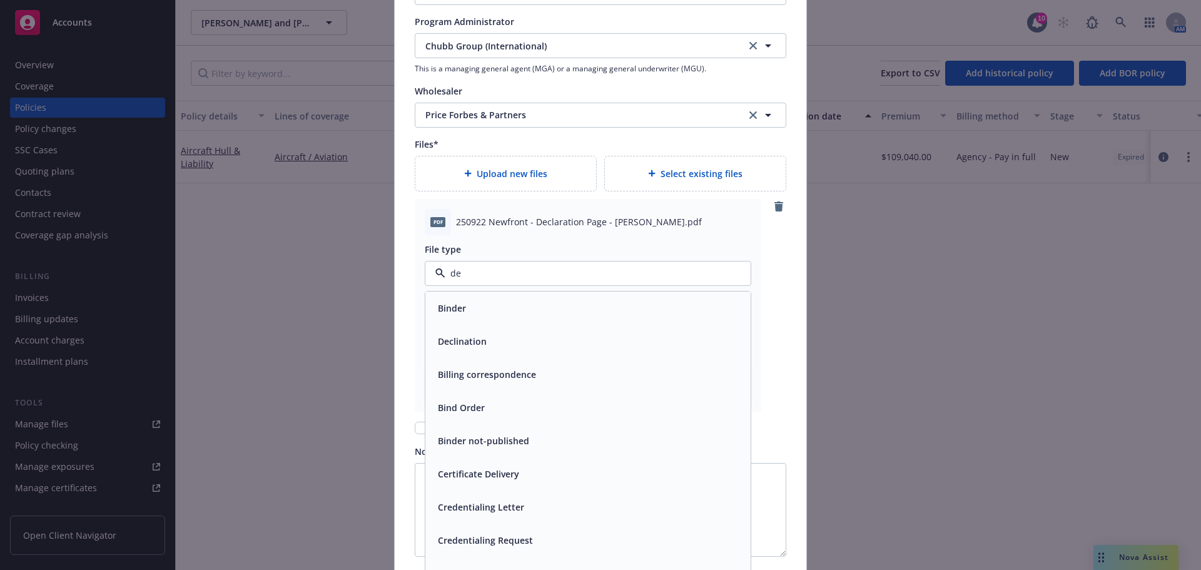
type input "dec"
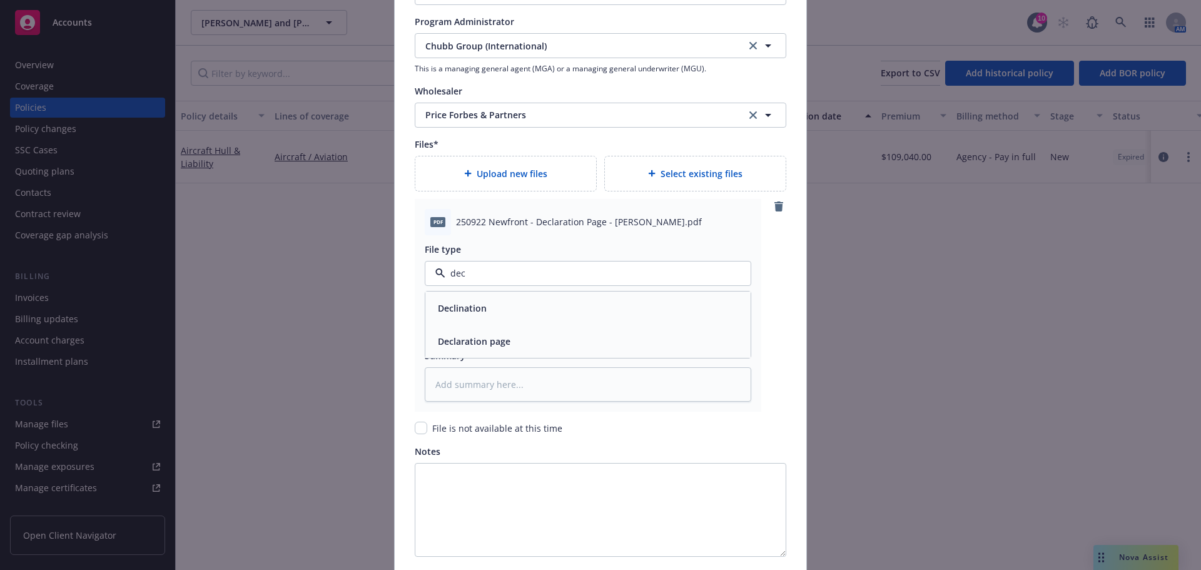
drag, startPoint x: 477, startPoint y: 271, endPoint x: 445, endPoint y: 270, distance: 32.6
click at [445, 270] on input "dec" at bounding box center [585, 272] width 280 height 13
type input "bound"
click at [529, 265] on button "Policy" at bounding box center [588, 273] width 326 height 25
type input "bind co"
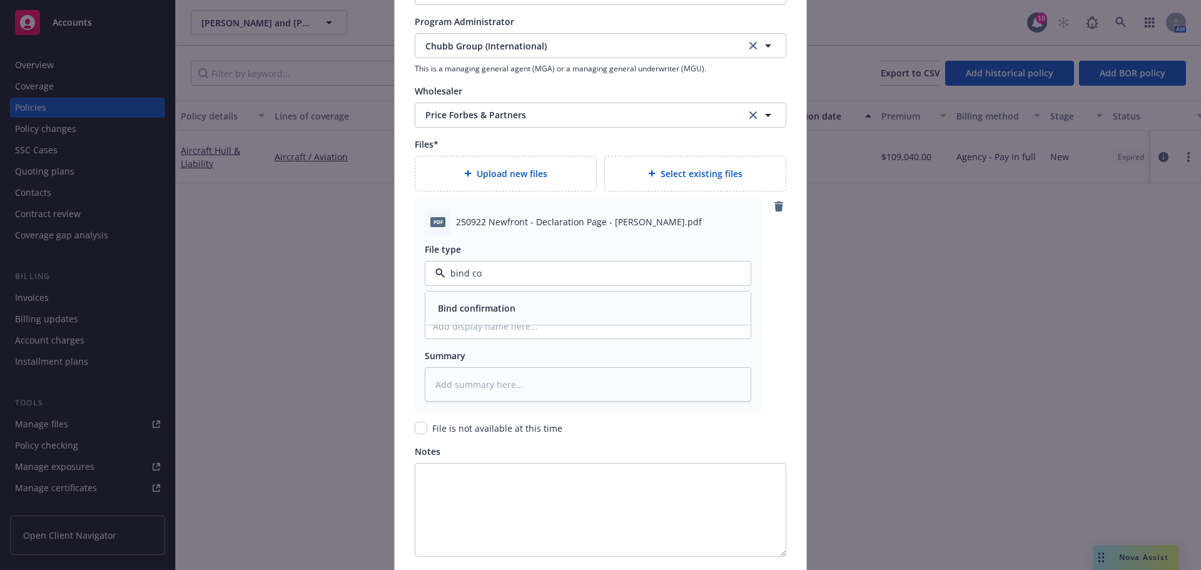
click at [527, 306] on div "Bind confirmation" at bounding box center [588, 308] width 310 height 18
click at [532, 327] on input "Policy display name" at bounding box center [587, 327] width 325 height 24
type textarea "x"
type input "2"
type textarea "x"
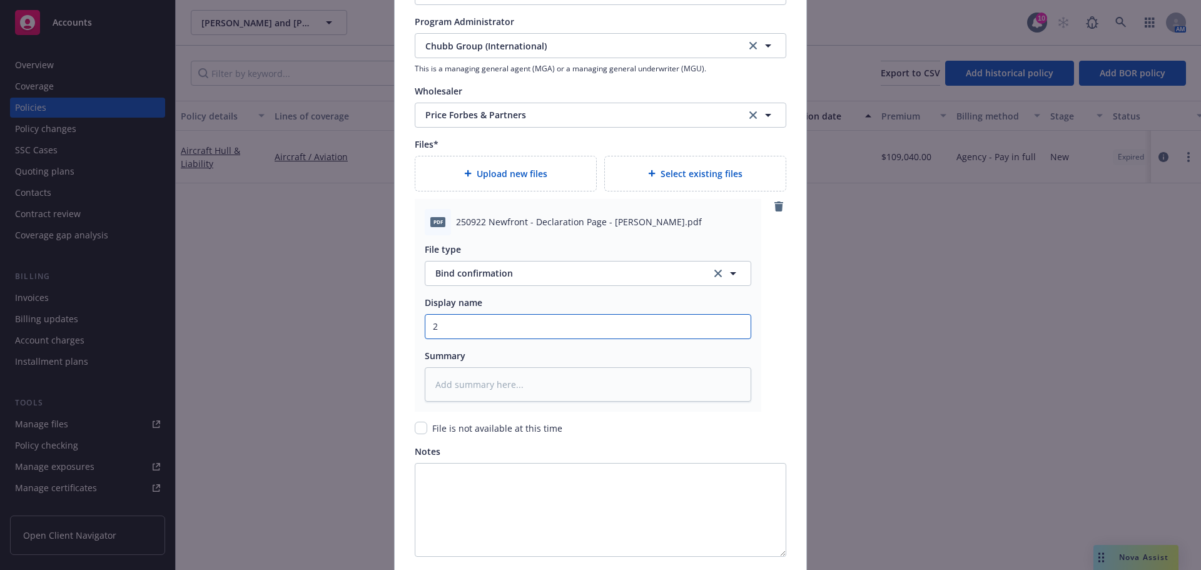
type input "25"
type textarea "x"
type input "25/"
type textarea "x"
type input "25/2"
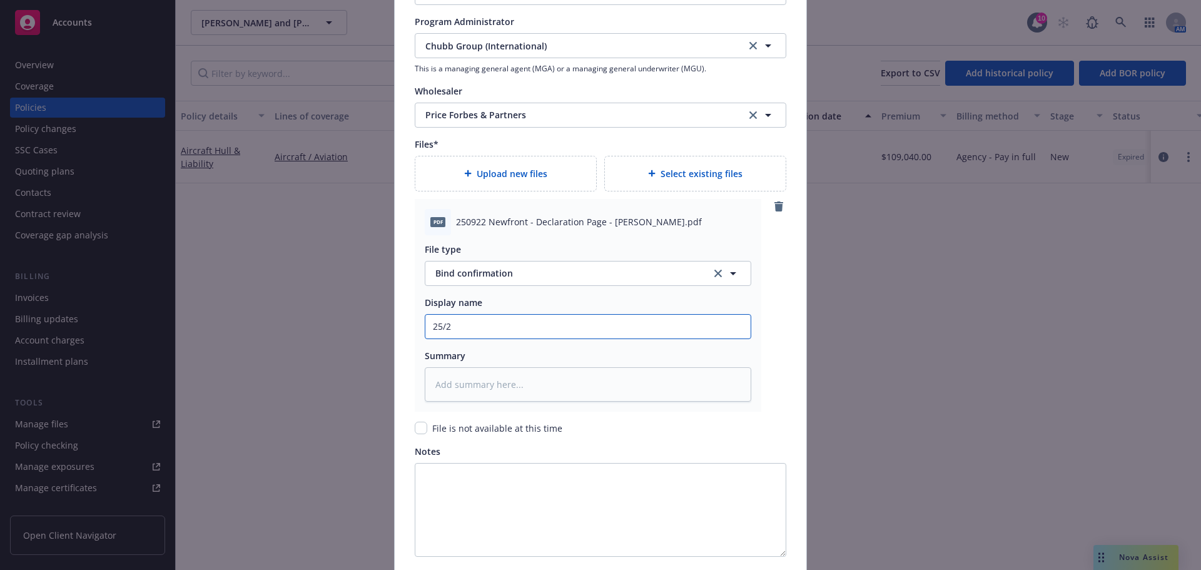
type textarea "x"
type input "25/26"
type textarea "x"
type input "25/26"
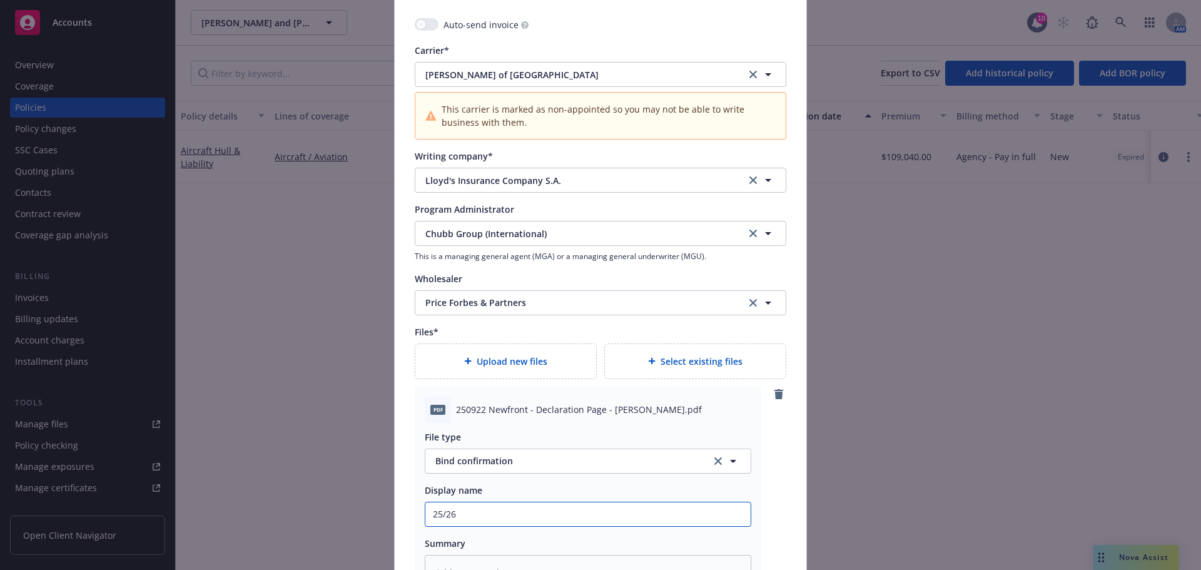
scroll to position [1438, 0]
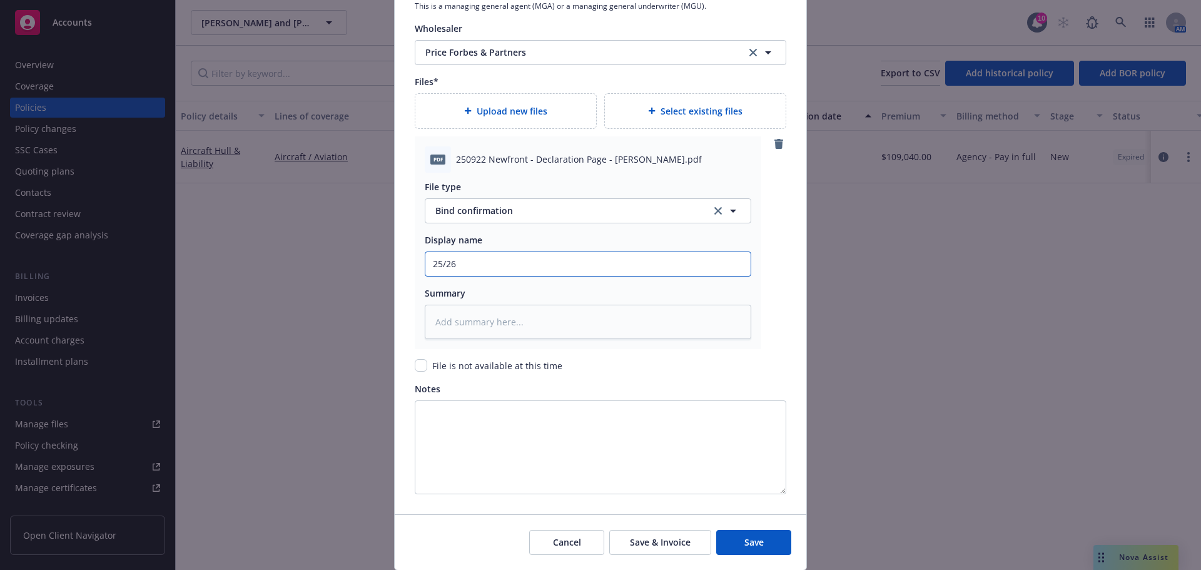
type textarea "x"
type input "25/26 A"
type textarea "x"
type input "25/26 AC"
type textarea "x"
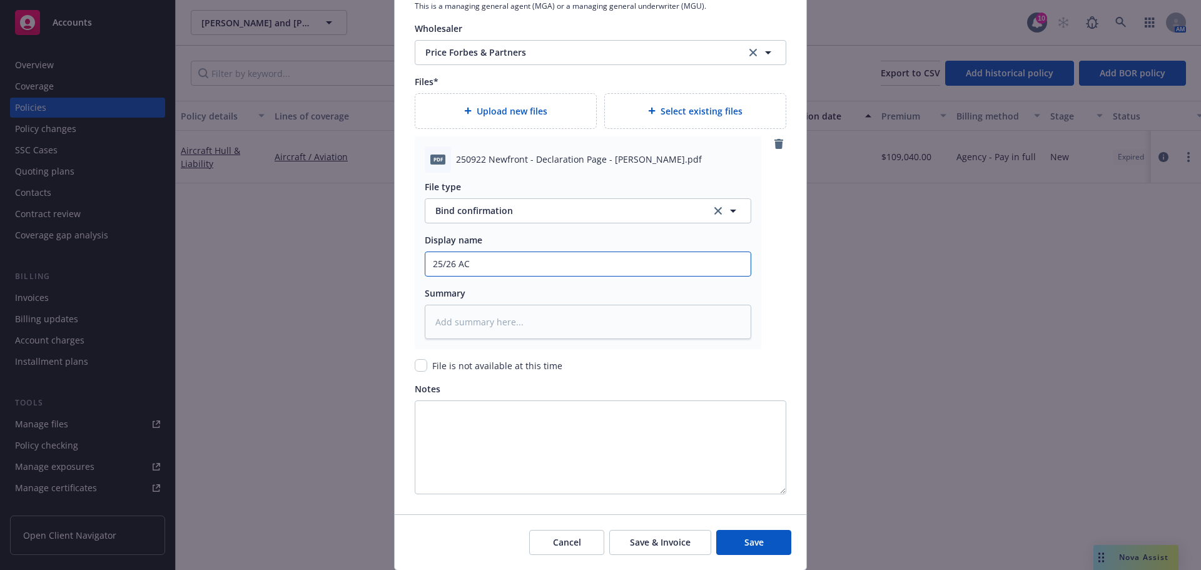
type input "25/26 AC"
type textarea "x"
type input "25/26 AC P"
type textarea "x"
type input "25/26 AC PF"
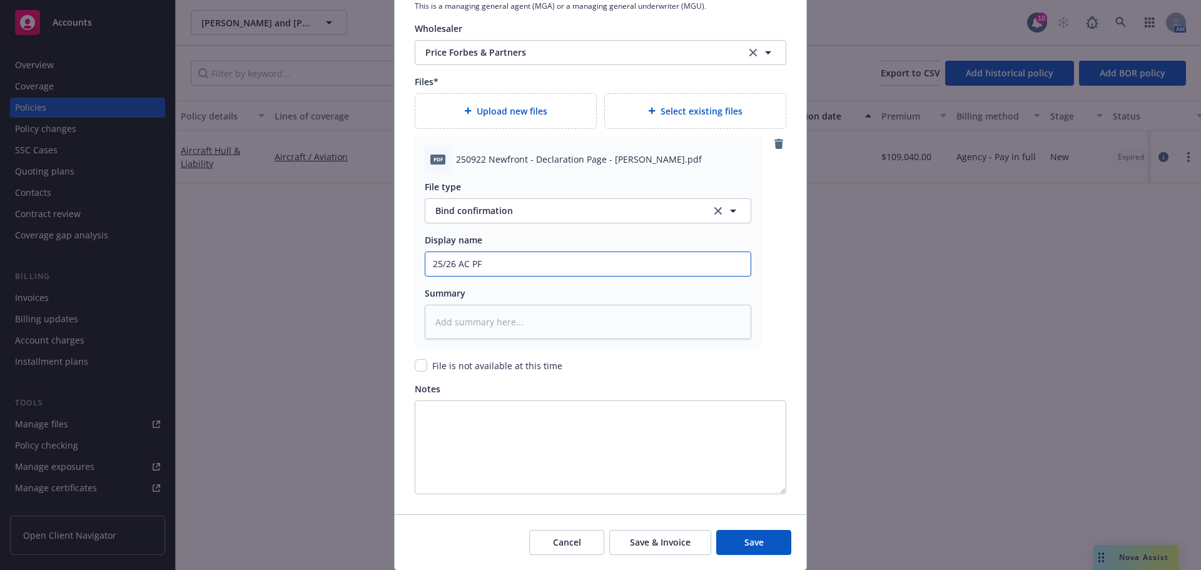
type textarea "x"
type input "25/26 AC PF"
type textarea "x"
type input "25/26 AC PF B"
type textarea "x"
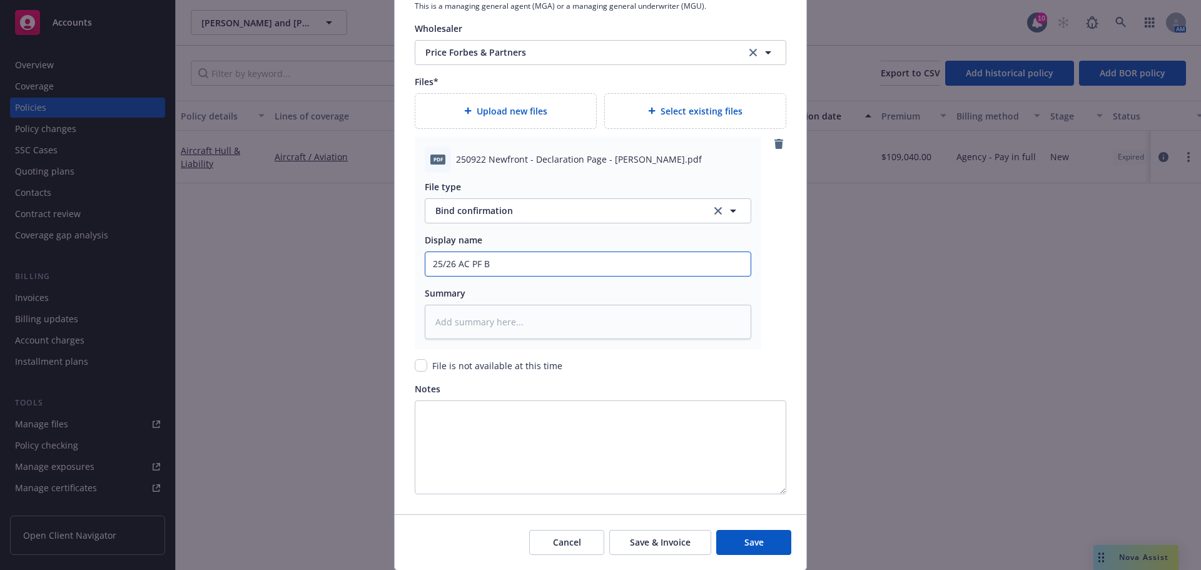
type input "25/26 AC PF Bi"
type textarea "x"
type input "25/26 AC PF Bin"
type textarea "x"
type input "25/26 AC PF Bind"
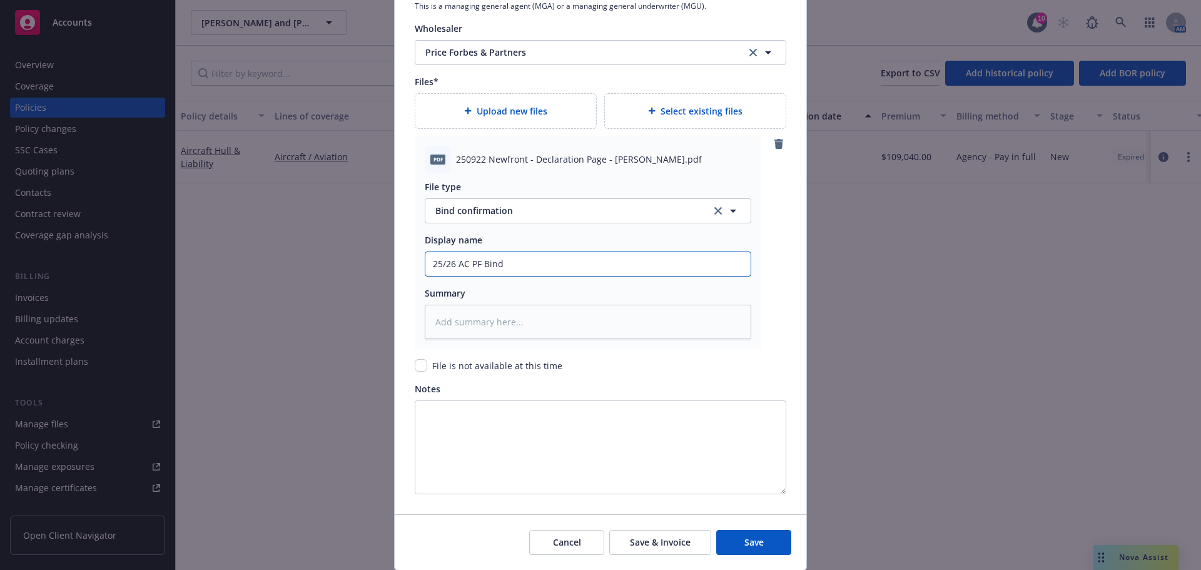
type textarea "x"
type input "25/26 AC PF Bind C"
type textarea "x"
type input "25/26 AC PF Bind Co"
type textarea "x"
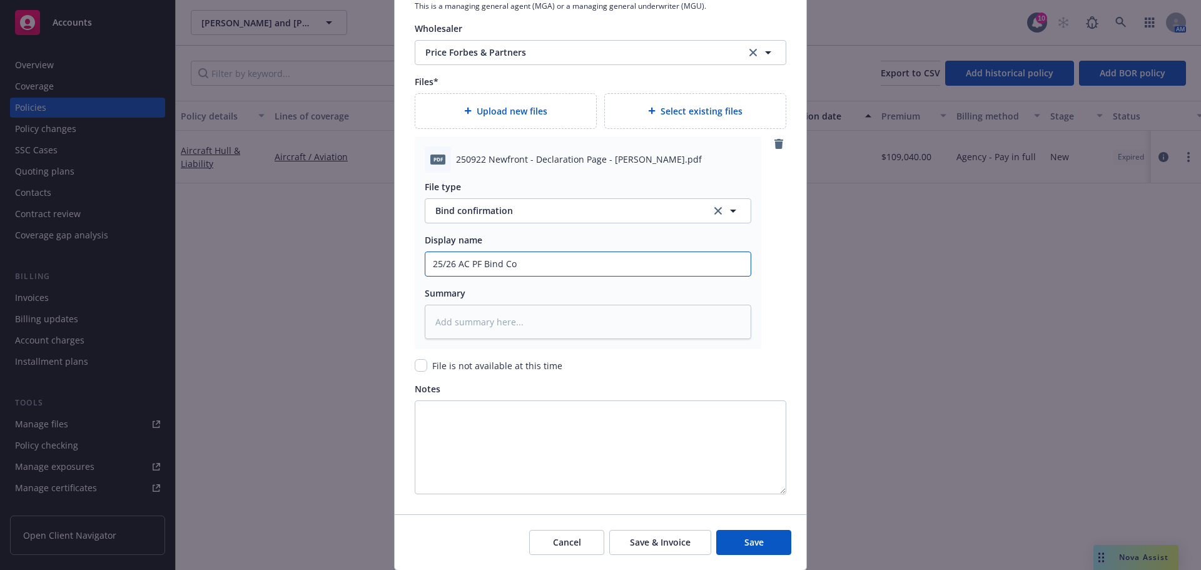
type input "25/26 AC PF Bind Con"
type textarea "x"
type input "25/26 AC PF Bind Conf"
type textarea "x"
type input "25/26 AC PF Bind Confi"
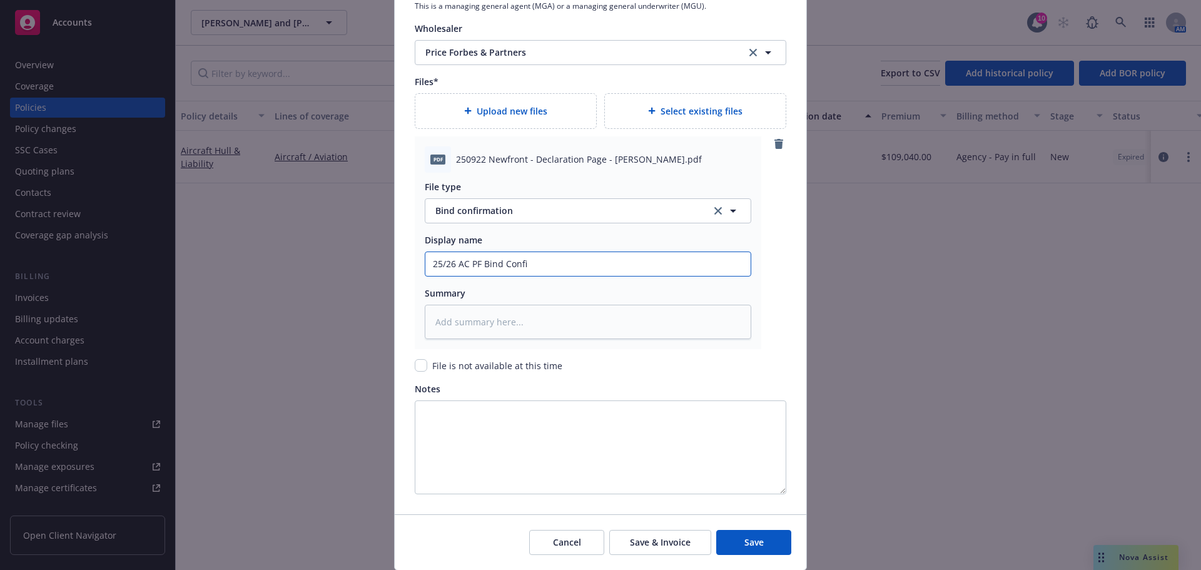
type textarea "x"
type input "25/26 AC PF Bind Confir"
type textarea "x"
type input "25/26 AC PF Bind Confirm"
type textarea "x"
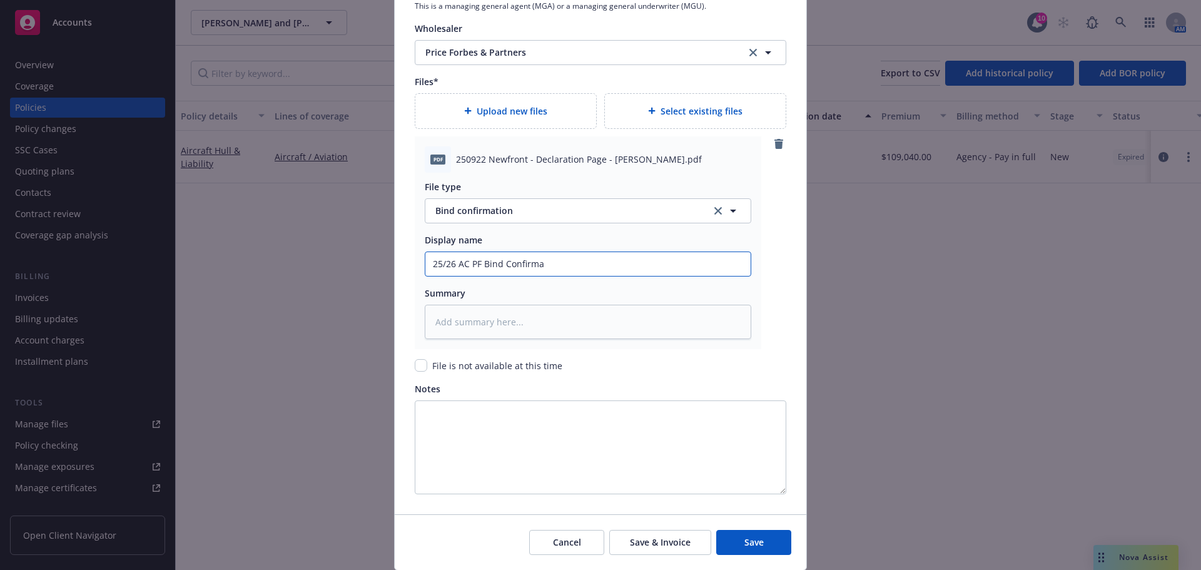
type input "25/26 AC PF Bind Confirmat"
type textarea "x"
type input "25/26 AC PF Bind Confirmati"
type textarea "x"
type input "25/26 AC PF Bind Confirmatio"
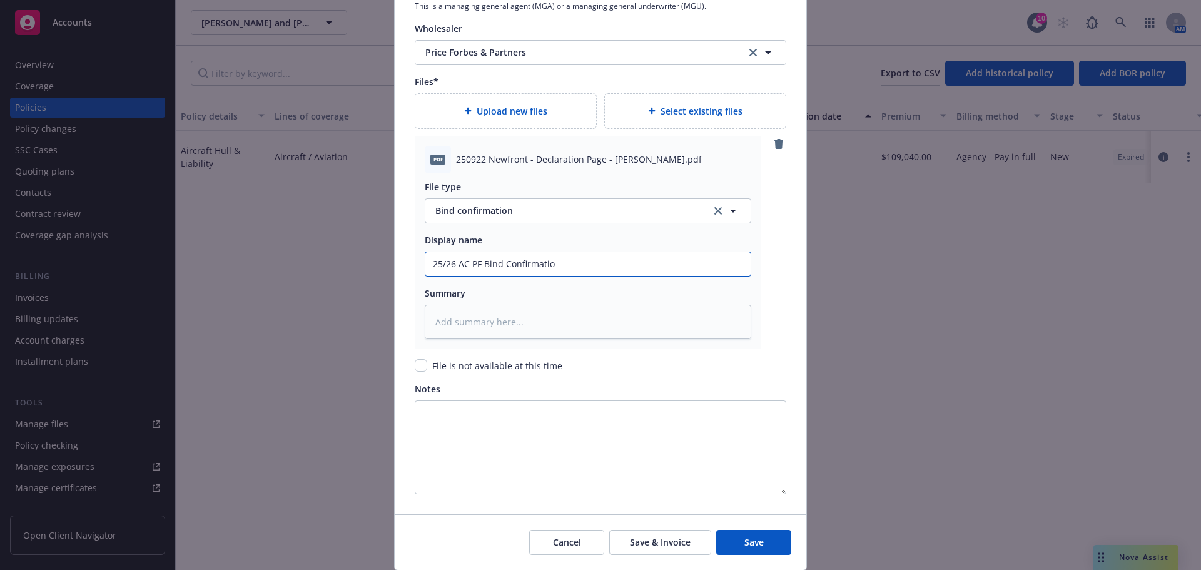
type textarea "x"
type input "25/26 AC PF Bind Confirmation"
type textarea "x"
click at [499, 266] on input "25/26 AC PF Bind Confirmation" at bounding box center [587, 264] width 325 height 24
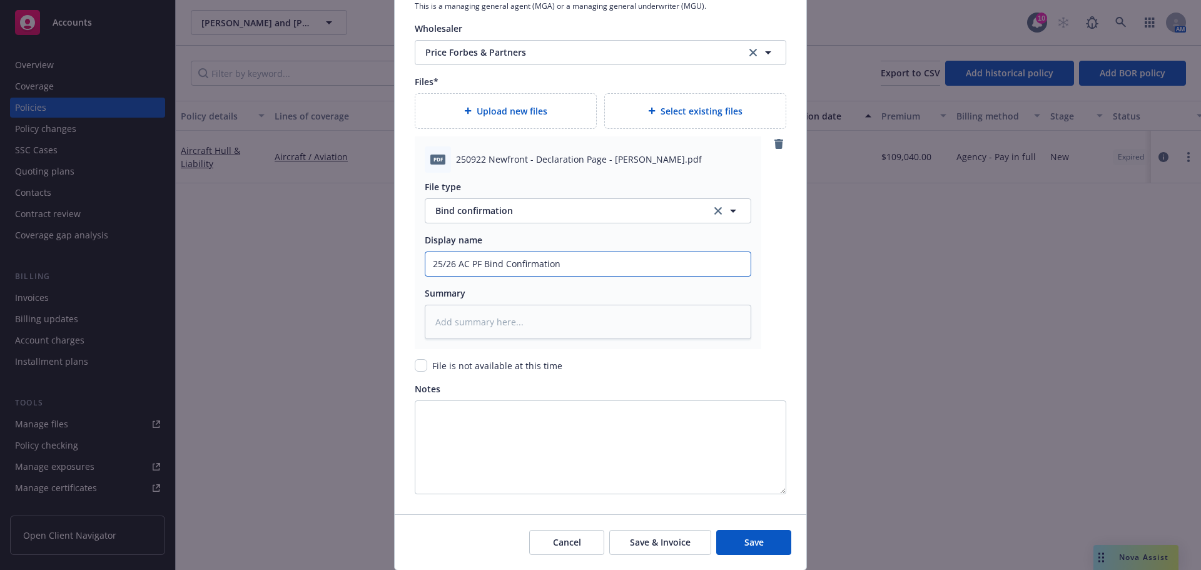
click at [499, 266] on input "25/26 AC PF Bind Confirmation" at bounding box center [587, 264] width 325 height 24
type input "25/26 AC PF Bind Confirmation"
click at [460, 310] on textarea at bounding box center [588, 322] width 326 height 34
paste textarea "25/26 AC PF Bind Confirmation"
type textarea "x"
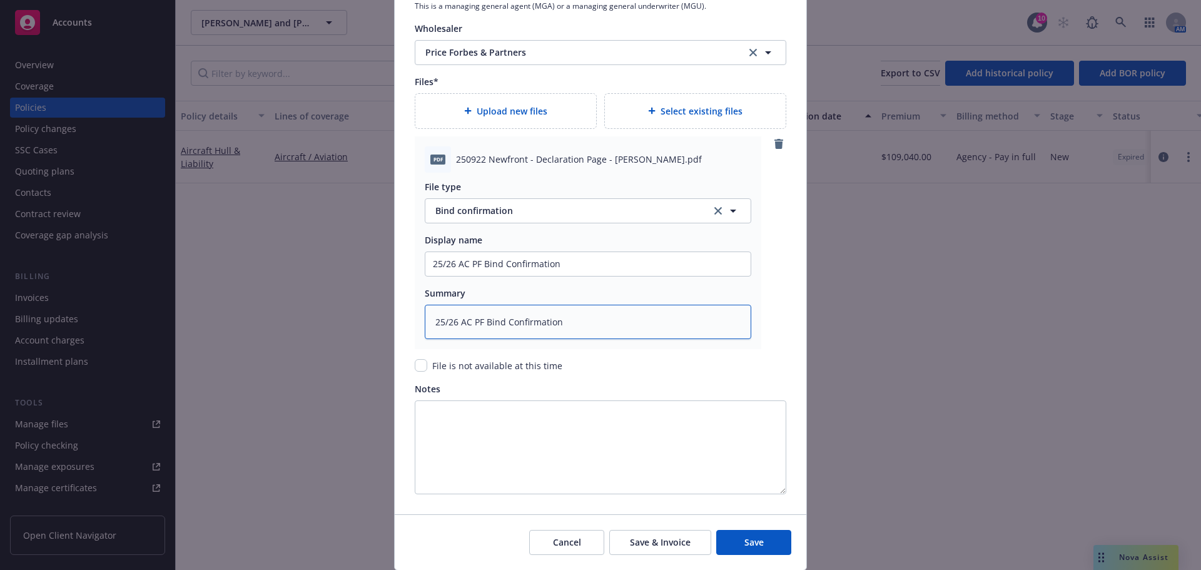
type textarea "25/26 AC PF Bind Confirmation"
type textarea "x"
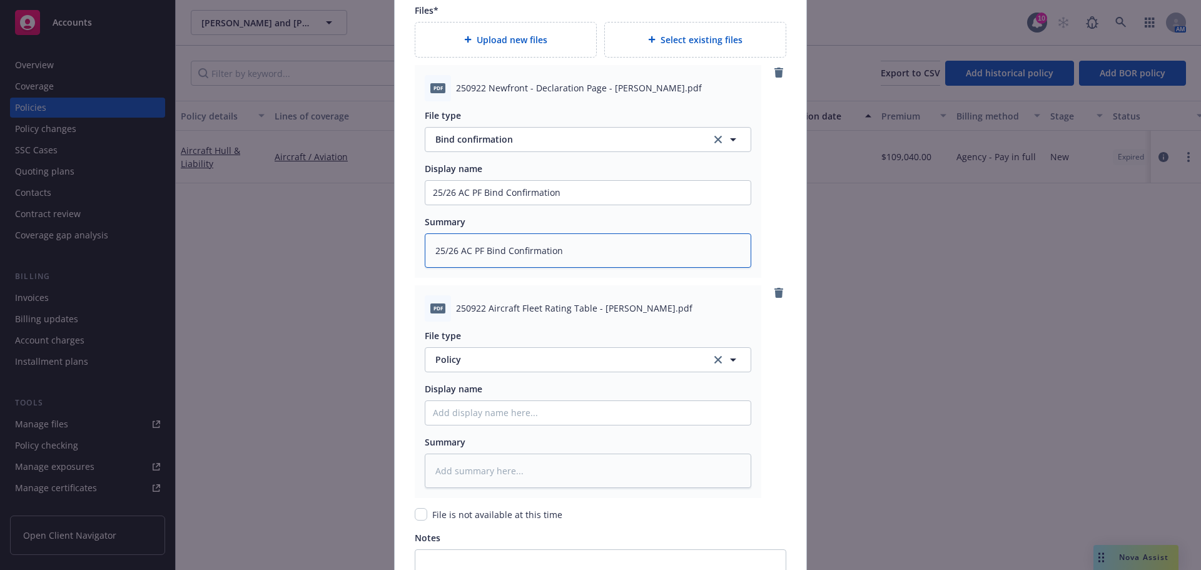
scroll to position [1626, 0]
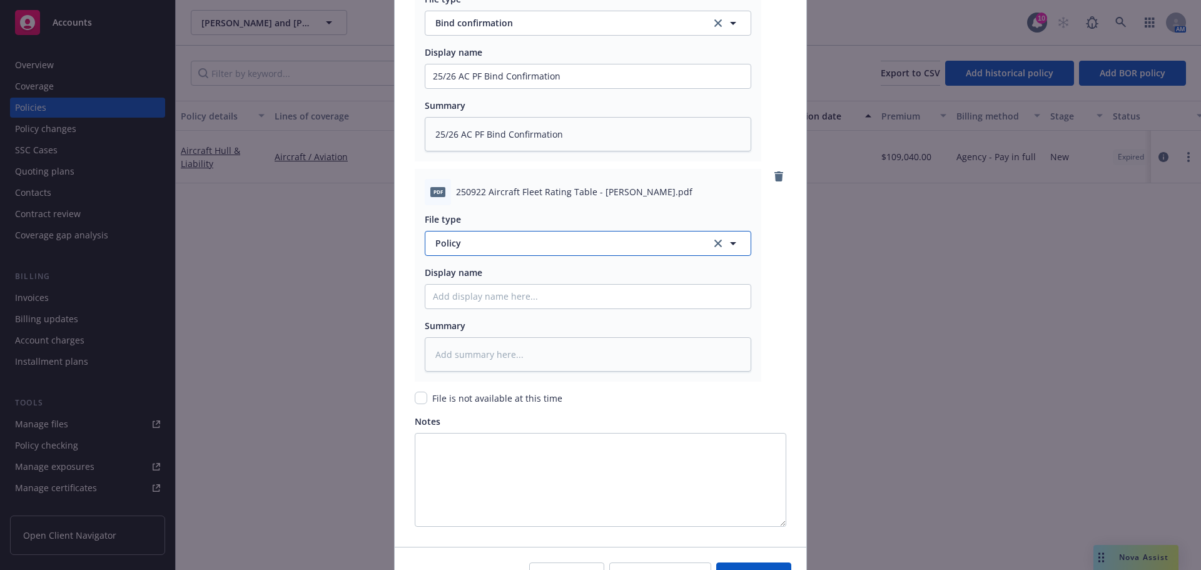
click at [480, 248] on span "Policy" at bounding box center [565, 242] width 261 height 13
type input "rating"
type textarea "x"
drag, startPoint x: 470, startPoint y: 246, endPoint x: 412, endPoint y: 238, distance: 58.6
click at [415, 238] on div "pdf 250922 Aircraft Fleet Rating Table - Joseph Fisher II.pdf File type rating …" at bounding box center [588, 275] width 346 height 213
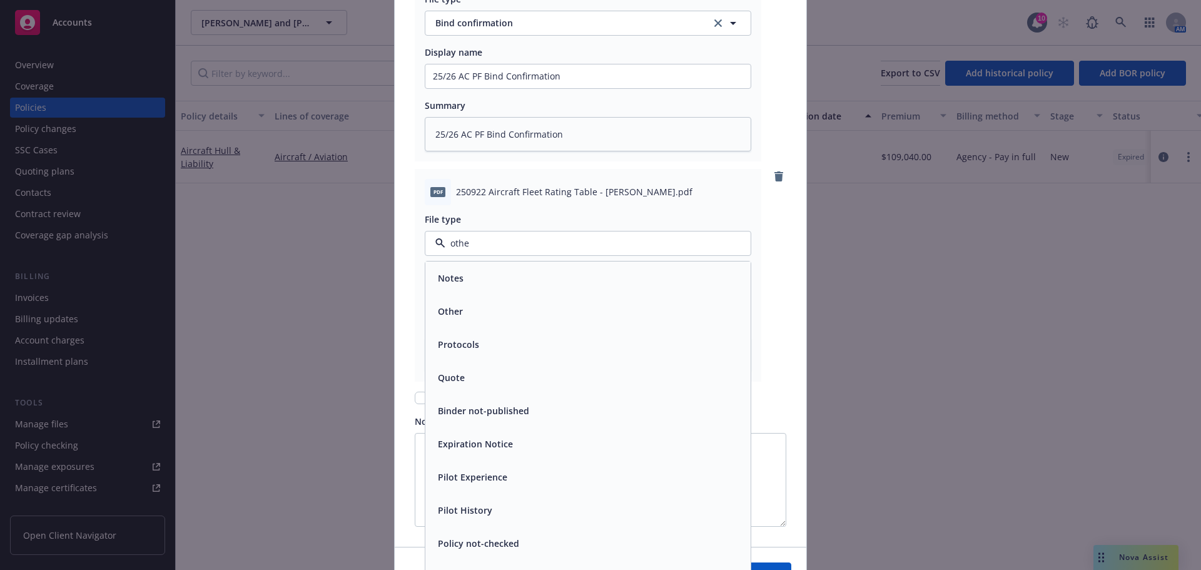
type input "other"
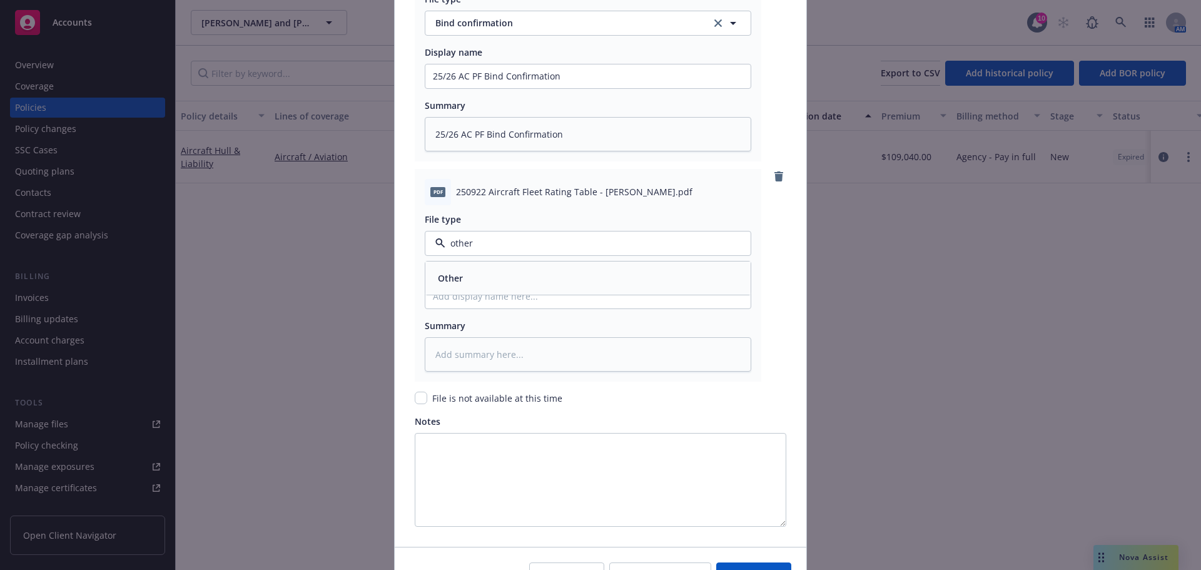
click at [575, 273] on div "Other" at bounding box center [588, 278] width 310 height 18
click at [523, 293] on input "Policy display name" at bounding box center [587, 297] width 325 height 24
paste input "25/26 AC PF Bind Confirmation"
type textarea "x"
type input "25/26 AC PF Bind Confirmation"
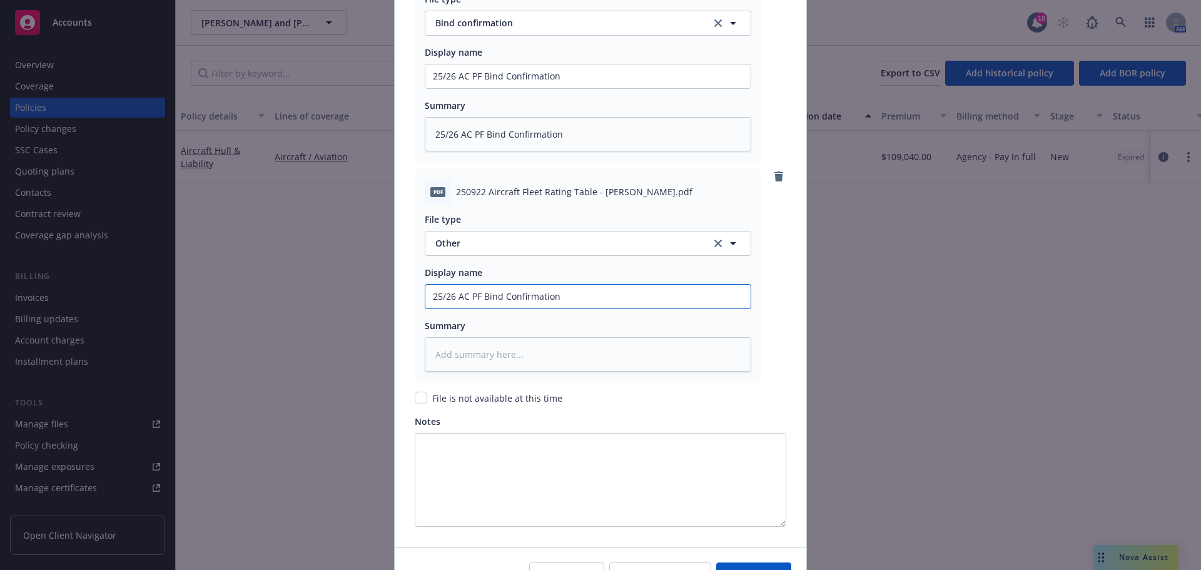
drag, startPoint x: 599, startPoint y: 287, endPoint x: 478, endPoint y: 290, distance: 120.7
click at [478, 290] on input "25/26 AC PF Bind Confirmation" at bounding box center [587, 297] width 325 height 24
type textarea "x"
type input "25/26 AC PF"
type textarea "x"
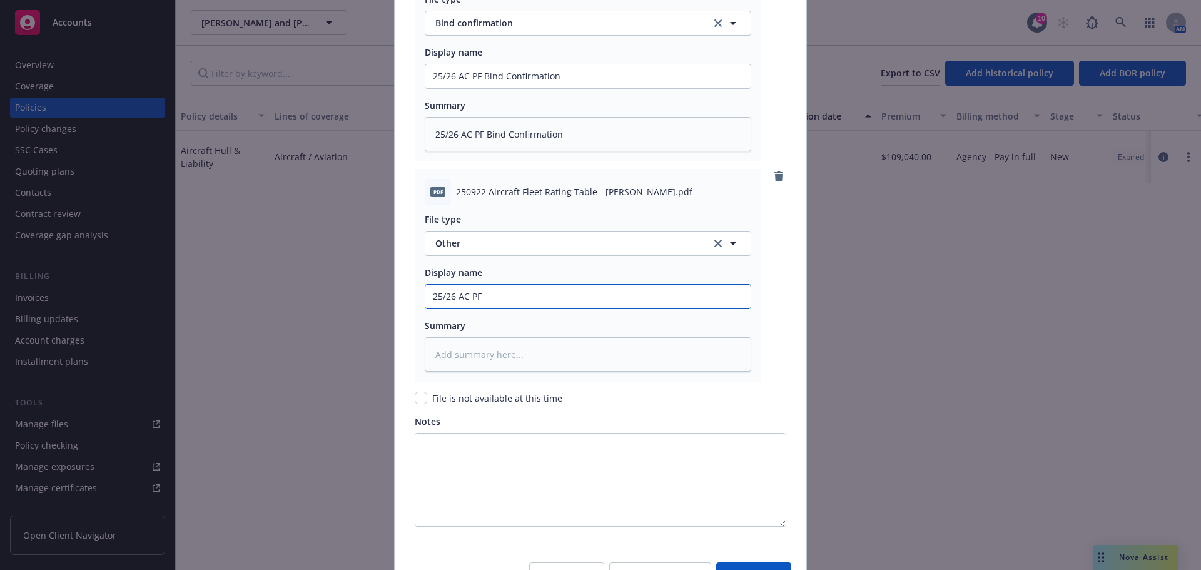
type input "25/26 AC PF"
type textarea "x"
type input "25/26 AC P"
type textarea "x"
type input "25/26 AC"
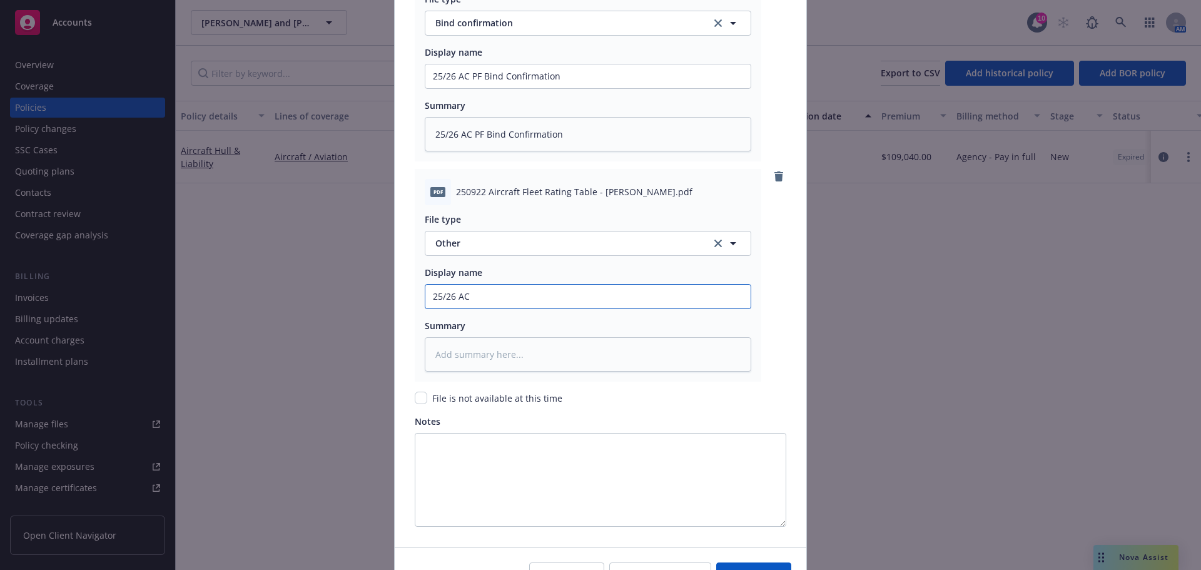
type textarea "x"
type input "25/26 AC R"
type textarea "x"
type input "25/26 AC Ra"
type textarea "x"
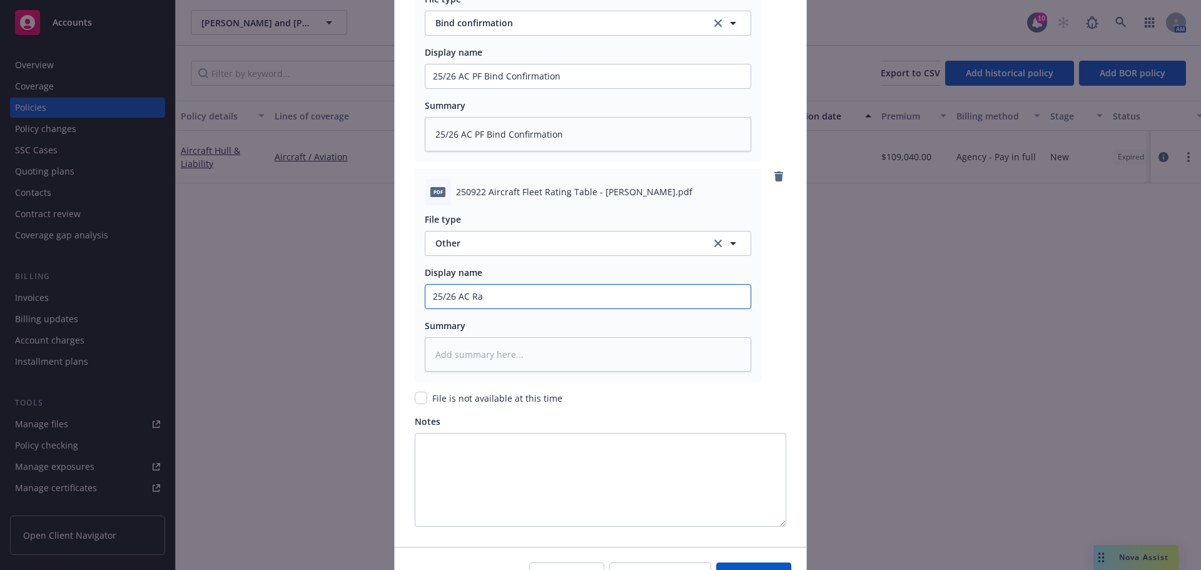
type input "25/26 AC Rat"
type textarea "x"
type input "25/26 AC Rati"
type textarea "x"
type input "25/26 AC Ratin"
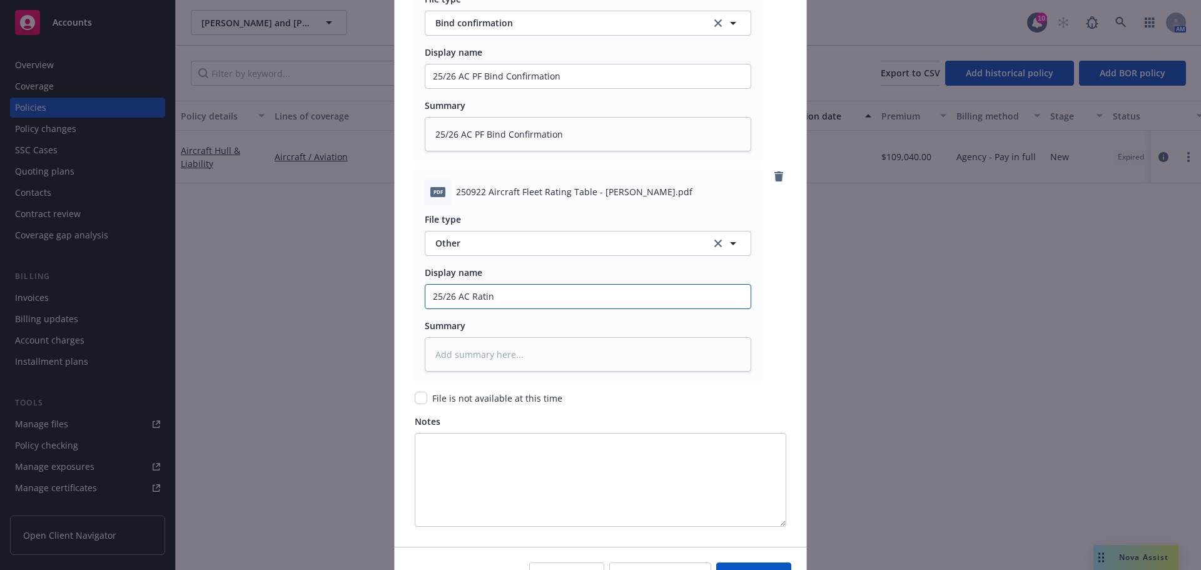
type textarea "x"
type input "25/26 AC Rating"
type textarea "x"
type input "25/26 AC Rating"
type textarea "x"
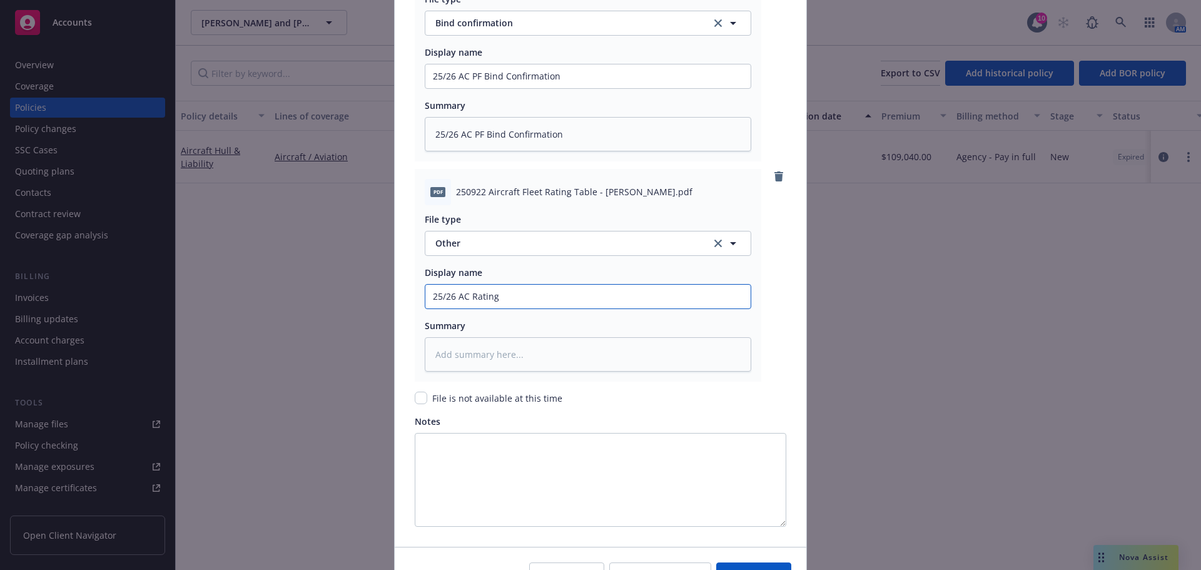
type input "25/26 AC Rating T"
type textarea "x"
type input "25/26 AC Rating Ta"
type textarea "x"
type input "25/26 AC Rating Tab"
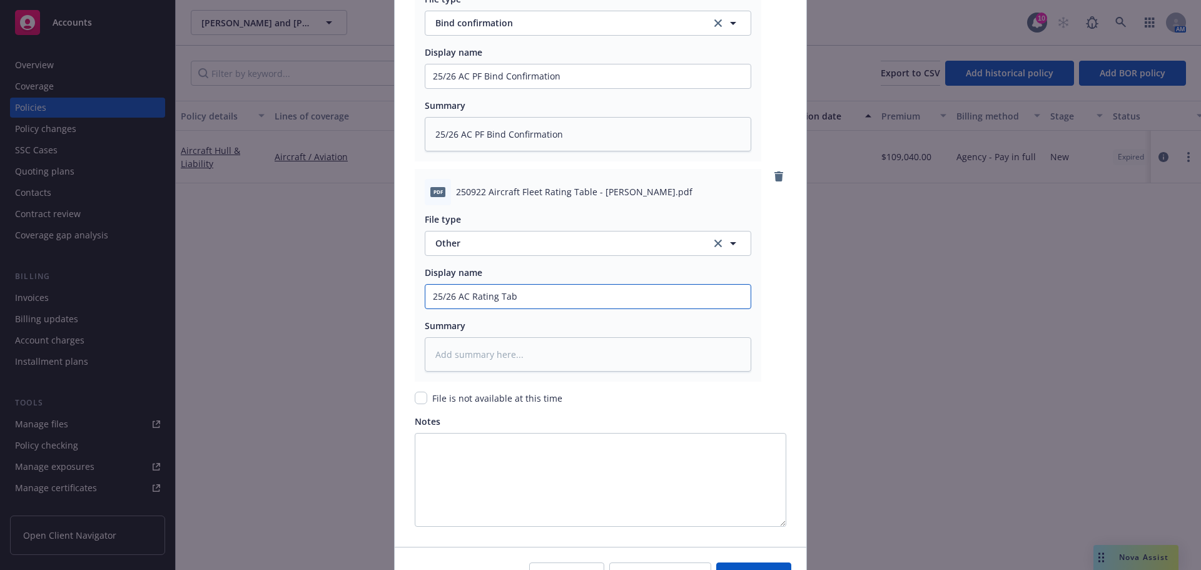
type textarea "x"
type input "25/26 AC Rating Tabl"
type textarea "x"
click at [456, 286] on input "25/26 AC Rating Table" at bounding box center [587, 297] width 325 height 24
click at [456, 299] on input "25/26 AC Rating Table" at bounding box center [587, 297] width 325 height 24
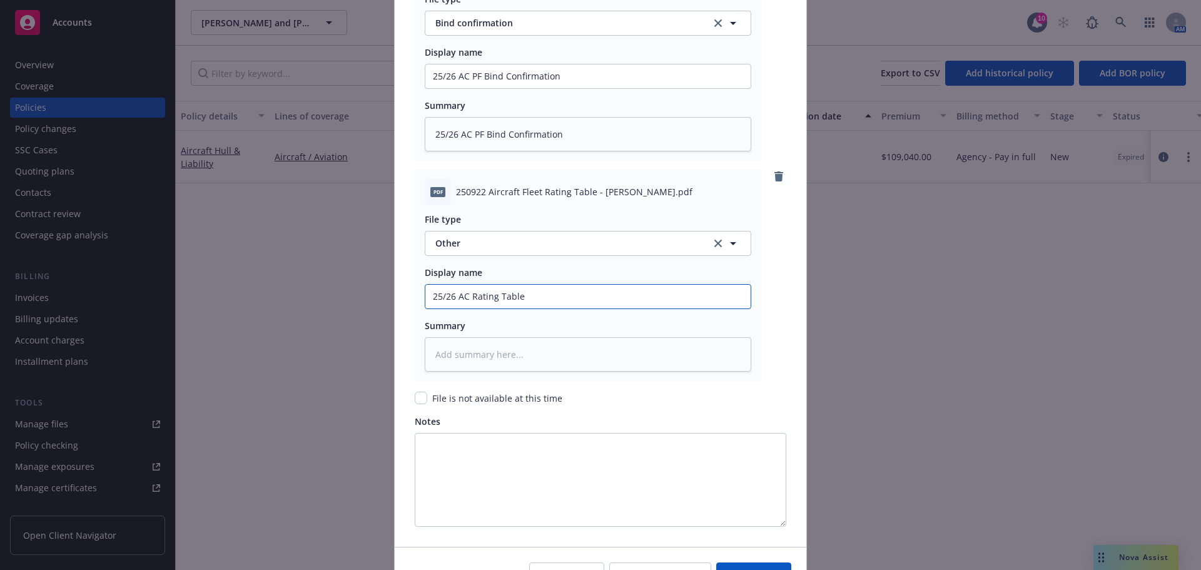
click at [456, 299] on input "25/26 AC Rating Table" at bounding box center [587, 297] width 325 height 24
type input "25/26 AC Rating Table"
click at [467, 350] on textarea at bounding box center [588, 354] width 326 height 34
paste textarea "25/26 AC Rating Table"
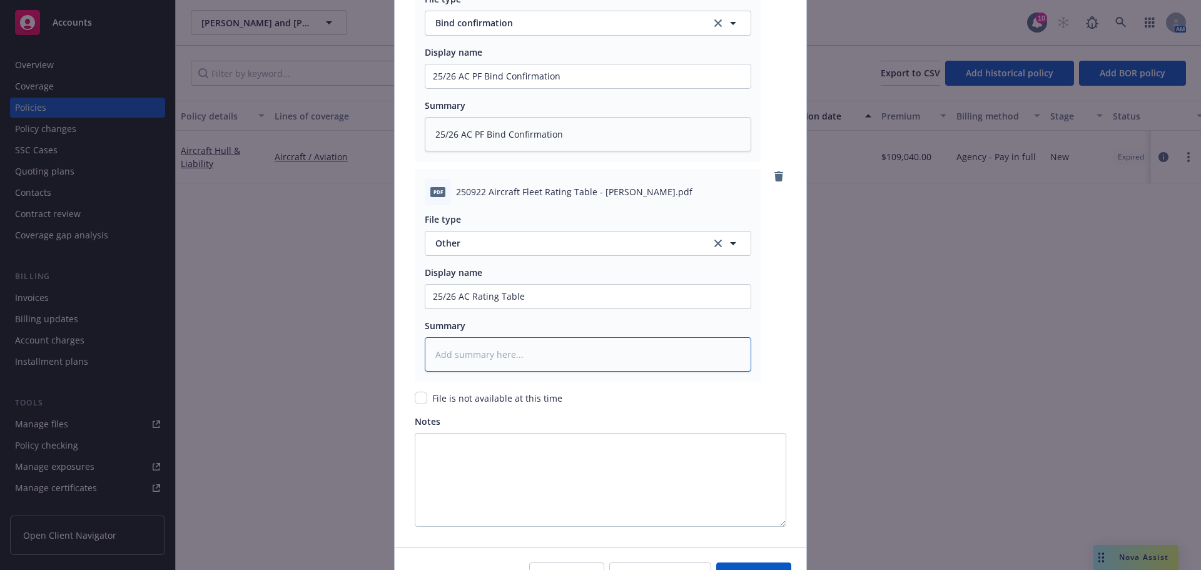
type textarea "x"
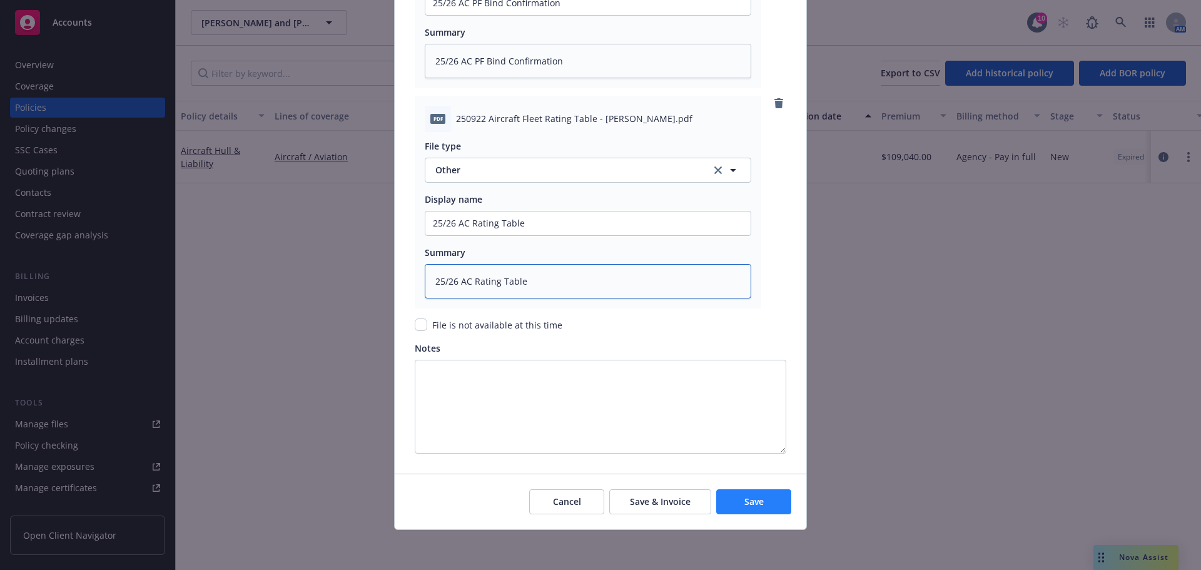
type textarea "25/26 AC Rating Table"
click at [729, 489] on button "Save" at bounding box center [753, 501] width 75 height 25
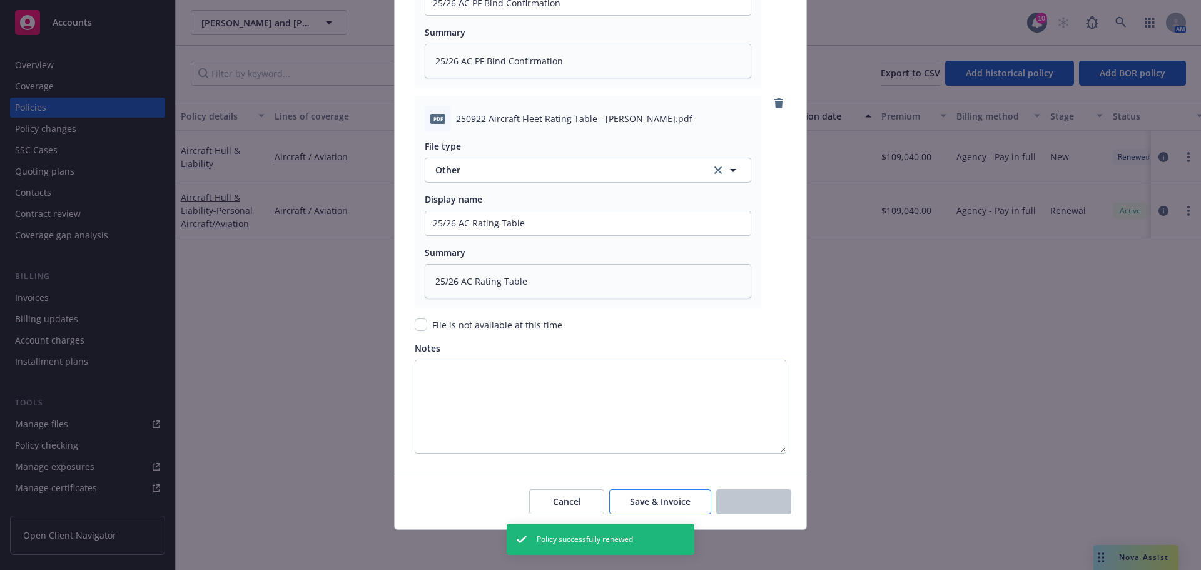
type textarea "x"
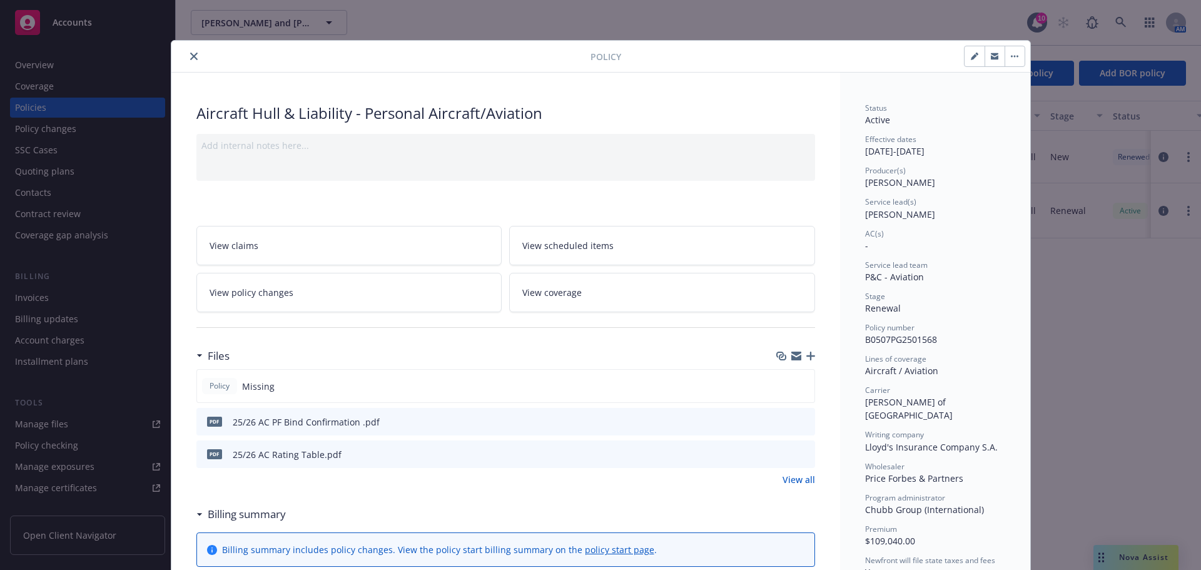
drag, startPoint x: 194, startPoint y: 48, endPoint x: 168, endPoint y: 69, distance: 34.2
click at [194, 48] on div "Policy" at bounding box center [600, 57] width 859 height 32
click at [190, 55] on icon "close" at bounding box center [194, 57] width 8 height 8
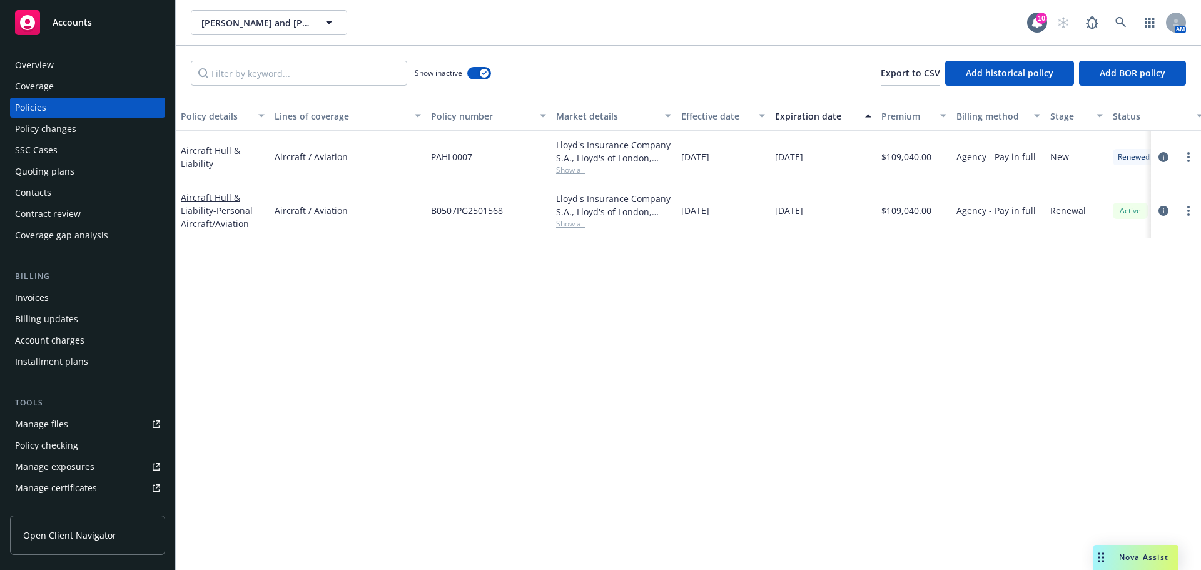
click at [69, 429] on link "Manage files" at bounding box center [87, 424] width 155 height 20
click at [110, 65] on div "Overview" at bounding box center [87, 65] width 145 height 20
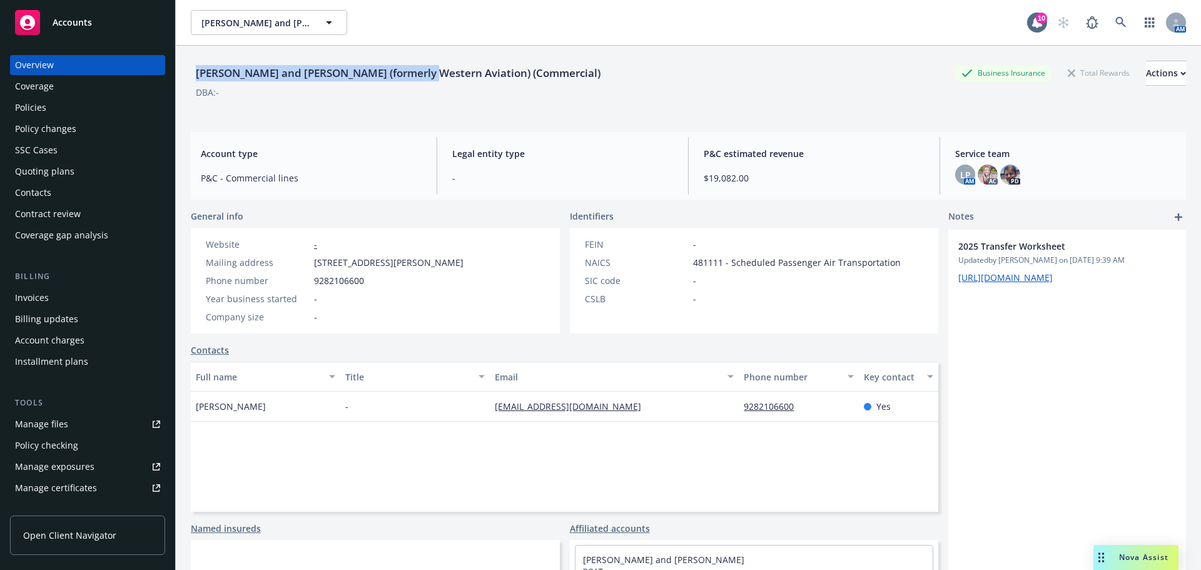
drag, startPoint x: 196, startPoint y: 73, endPoint x: 412, endPoint y: 64, distance: 216.6
click at [412, 64] on div "[PERSON_NAME] and [PERSON_NAME] (formerly Western Aviation) (Commercial)" at bounding box center [398, 73] width 415 height 25
copy div "Joseph W. Fisher II and Barbara Ann Fisher"
click at [36, 103] on div "Policies" at bounding box center [30, 108] width 31 height 20
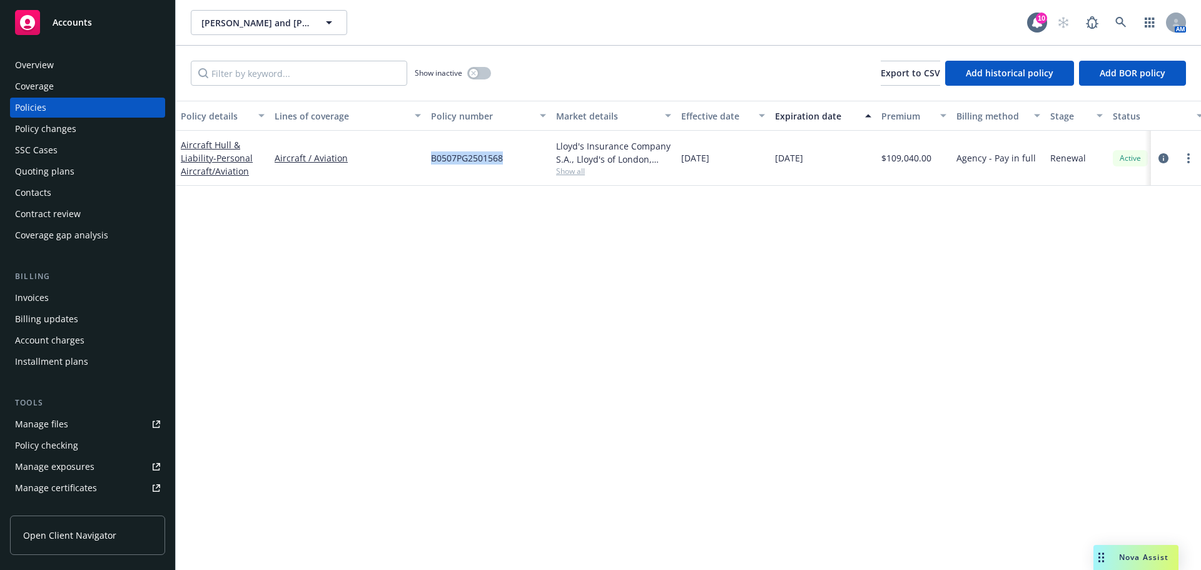
drag, startPoint x: 425, startPoint y: 163, endPoint x: 505, endPoint y: 163, distance: 80.1
click at [505, 163] on div "Aircraft Hull & Liability - Personal Aircraft/Aviation Aircraft / Aviation B050…" at bounding box center [779, 158] width 1207 height 55
copy div "B0507PG2501568"
click at [50, 76] on div "Coverage" at bounding box center [34, 86] width 39 height 20
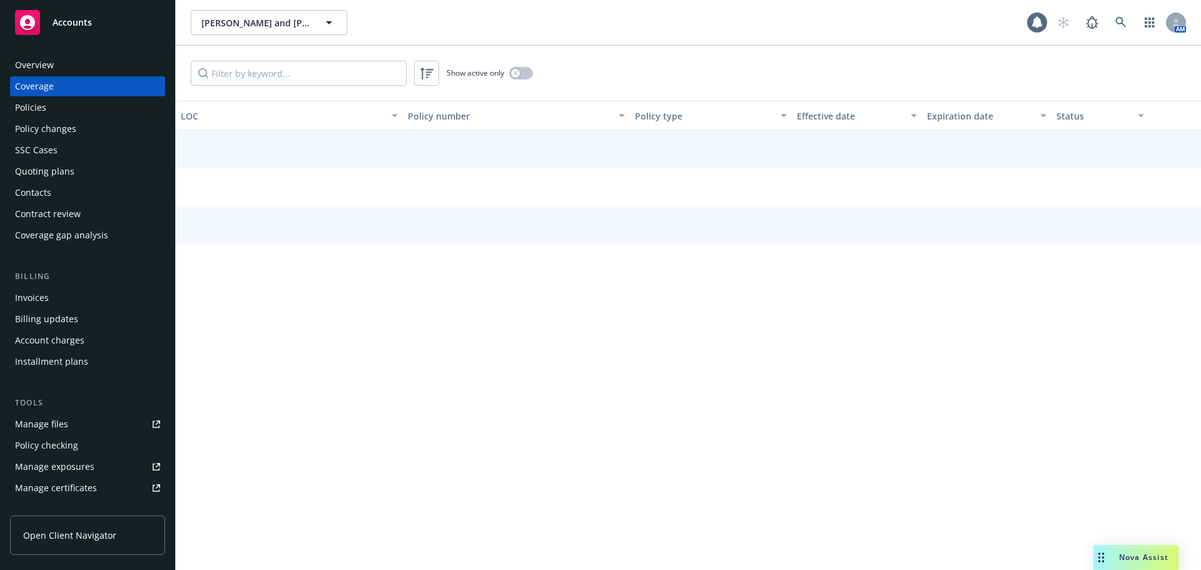
click at [51, 68] on div "Overview" at bounding box center [34, 65] width 39 height 20
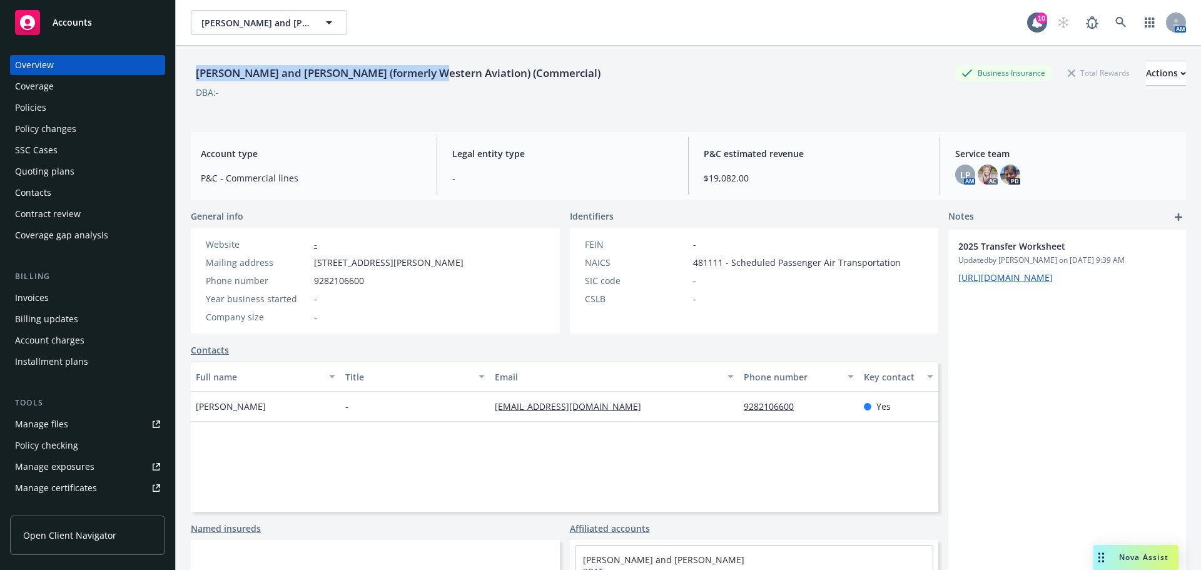
drag, startPoint x: 194, startPoint y: 74, endPoint x: 415, endPoint y: 70, distance: 221.4
click at [415, 70] on div "[PERSON_NAME] and [PERSON_NAME] (formerly Western Aviation) (Commercial)" at bounding box center [398, 73] width 415 height 16
copy div "Joseph W. Fisher II and Barbara Ann Fisher"
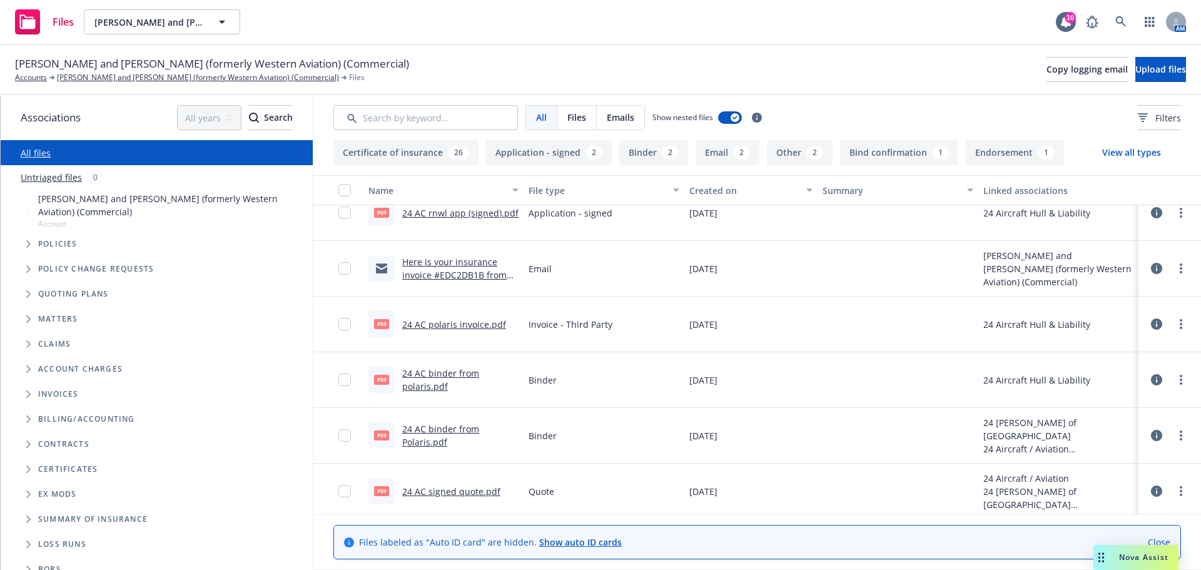
scroll to position [1897, 0]
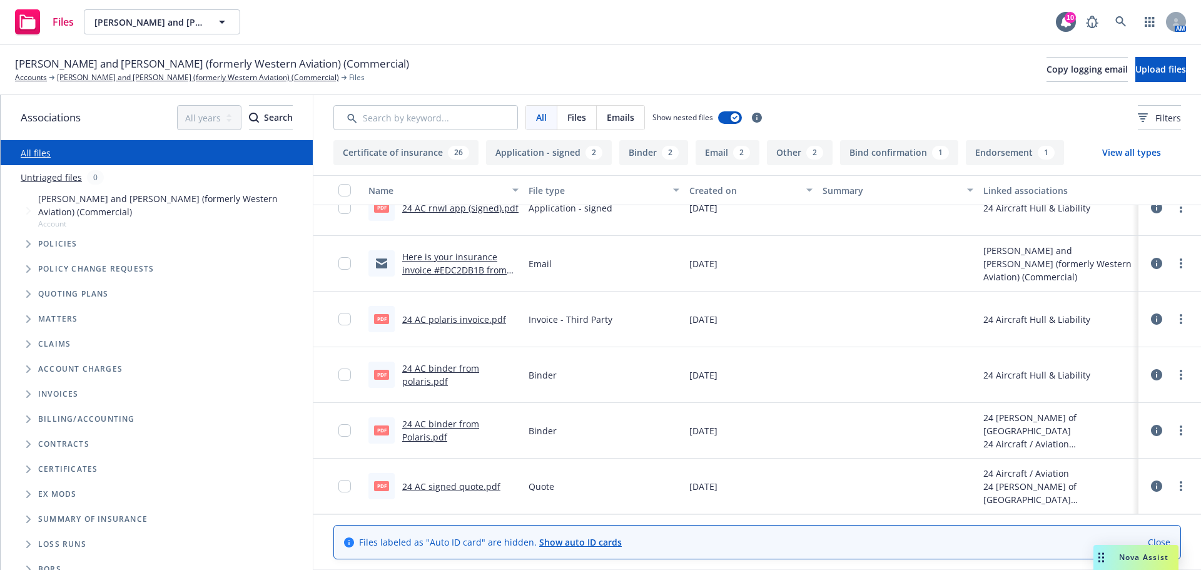
click at [442, 263] on div "Here is your insurance invoice #EDC2DB1B from Newfront" at bounding box center [460, 263] width 116 height 26
click at [417, 269] on link "Here is your insurance invoice #EDC2DB1B from Newfront" at bounding box center [454, 270] width 104 height 38
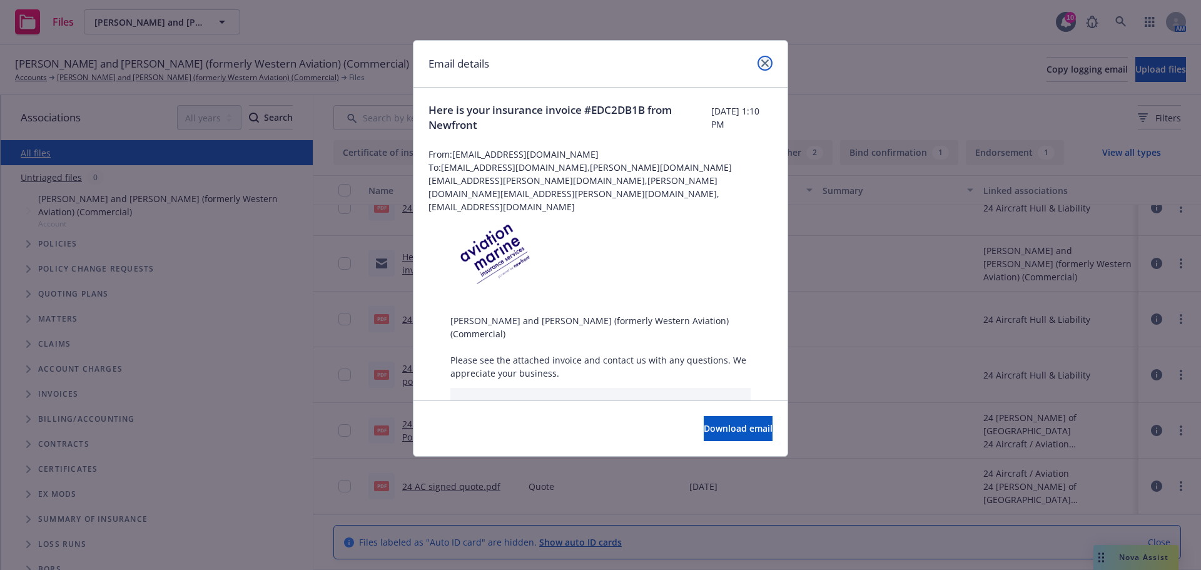
click at [764, 63] on icon "close" at bounding box center [765, 63] width 8 height 8
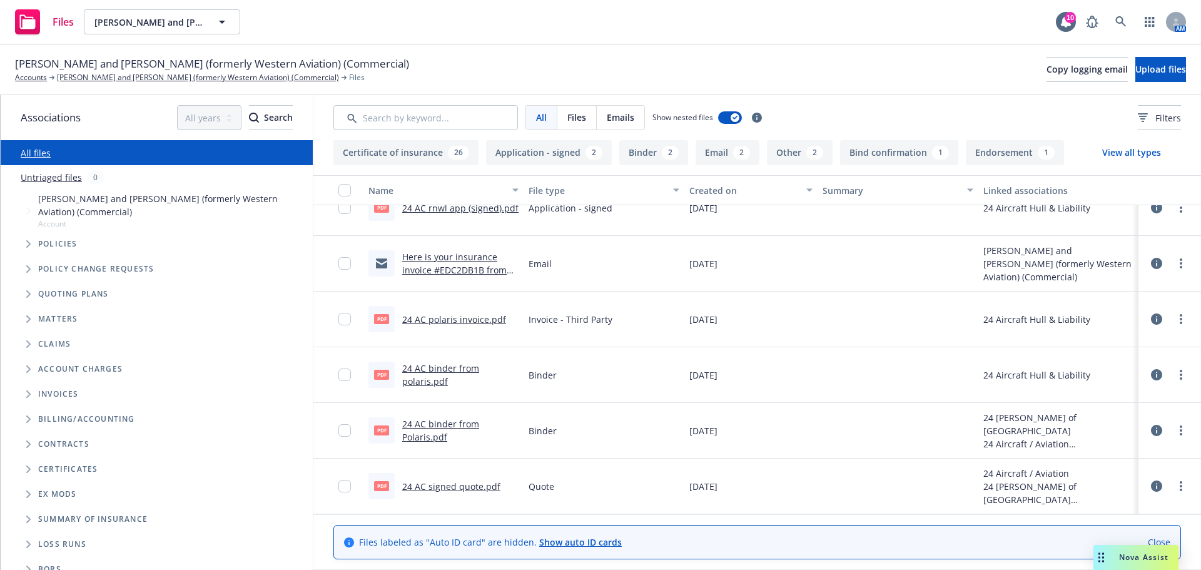
click at [443, 206] on link "24 AC rnwl app (signed).pdf" at bounding box center [460, 208] width 116 height 12
